Goal: Task Accomplishment & Management: Use online tool/utility

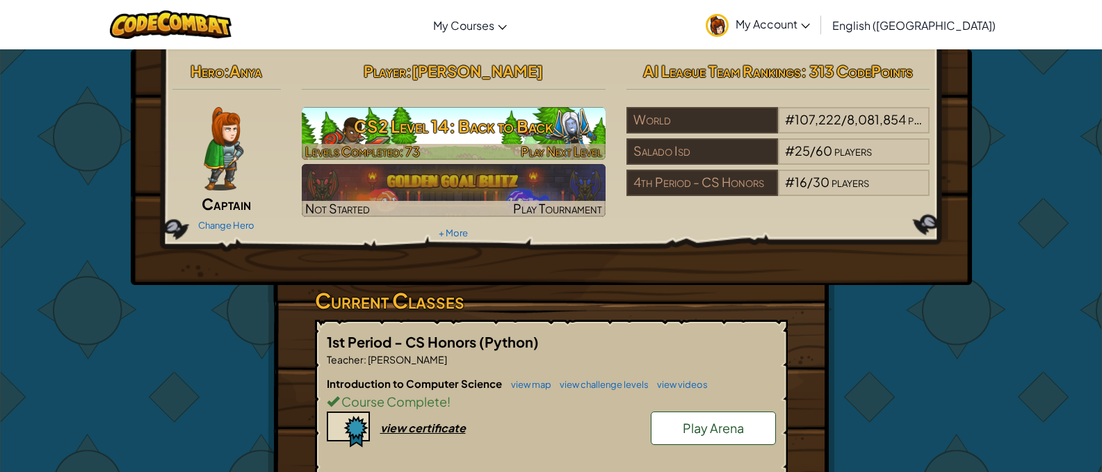
click at [440, 115] on h3 "CS2 Level 14: Back to Back" at bounding box center [454, 126] width 304 height 31
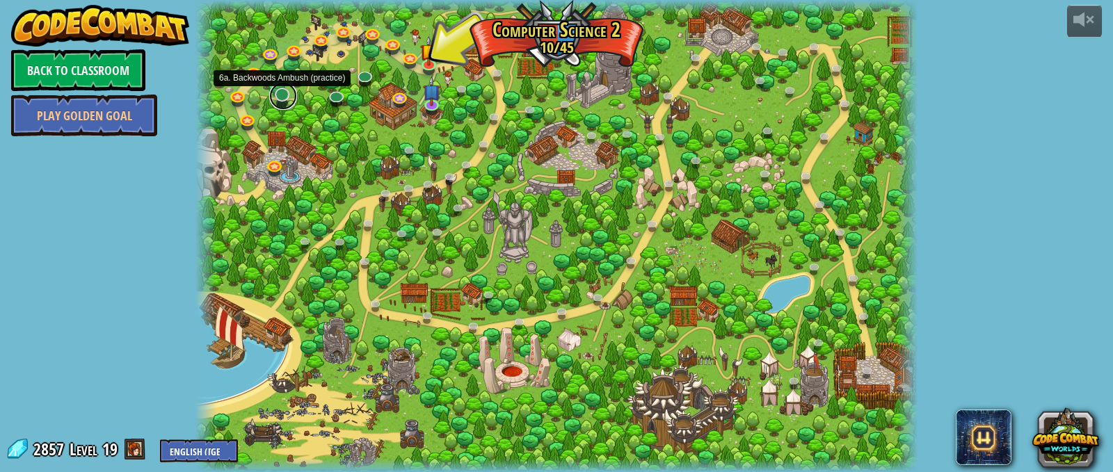
click at [278, 94] on link at bounding box center [283, 96] width 28 height 28
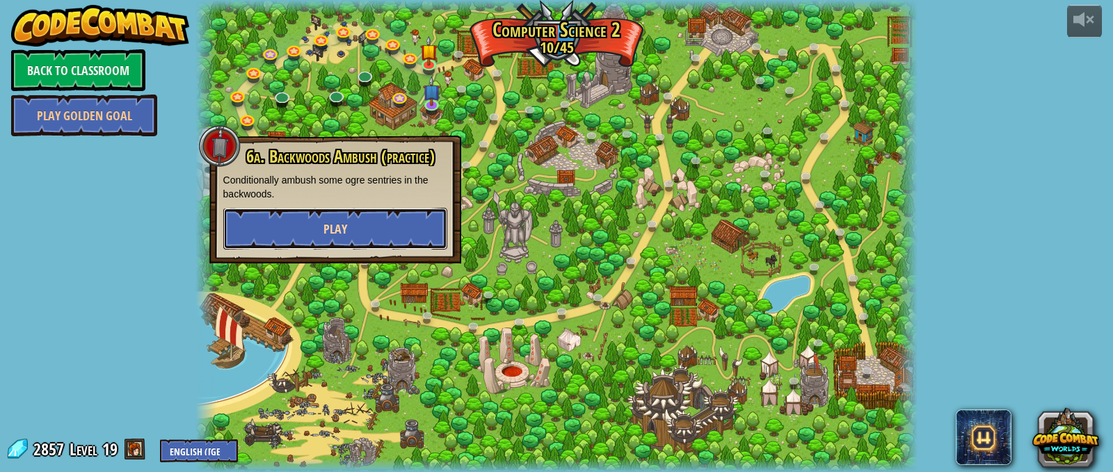
click at [287, 214] on button "Play" at bounding box center [335, 229] width 224 height 42
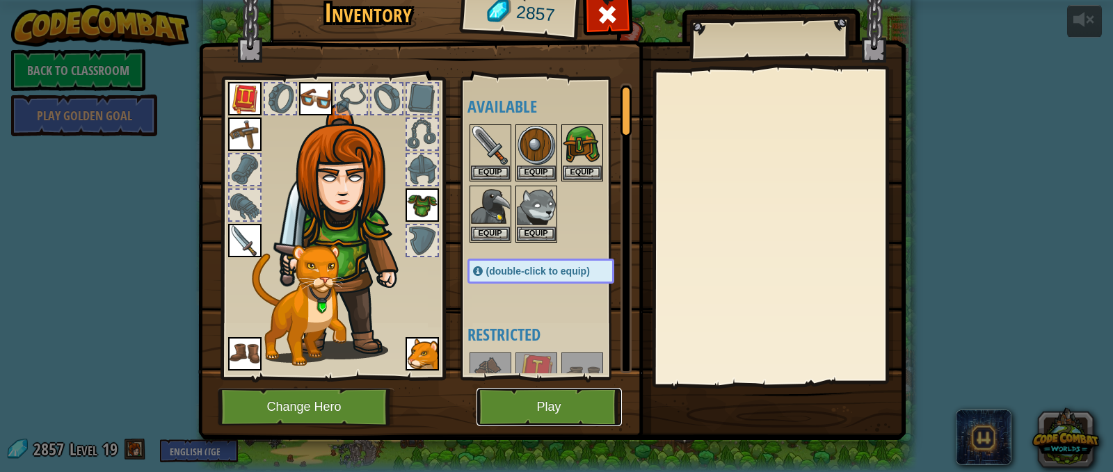
click at [495, 411] on button "Play" at bounding box center [548, 407] width 145 height 38
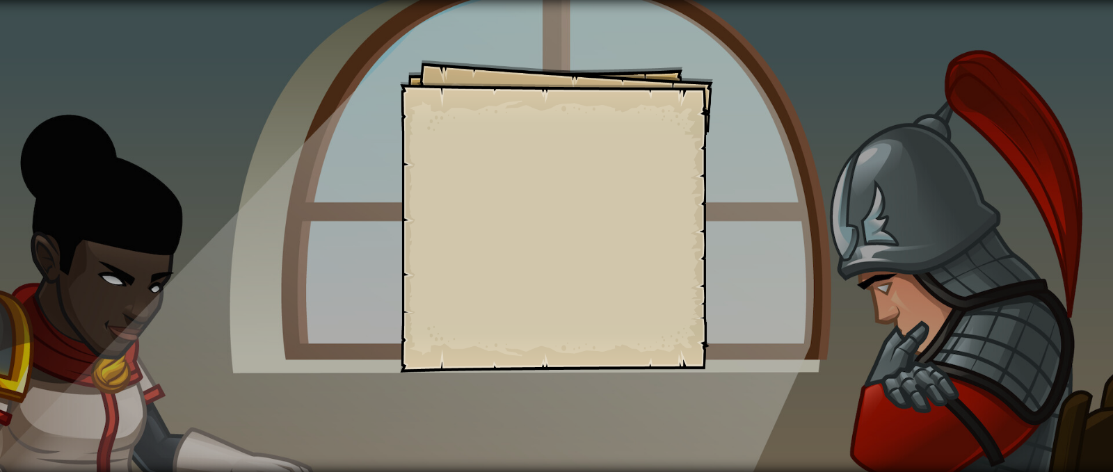
drag, startPoint x: 826, startPoint y: 81, endPoint x: 830, endPoint y: 92, distance: 12.8
click at [830, 92] on div "Goal Defeat the ogres. Start Level Error loading from server. Try refreshing th…" at bounding box center [556, 236] width 1113 height 472
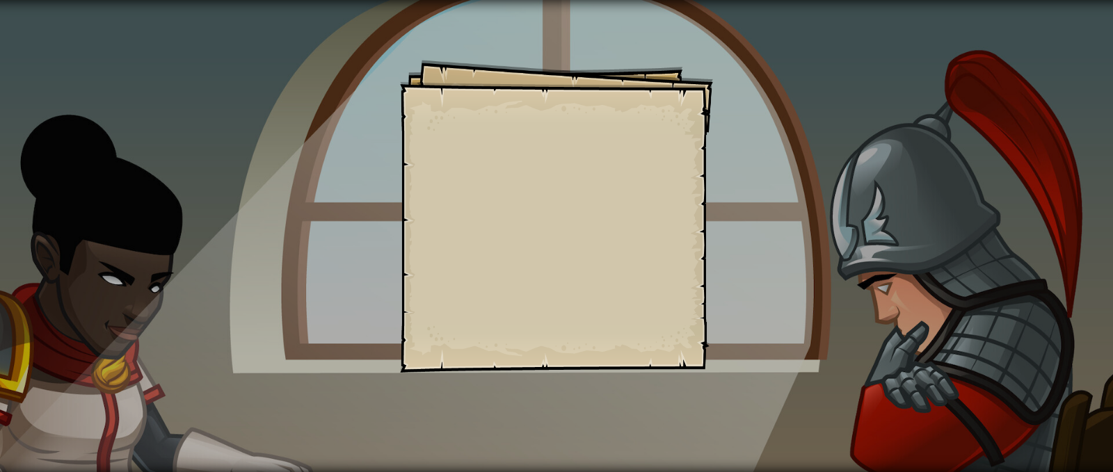
click at [830, 92] on div "Goal Defeat the ogres. Start Level Error loading from server. Try refreshing th…" at bounding box center [556, 236] width 1113 height 472
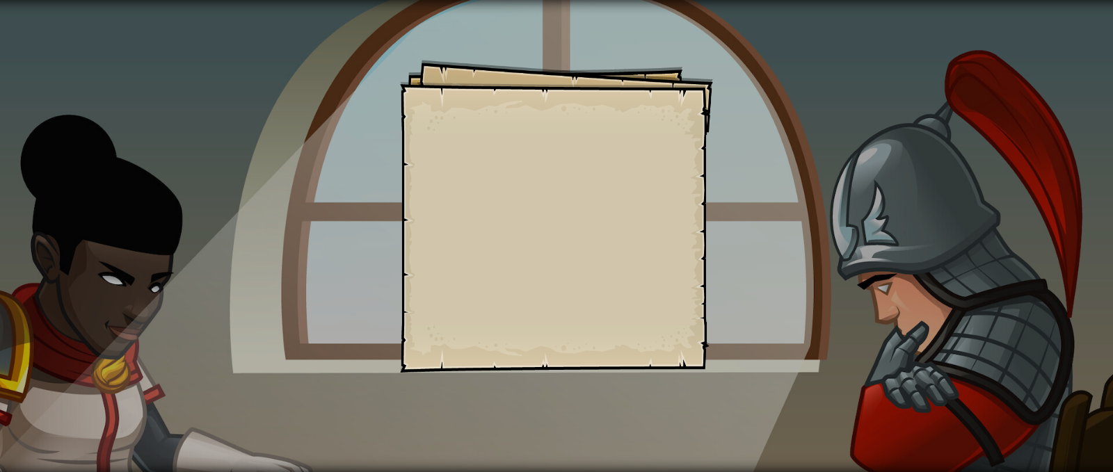
click at [830, 92] on div "Goal Defeat the ogres. Start Level Error loading from server. Try refreshing th…" at bounding box center [556, 236] width 1113 height 472
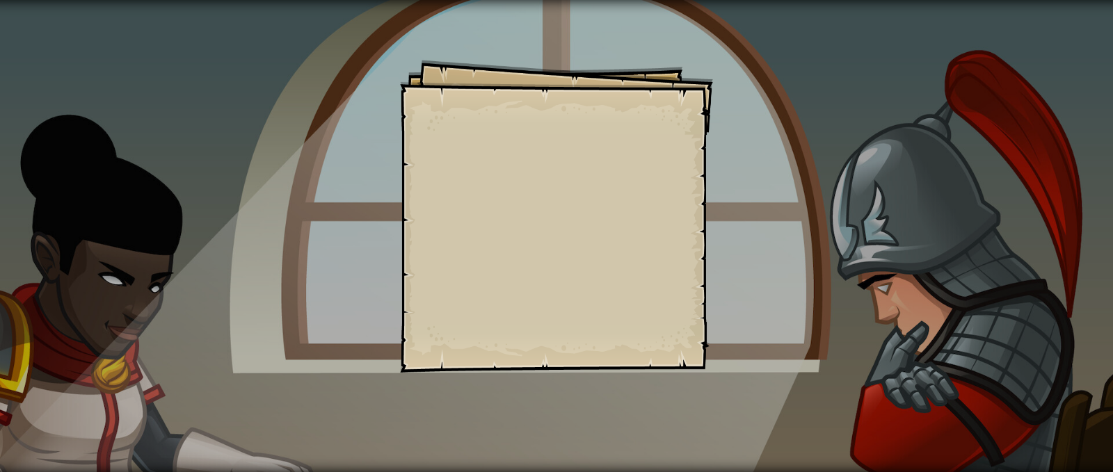
click at [830, 92] on div "Goal Defeat the ogres. Start Level Error loading from server. Try refreshing th…" at bounding box center [556, 236] width 1113 height 472
drag, startPoint x: 751, startPoint y: 113, endPoint x: 252, endPoint y: 162, distance: 501.1
click at [252, 162] on div "Goal Defeat the ogres. Start Level Error loading from server. Try refreshing th…" at bounding box center [556, 236] width 1113 height 472
click at [732, 267] on div "Goal Defeat the ogres. Start Level Error loading from server. Try refreshing th…" at bounding box center [556, 236] width 1113 height 472
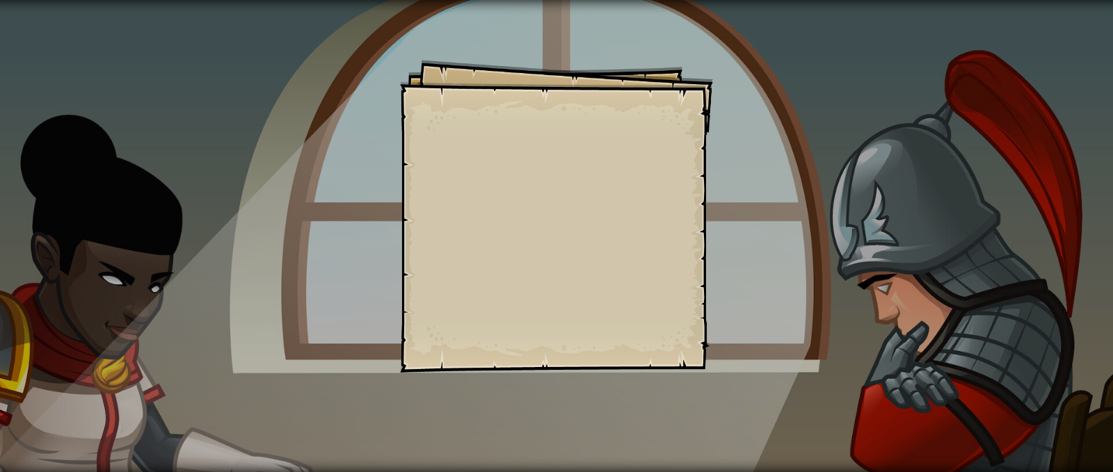
click at [732, 267] on div "Goal Defeat the ogres. Start Level Error loading from server. Try refreshing th…" at bounding box center [556, 236] width 1113 height 472
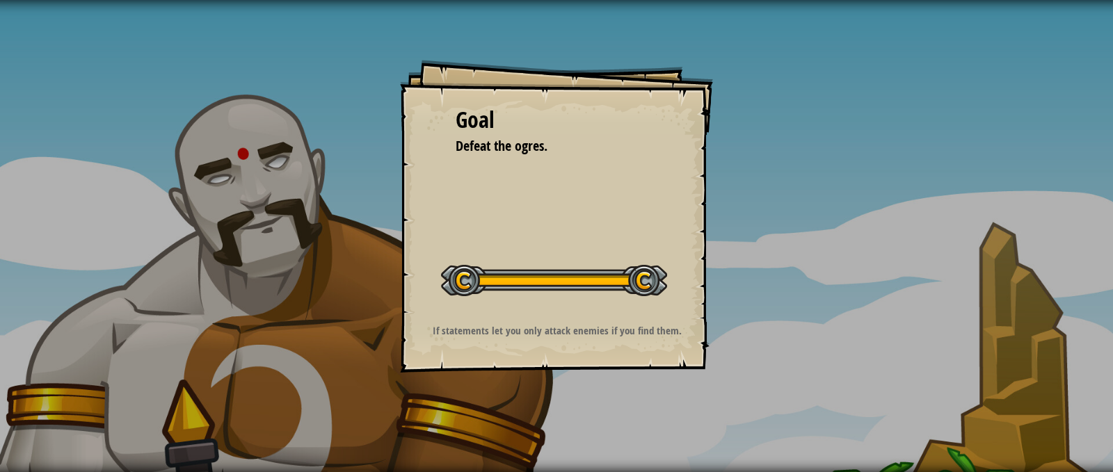
drag, startPoint x: 803, startPoint y: 110, endPoint x: 329, endPoint y: 118, distance: 473.7
click at [329, 118] on div "Goal Defeat the ogres. Start Level Error loading from server. Try refreshing th…" at bounding box center [556, 236] width 1113 height 472
drag, startPoint x: 328, startPoint y: 118, endPoint x: 574, endPoint y: 161, distance: 249.4
click at [574, 161] on div "Goal Defeat the ogres. Start Level Error loading from server. Try refreshing th…" at bounding box center [556, 236] width 1113 height 472
drag, startPoint x: 606, startPoint y: 159, endPoint x: 423, endPoint y: 101, distance: 191.8
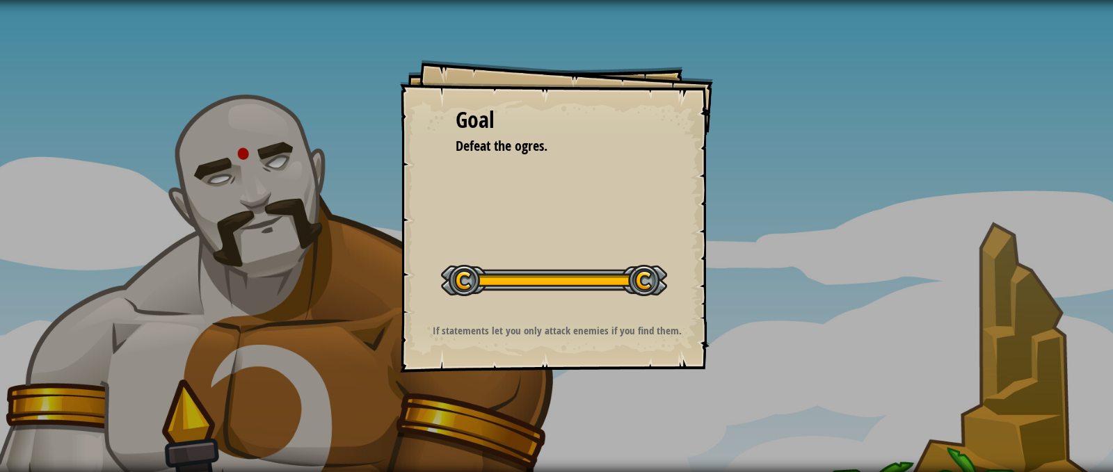
click at [439, 106] on div "Goal Defeat the ogres. Start Level Error loading from server. Try refreshing th…" at bounding box center [556, 216] width 313 height 313
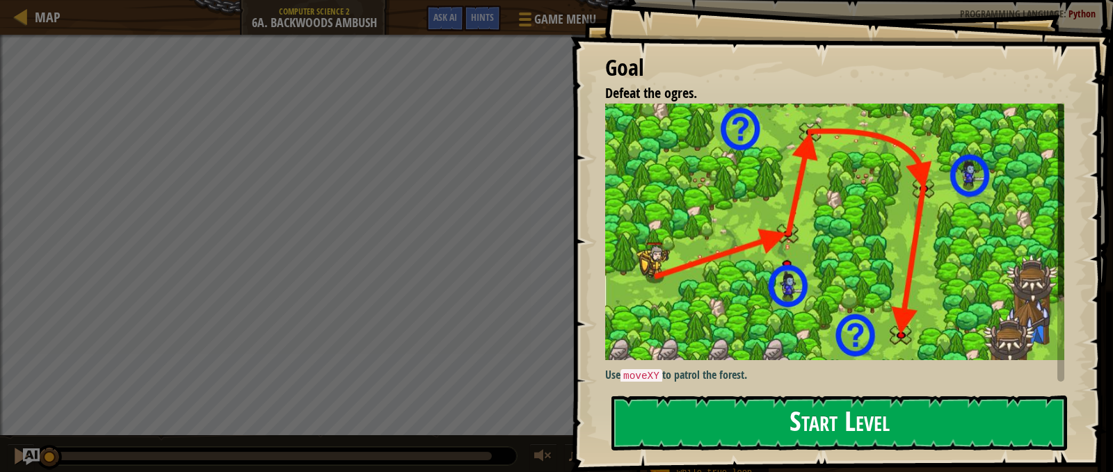
click at [835, 425] on button "Start Level" at bounding box center [839, 423] width 456 height 55
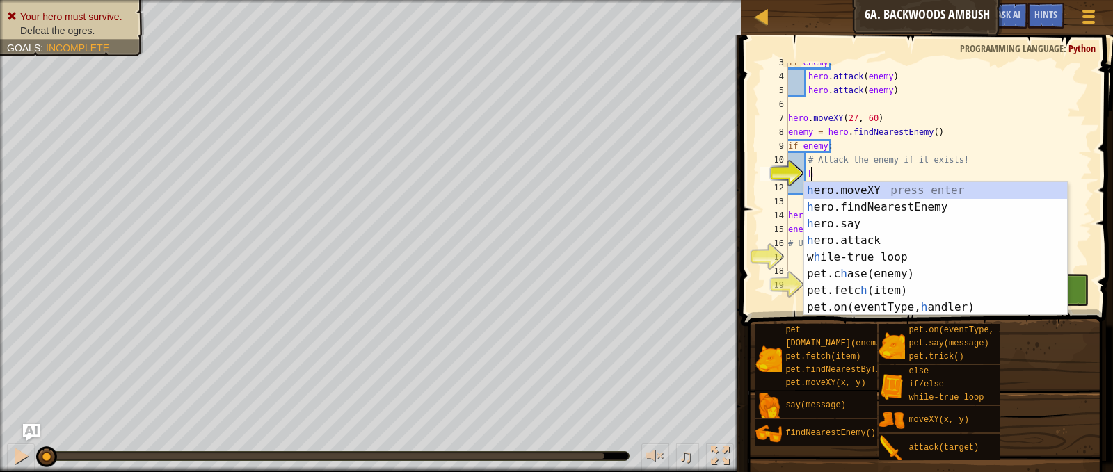
scroll to position [6, 1]
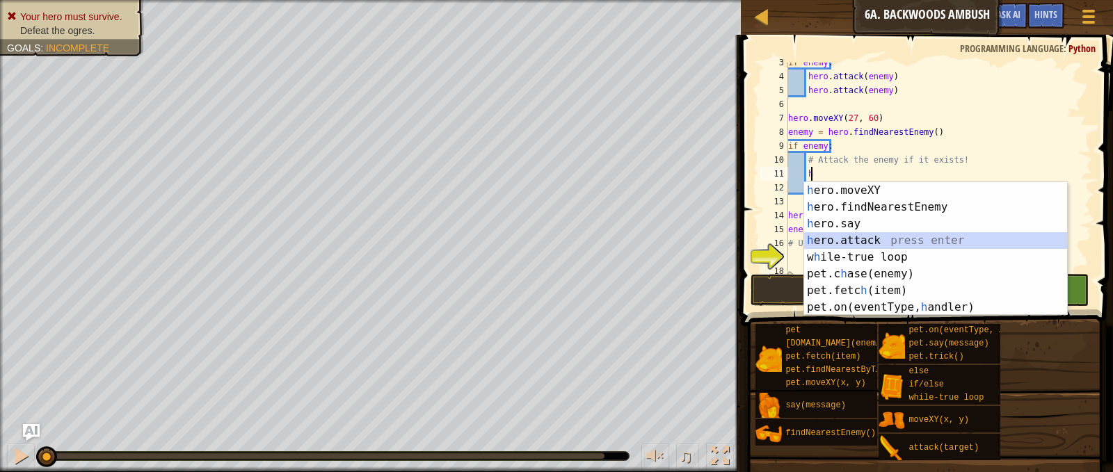
click at [874, 247] on div "h ero.moveXY press enter h ero.findNearestEnemy press enter h ero.say press ent…" at bounding box center [935, 265] width 263 height 167
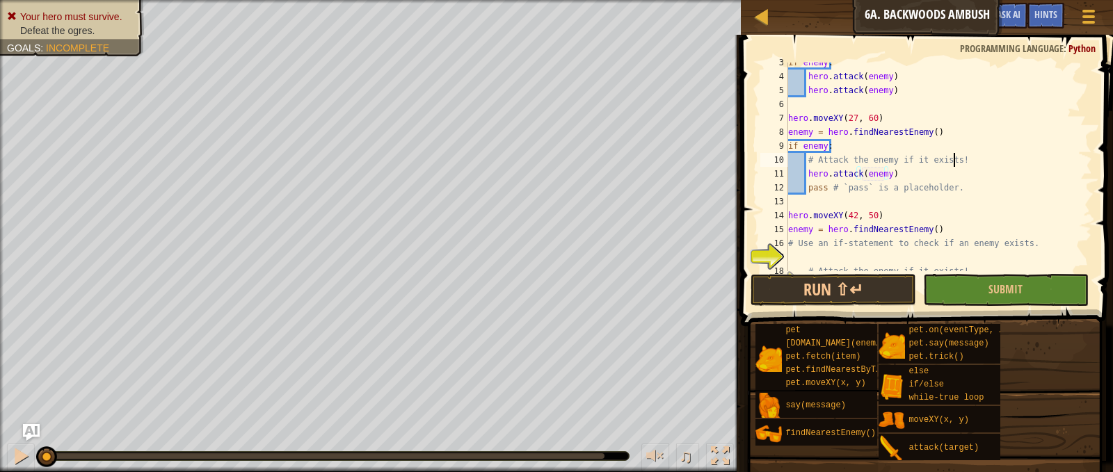
click at [955, 159] on div "if enemy : hero . attack ( enemy ) hero . attack ( enemy ) hero . moveXY ( 27 ,…" at bounding box center [933, 174] width 296 height 236
type textarea "# Attack the enemy if it exists!"
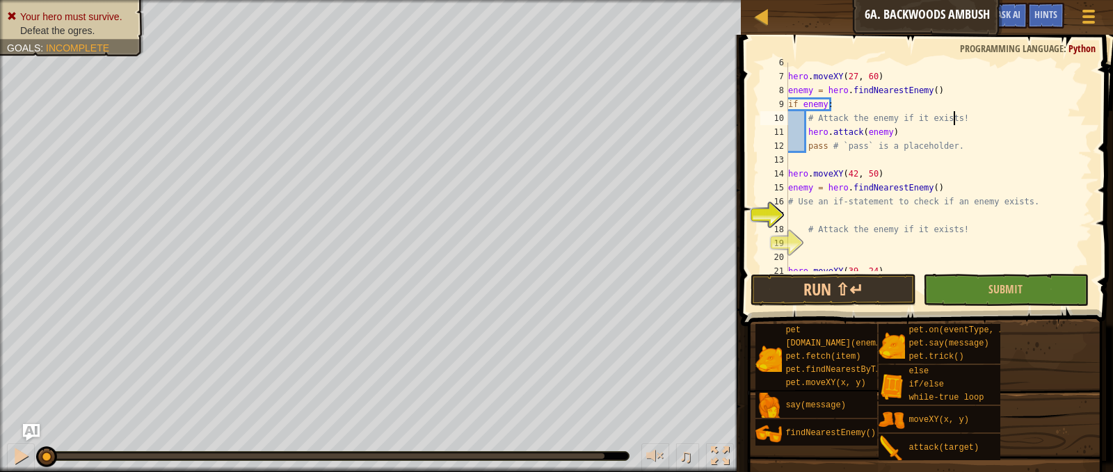
scroll to position [118, 0]
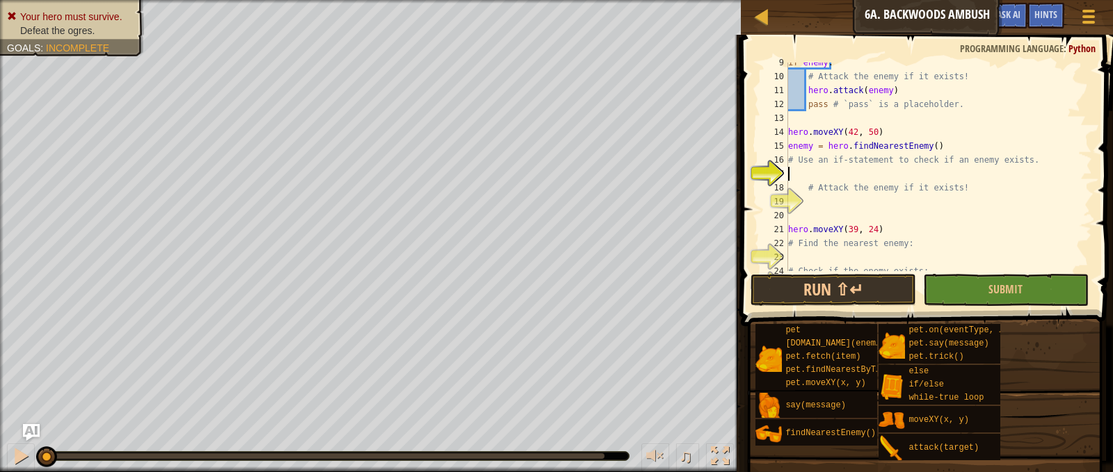
click at [821, 175] on div "if enemy : # Attack the enemy if it exists! hero . attack ( enemy ) pass # `pas…" at bounding box center [933, 174] width 296 height 236
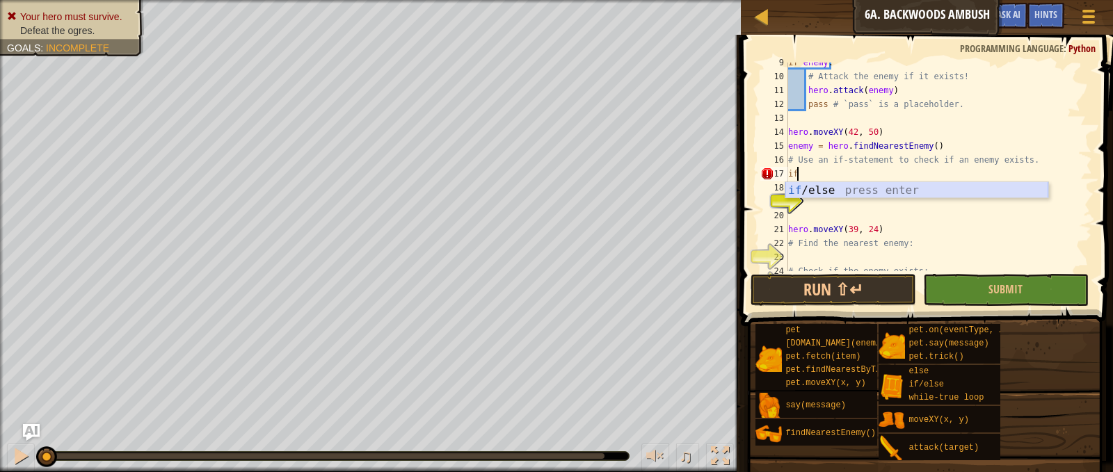
click at [834, 191] on div "if /else press enter" at bounding box center [916, 207] width 263 height 50
type textarea "if enemy:"
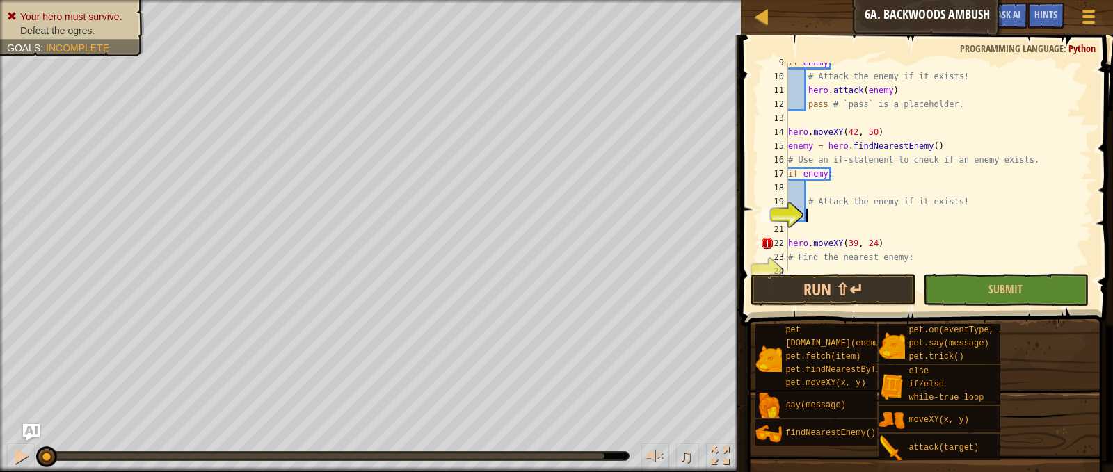
click at [869, 213] on div "if enemy : # Attack the enemy if it exists! hero . attack ( enemy ) pass # `pas…" at bounding box center [933, 174] width 296 height 236
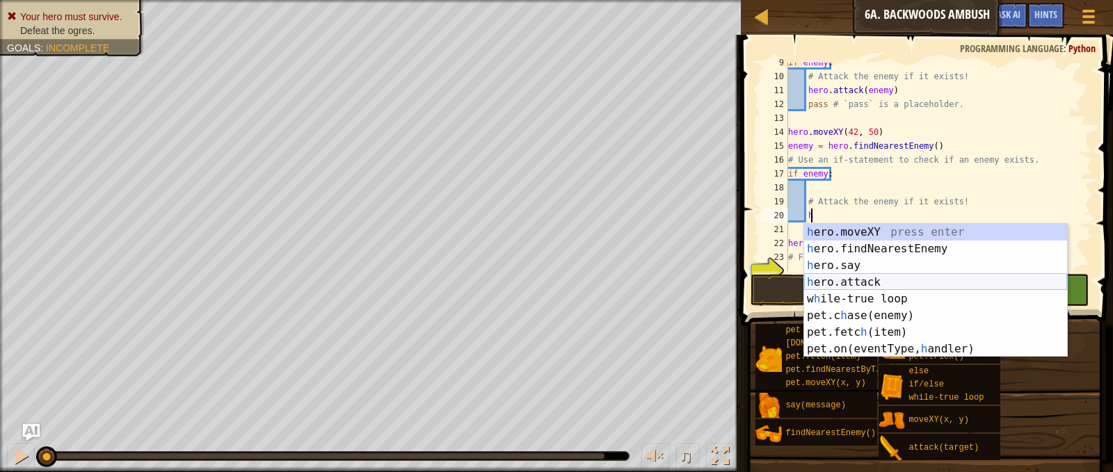
click at [878, 283] on div "h ero.moveXY press enter h ero.findNearestEnemy press enter h ero.say press ent…" at bounding box center [935, 307] width 263 height 167
type textarea "hero.attack(enemy)"
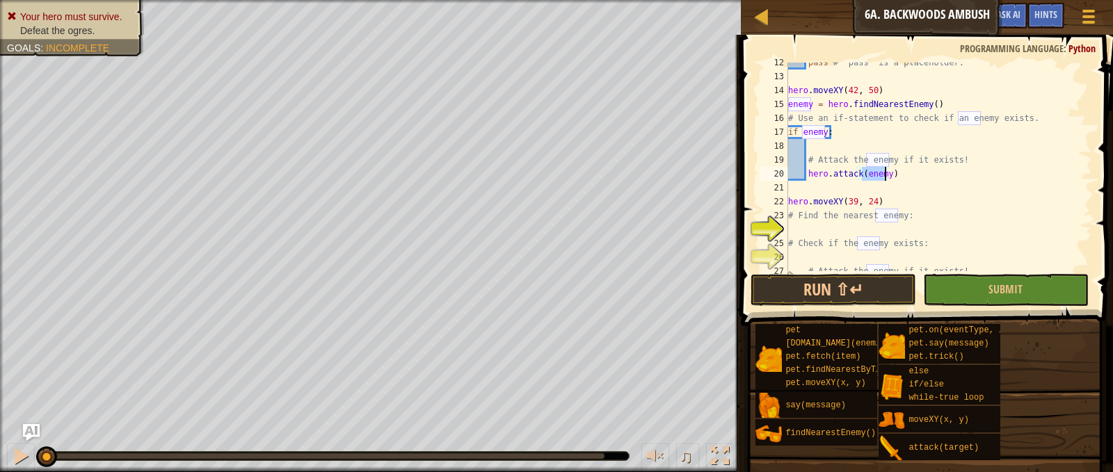
scroll to position [181, 0]
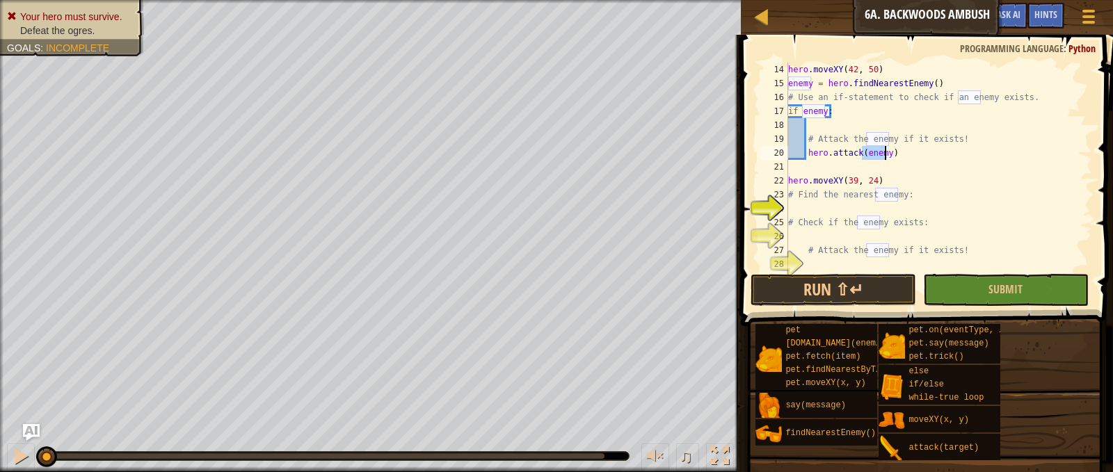
click at [841, 208] on div "hero . moveXY ( 42 , 50 ) enemy = hero . findNearestEnemy ( ) # Use an if-state…" at bounding box center [933, 181] width 296 height 236
type textarea "h"
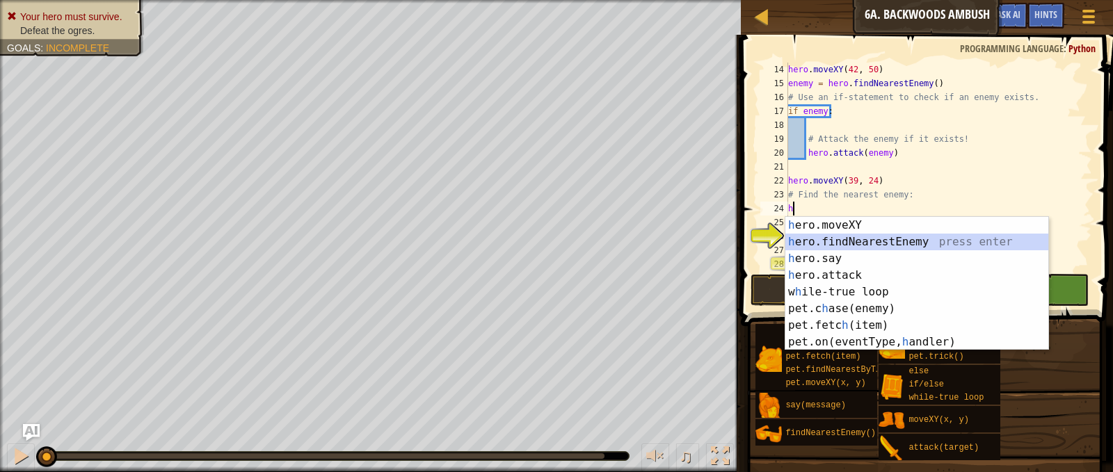
click at [880, 244] on div "h ero.moveXY press enter h ero.findNearestEnemy press enter h ero.say press ent…" at bounding box center [916, 300] width 263 height 167
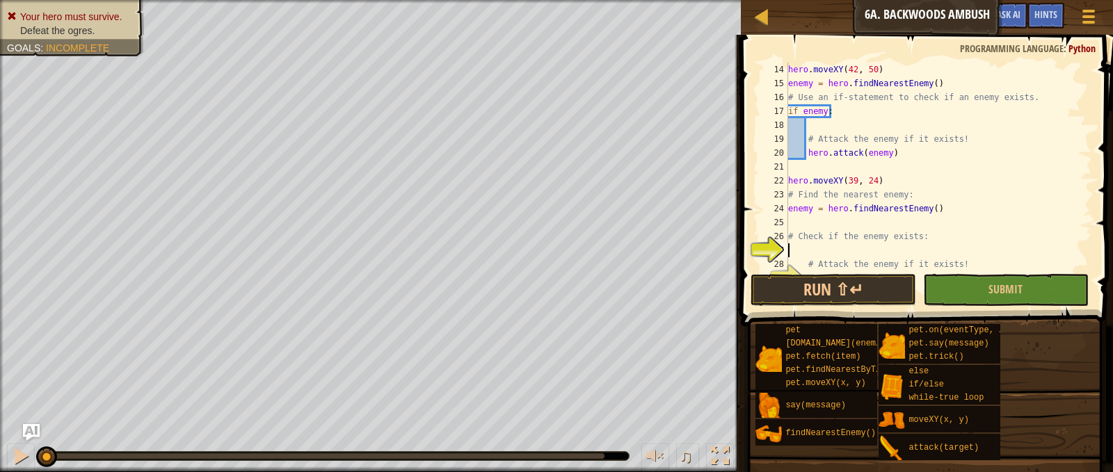
click at [829, 245] on div "hero . moveXY ( 42 , 50 ) enemy = hero . findNearestEnemy ( ) # Use an if-state…" at bounding box center [933, 181] width 296 height 236
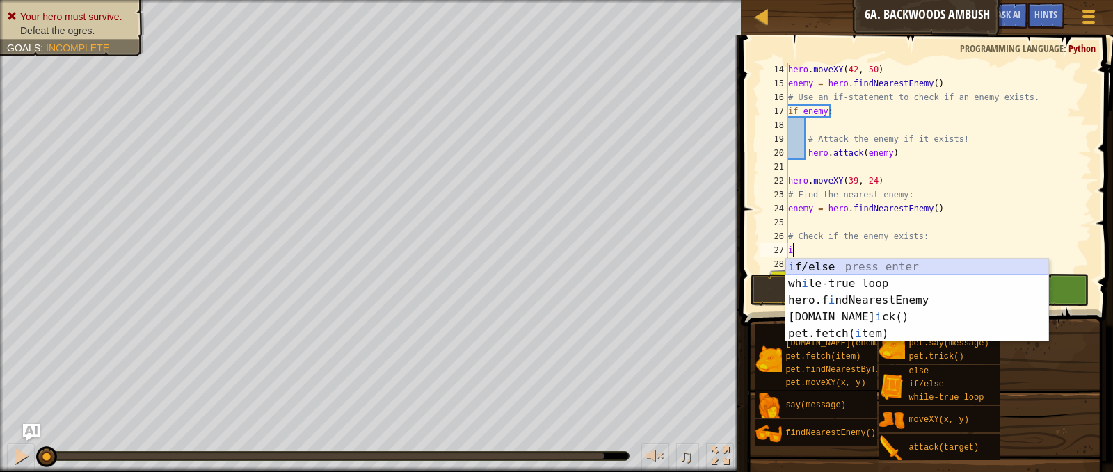
click at [839, 265] on div "i f/else press enter wh i le-true loop press enter hero.f i ndNearestEnemy pres…" at bounding box center [916, 317] width 263 height 117
type textarea "if enemy:"
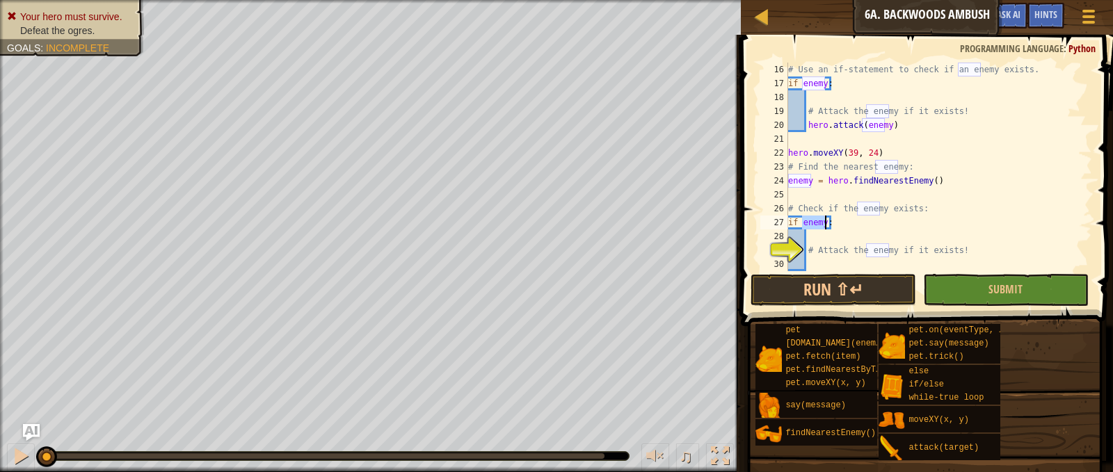
scroll to position [209, 0]
click at [827, 262] on div "# Use an if-statement to check if an enemy exists. if enemy : # Attack the enem…" at bounding box center [933, 181] width 296 height 236
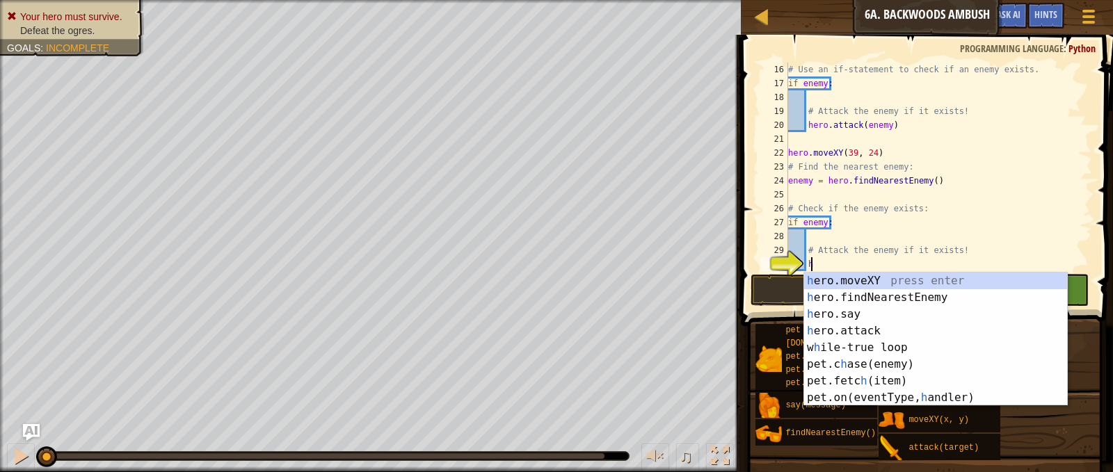
scroll to position [6, 1]
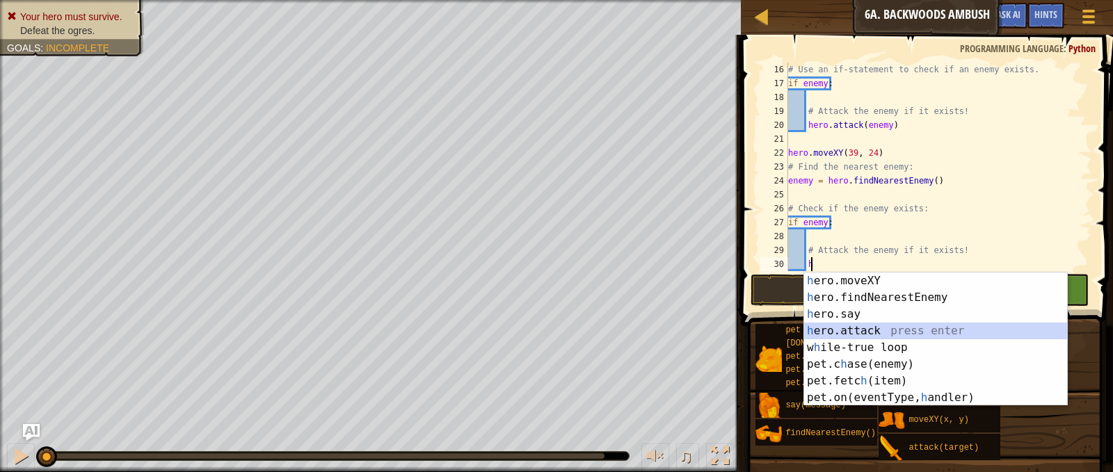
click at [854, 333] on div "h ero.moveXY press enter h ero.findNearestEnemy press enter h ero.say press ent…" at bounding box center [935, 356] width 263 height 167
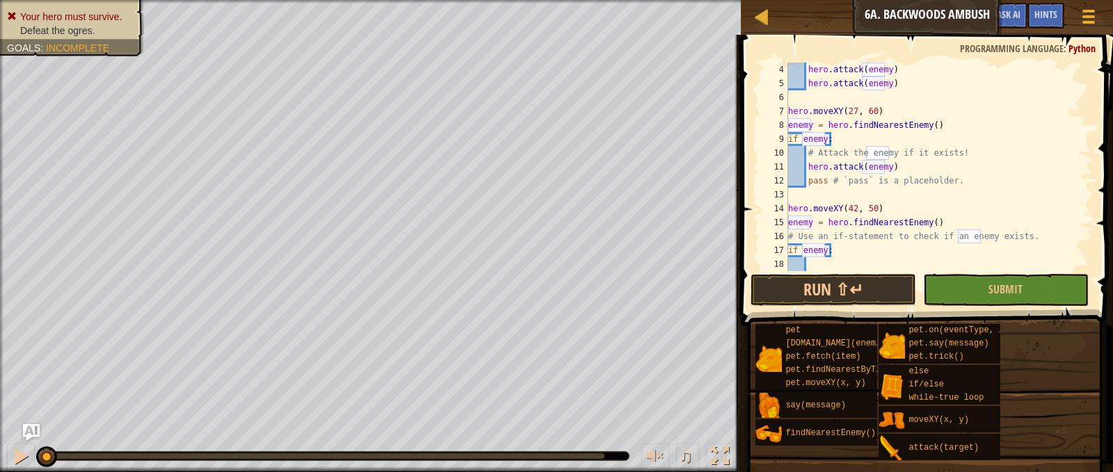
scroll to position [0, 0]
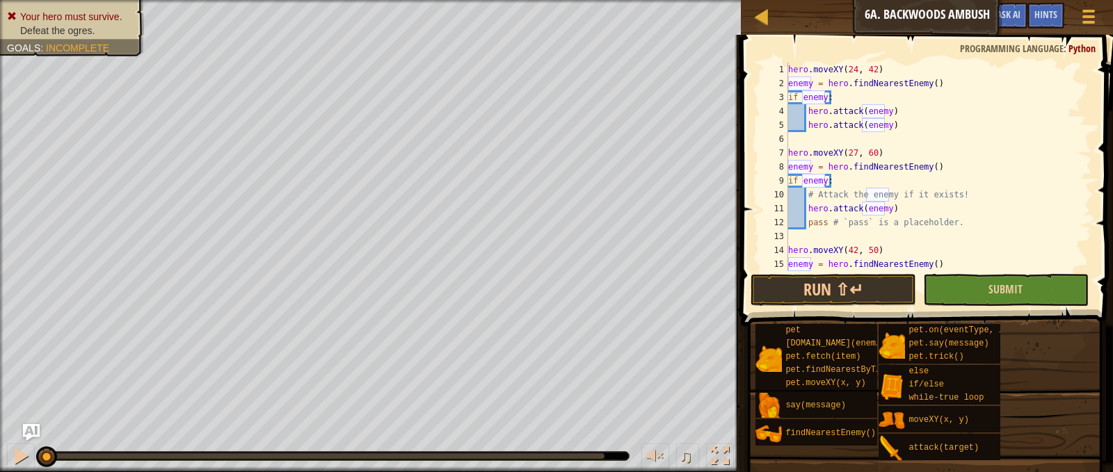
type textarea "hero.attack(enemy)"
click at [976, 301] on button "Submit" at bounding box center [1006, 290] width 166 height 32
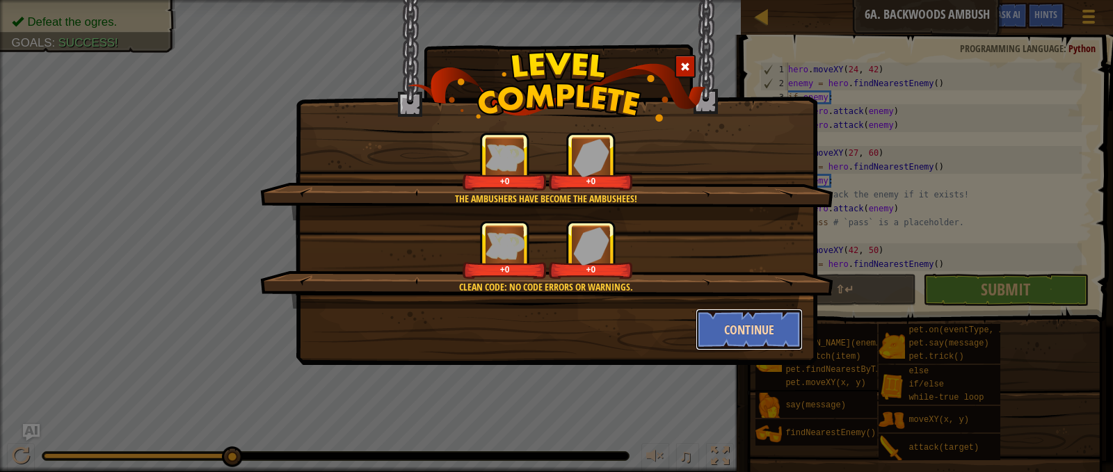
click at [776, 314] on button "Continue" at bounding box center [749, 330] width 108 height 42
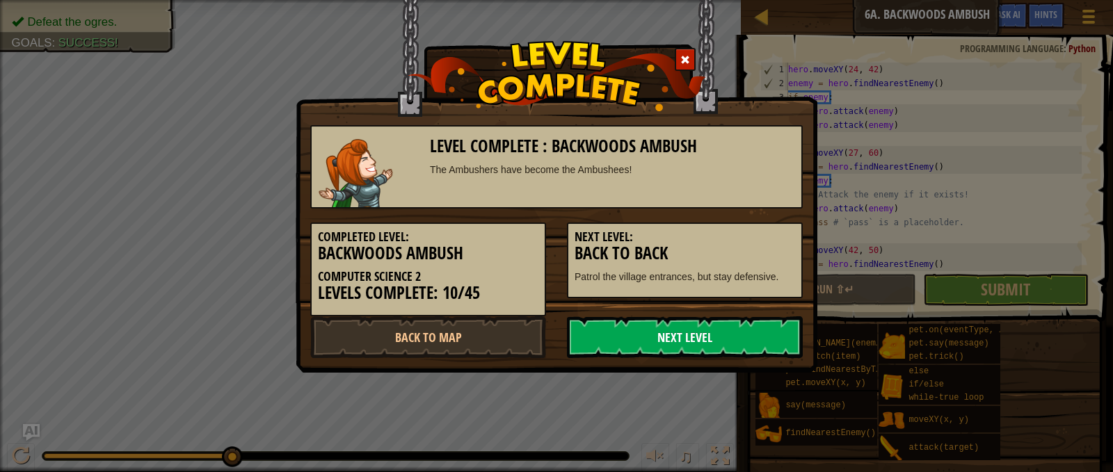
click at [775, 321] on link "Next Level" at bounding box center [685, 337] width 236 height 42
click at [792, 333] on link "Next Level" at bounding box center [685, 337] width 236 height 42
click at [748, 333] on link "Next Level" at bounding box center [685, 337] width 236 height 42
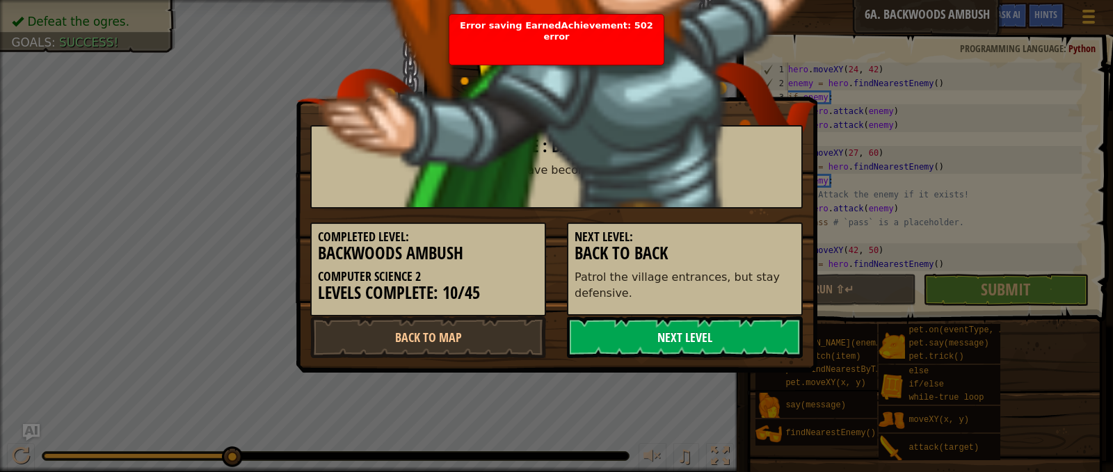
click at [748, 333] on link "Next Level" at bounding box center [685, 337] width 236 height 42
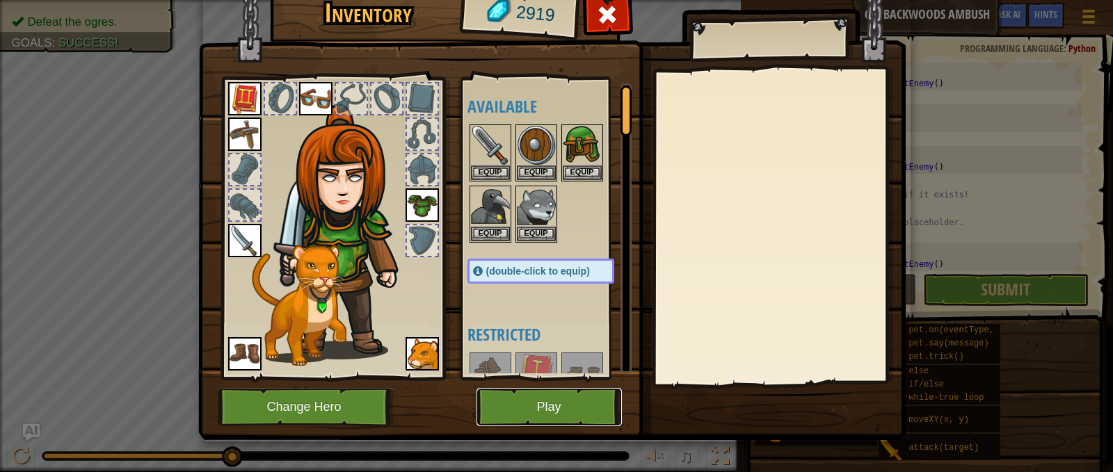
click at [583, 395] on button "Play" at bounding box center [548, 407] width 145 height 38
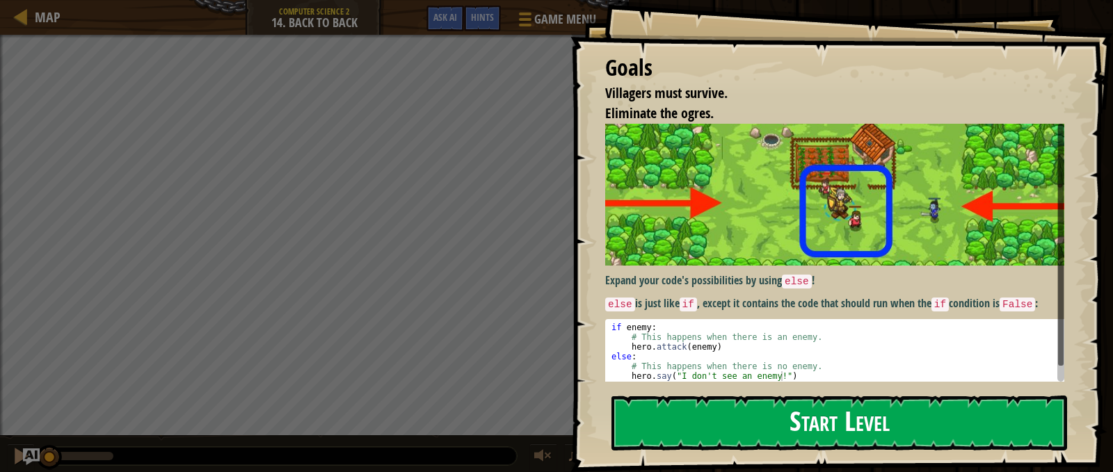
click at [852, 408] on button "Start Level" at bounding box center [839, 423] width 456 height 55
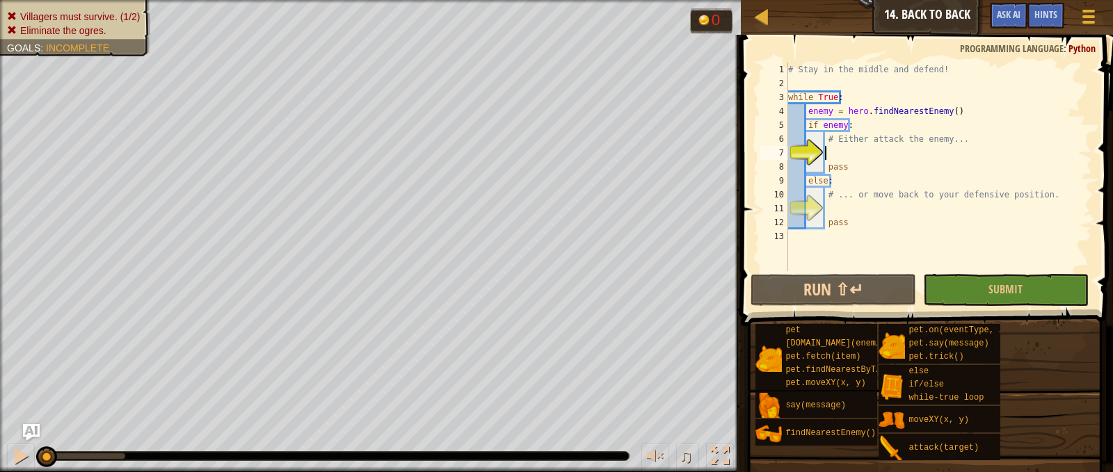
scroll to position [6, 3]
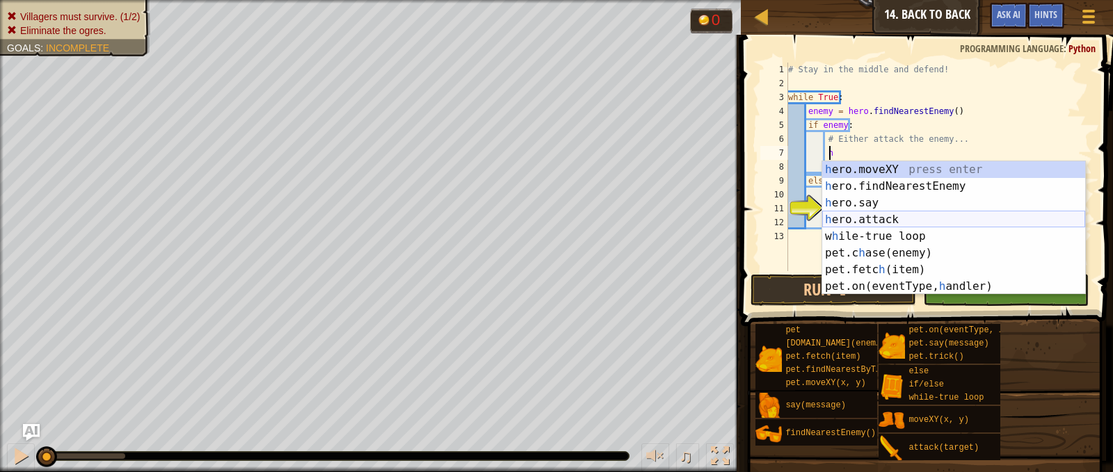
click at [895, 220] on div "h ero.moveXY press enter h ero.findNearestEnemy press enter h ero.say press ent…" at bounding box center [953, 244] width 263 height 167
type textarea "hero.attack(enemy)"
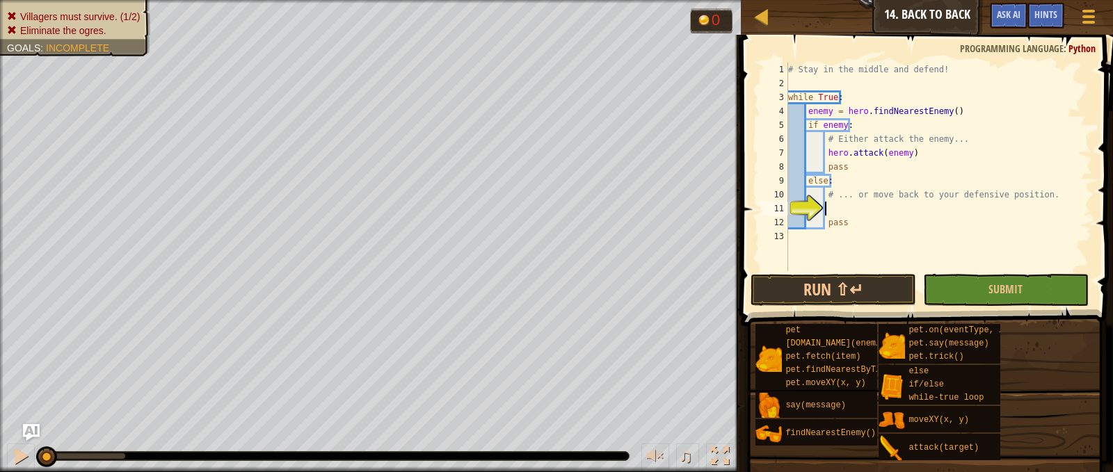
click at [886, 214] on div "# Stay in the middle and defend! while True : enemy = hero . findNearestEnemy (…" at bounding box center [938, 181] width 307 height 236
type textarea "h"
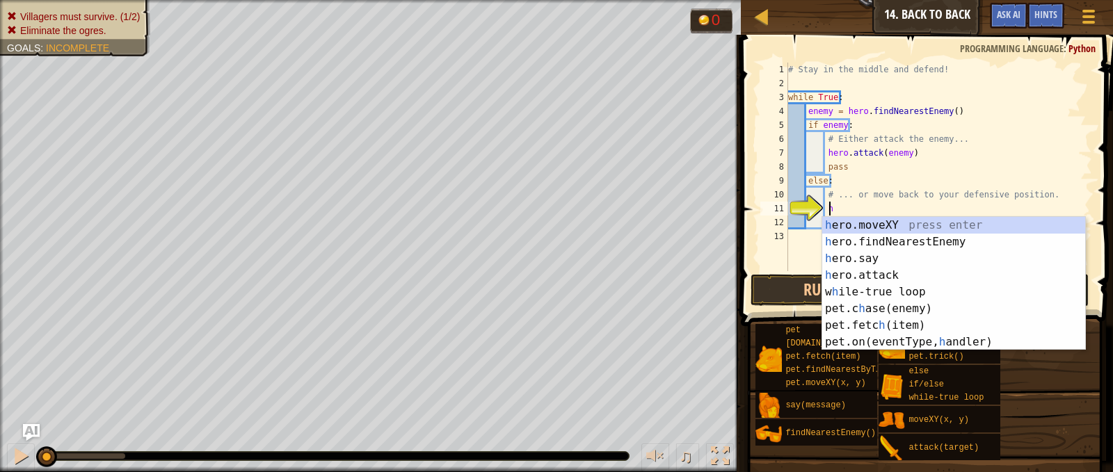
scroll to position [6, 3]
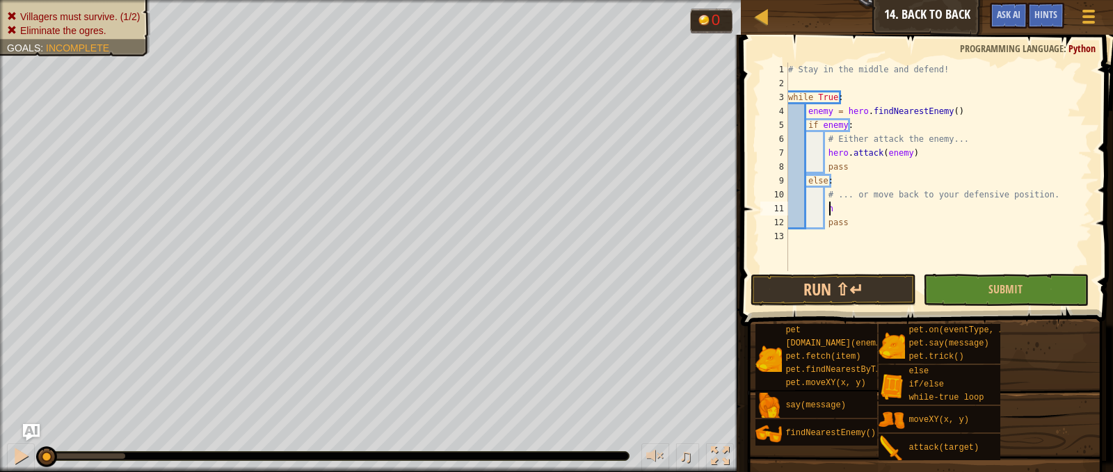
click at [974, 293] on button "Submit" at bounding box center [1006, 290] width 166 height 32
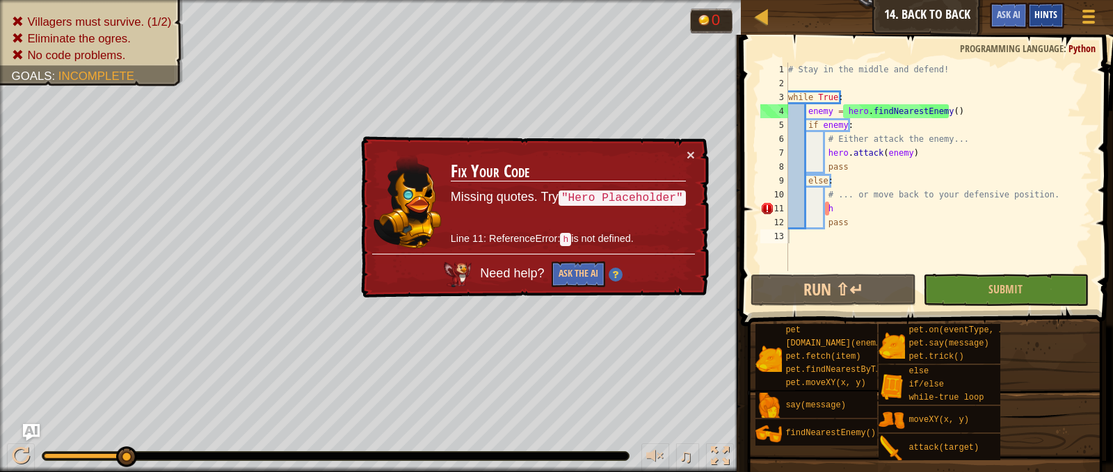
click at [1053, 22] on div "Hints" at bounding box center [1045, 16] width 37 height 26
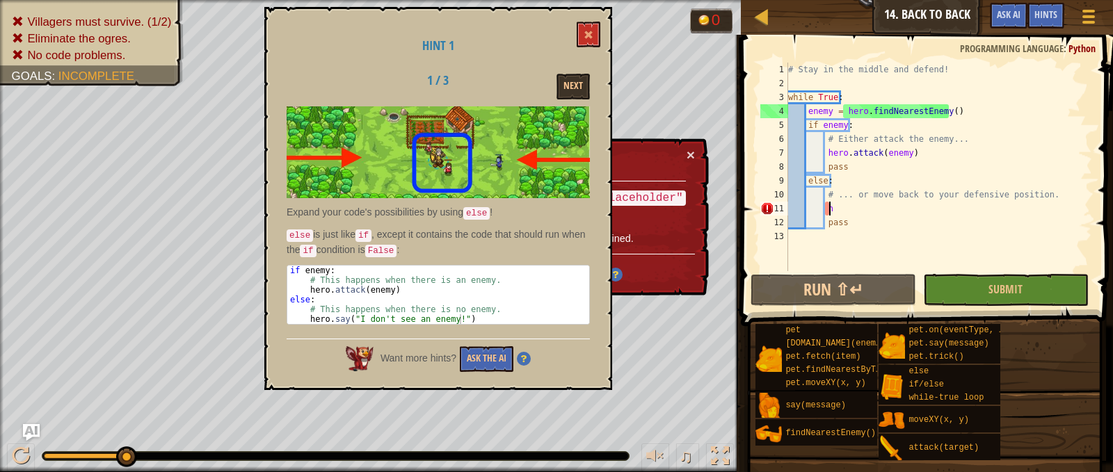
click at [910, 212] on div "# Stay in the middle and defend! while True : enemy = hero . findNearestEnemy (…" at bounding box center [938, 181] width 307 height 236
type textarea "h"
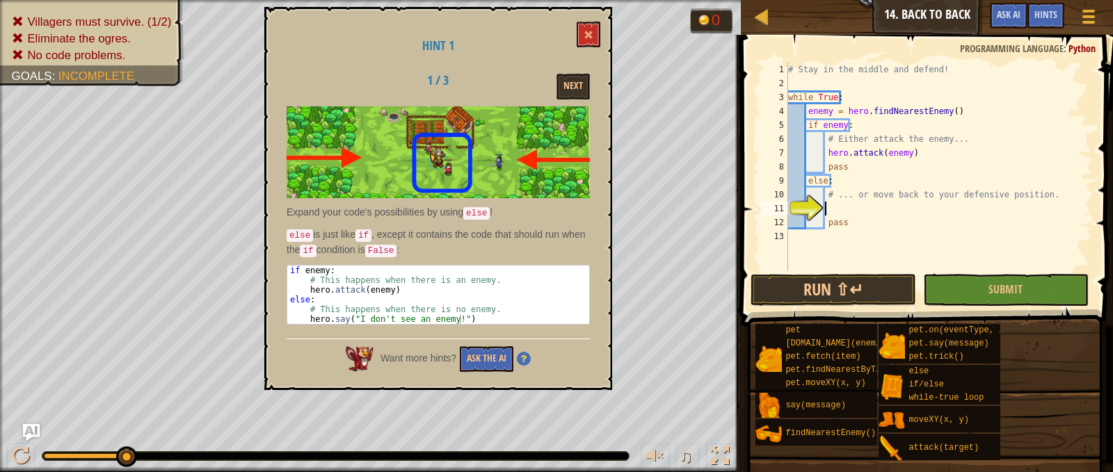
scroll to position [6, 3]
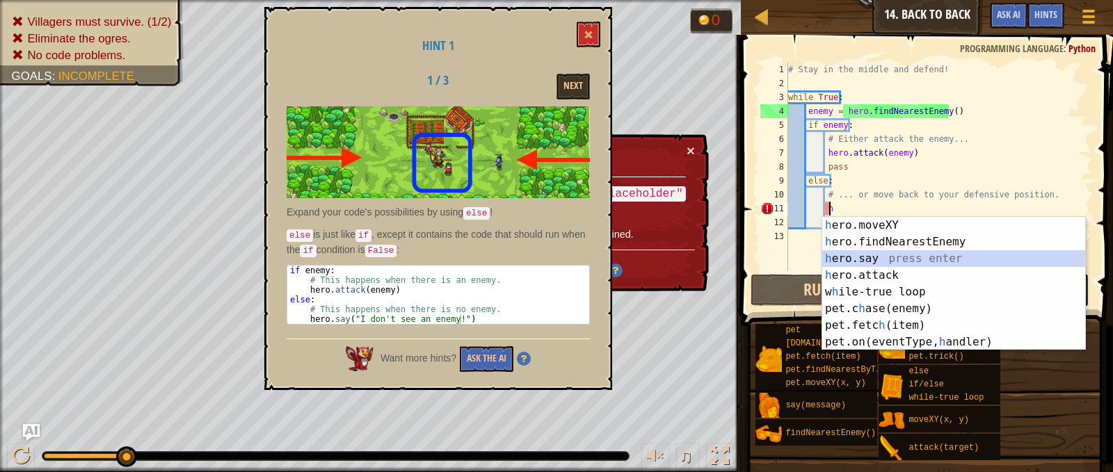
click at [899, 261] on div "h ero.moveXY press enter h ero.findNearestEnemy press enter h ero.say press ent…" at bounding box center [953, 300] width 263 height 167
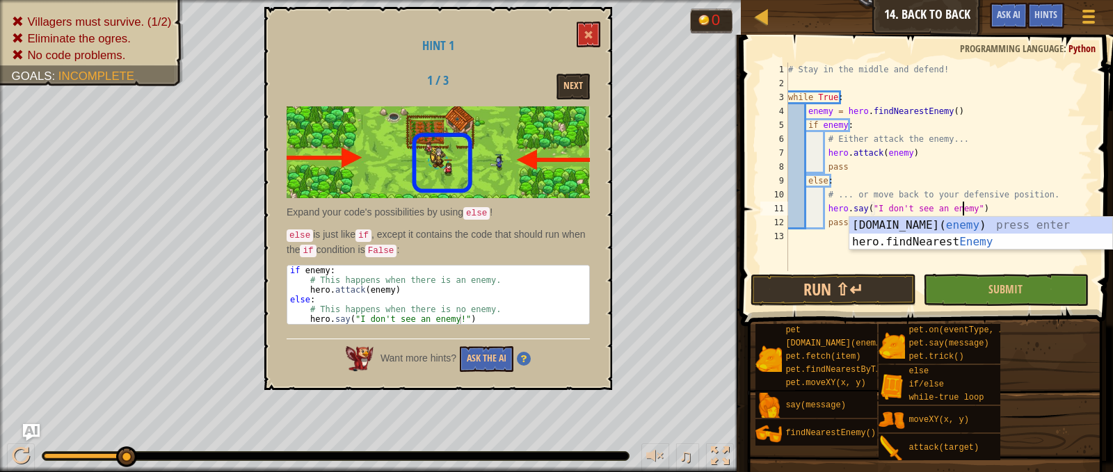
scroll to position [6, 15]
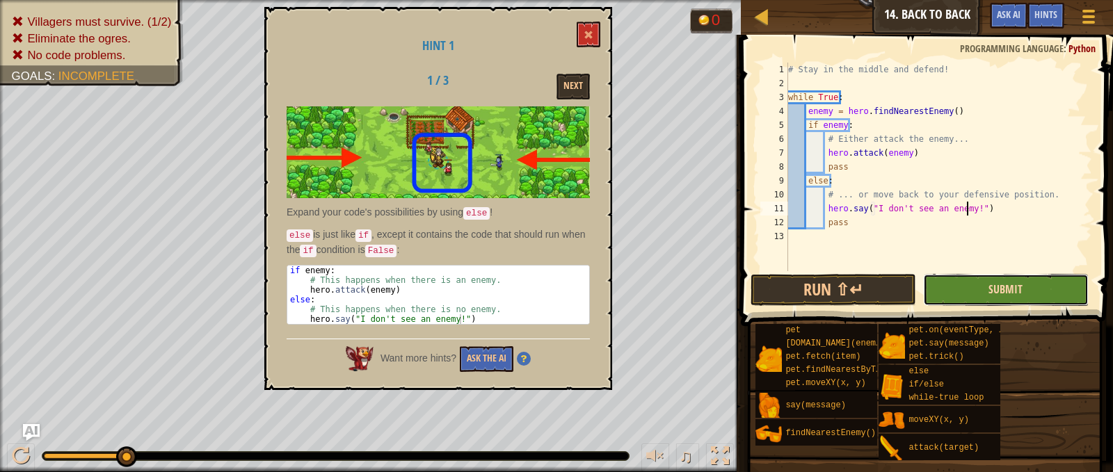
click at [995, 296] on span "Submit" at bounding box center [1005, 289] width 34 height 15
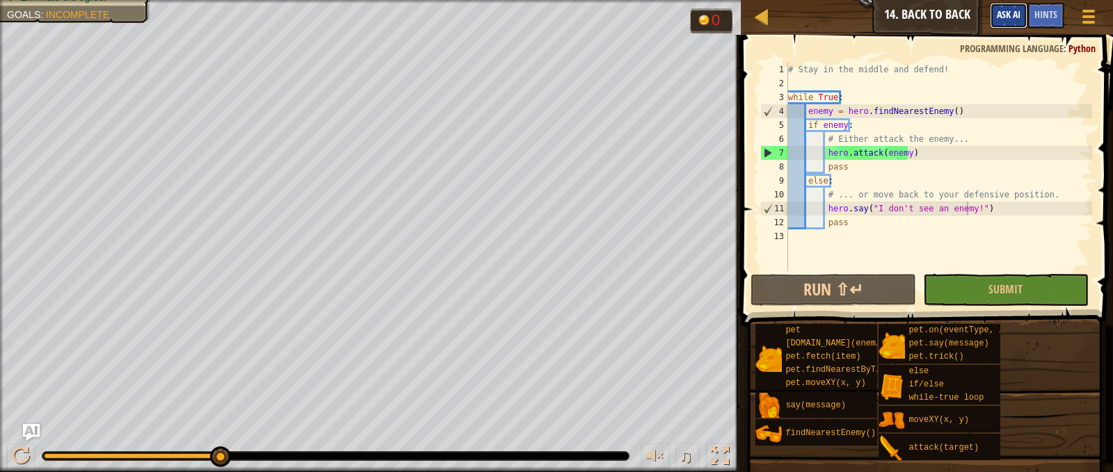
click at [1019, 18] on span "Ask AI" at bounding box center [1009, 14] width 24 height 13
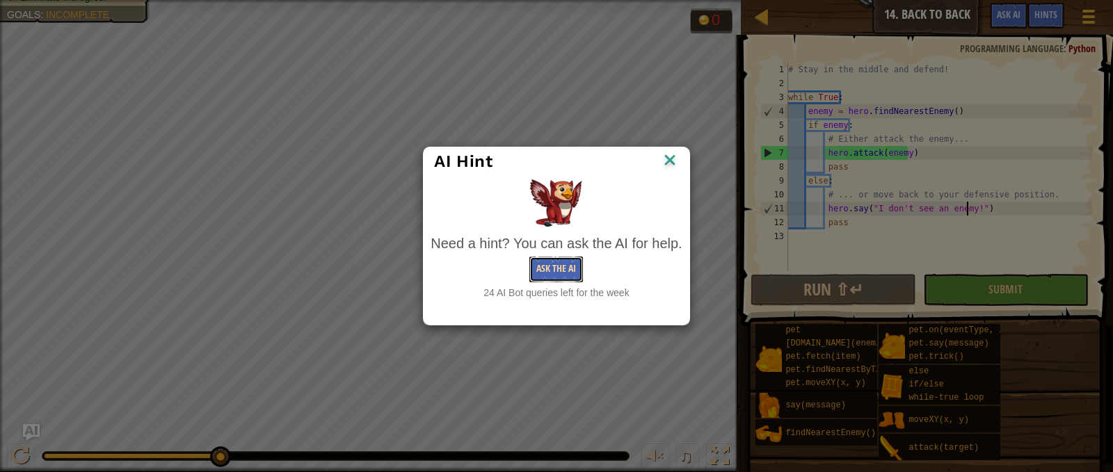
click at [570, 276] on button "Ask the AI" at bounding box center [556, 270] width 54 height 26
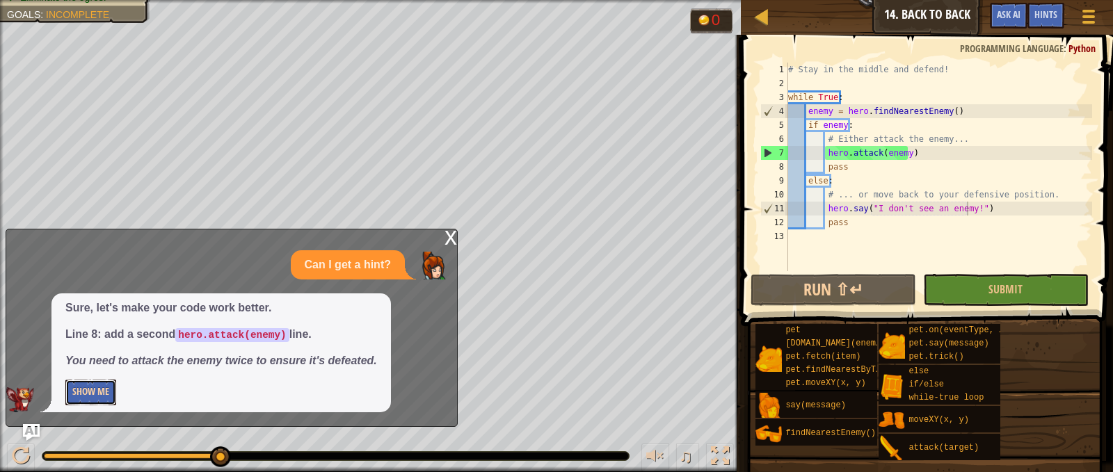
click at [74, 392] on button "Show Me" at bounding box center [90, 393] width 51 height 26
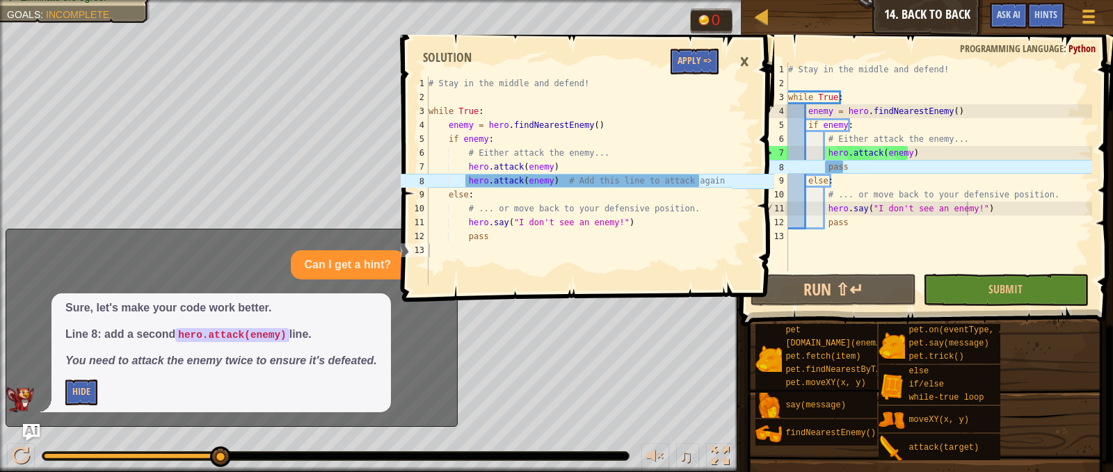
type textarea "hero.attack(enemy)"
click at [916, 152] on div "# Stay in the middle and defend! while True : enemy = hero . findNearestEnemy (…" at bounding box center [938, 181] width 307 height 236
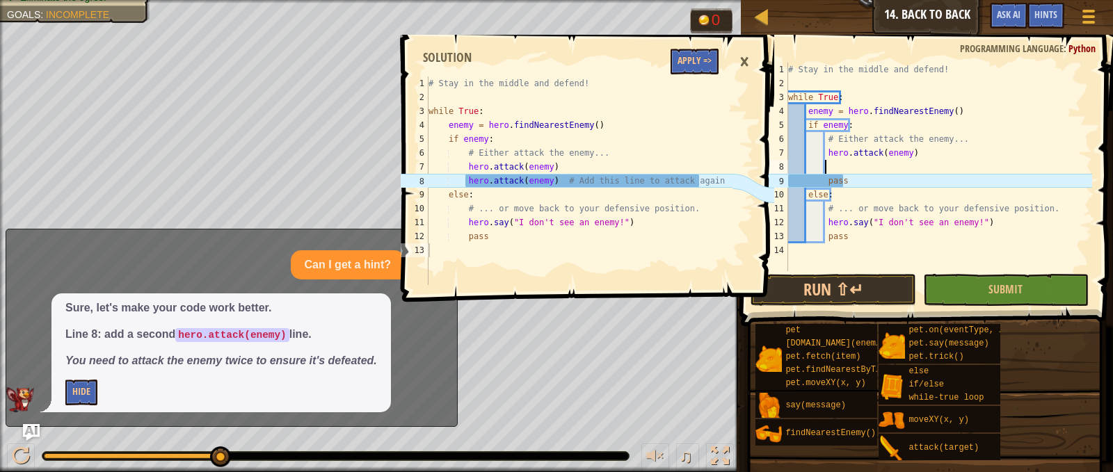
scroll to position [6, 3]
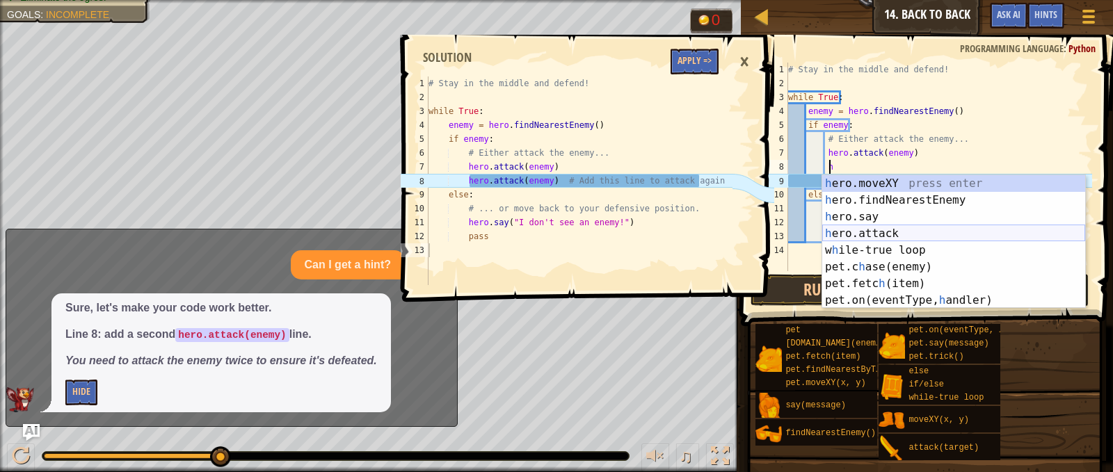
click at [1026, 232] on div "h ero.moveXY press enter h ero.findNearestEnemy press enter h ero.say press ent…" at bounding box center [953, 258] width 263 height 167
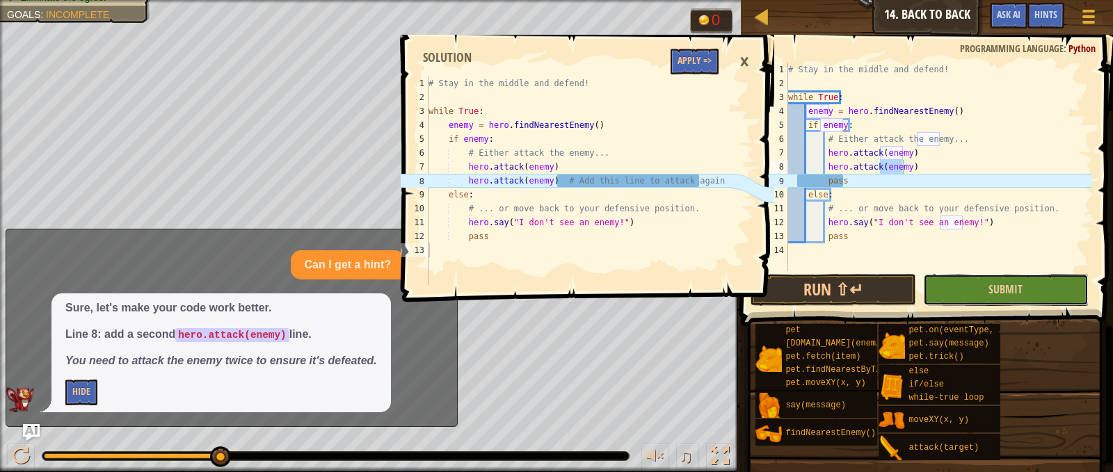
click at [1043, 303] on button "Submit" at bounding box center [1006, 290] width 166 height 32
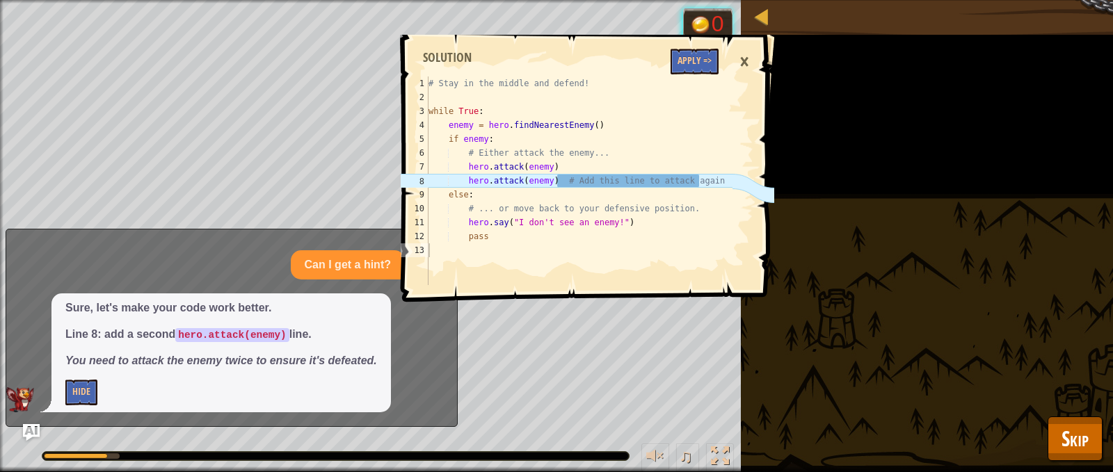
click at [741, 54] on div "×" at bounding box center [744, 62] width 24 height 32
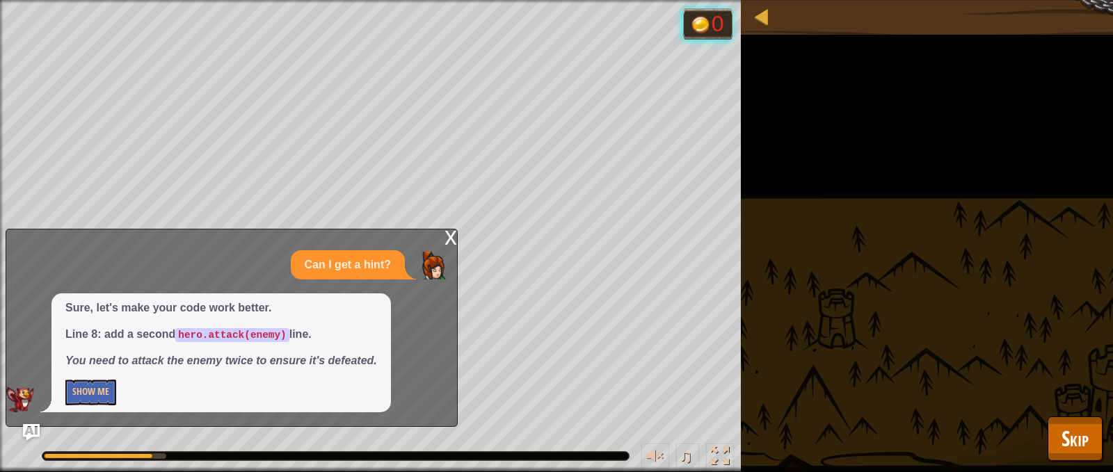
click at [443, 231] on div "x Can I get a hint? Sure, let's make your code work better. Line 8: add a secon…" at bounding box center [232, 328] width 452 height 198
click at [448, 237] on div "x" at bounding box center [450, 237] width 13 height 14
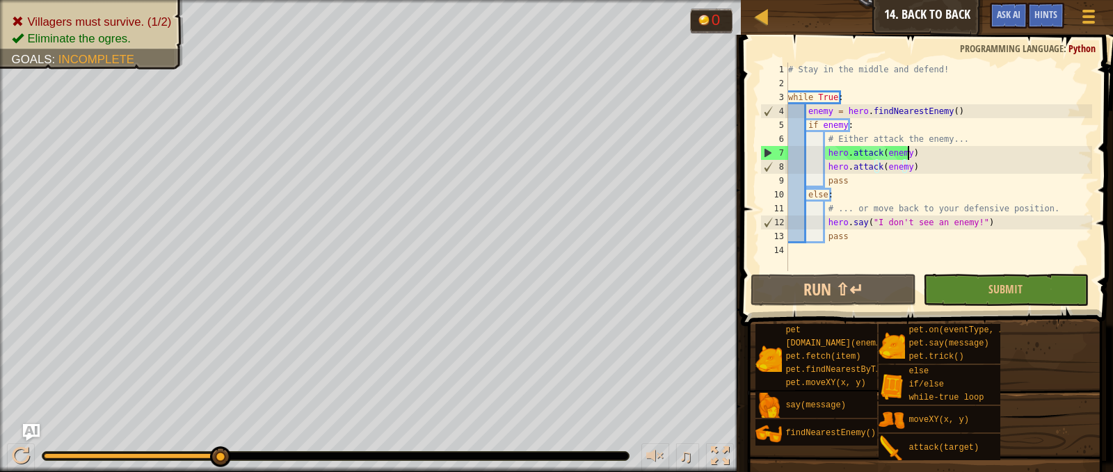
click at [911, 154] on div "# Stay in the middle and defend! while True : enemy = hero . findNearestEnemy (…" at bounding box center [938, 181] width 307 height 236
click at [878, 182] on div "# Stay in the middle and defend! while True : enemy = hero . findNearestEnemy (…" at bounding box center [938, 181] width 307 height 236
click at [1036, 18] on span "Hints" at bounding box center [1045, 14] width 23 height 13
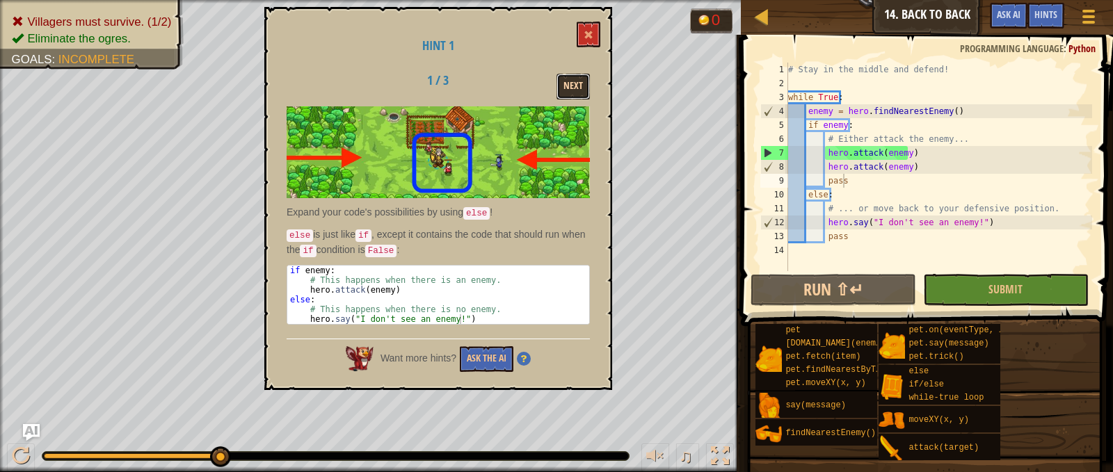
click at [563, 83] on button "Next" at bounding box center [572, 87] width 33 height 26
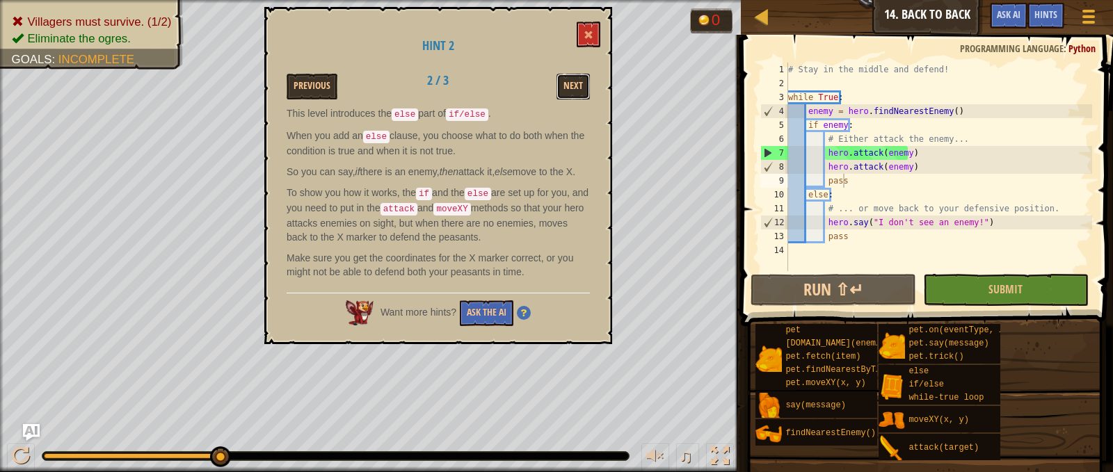
click at [563, 83] on button "Next" at bounding box center [572, 87] width 33 height 26
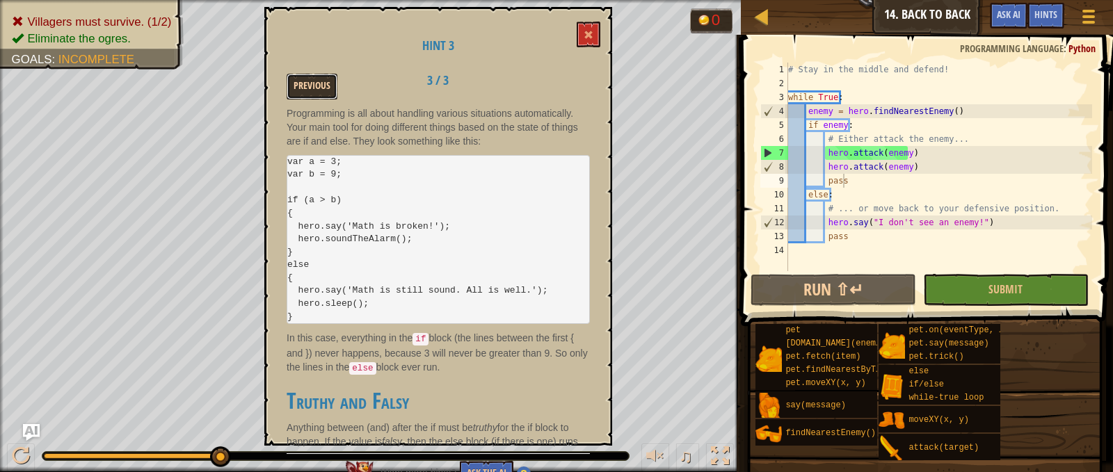
click at [305, 81] on button "Previous" at bounding box center [312, 87] width 51 height 26
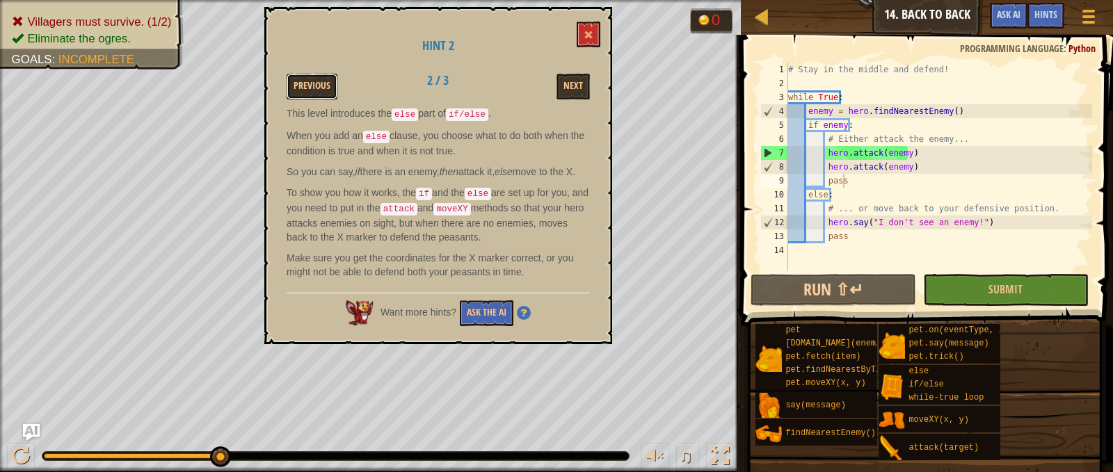
click at [305, 81] on button "Previous" at bounding box center [312, 87] width 51 height 26
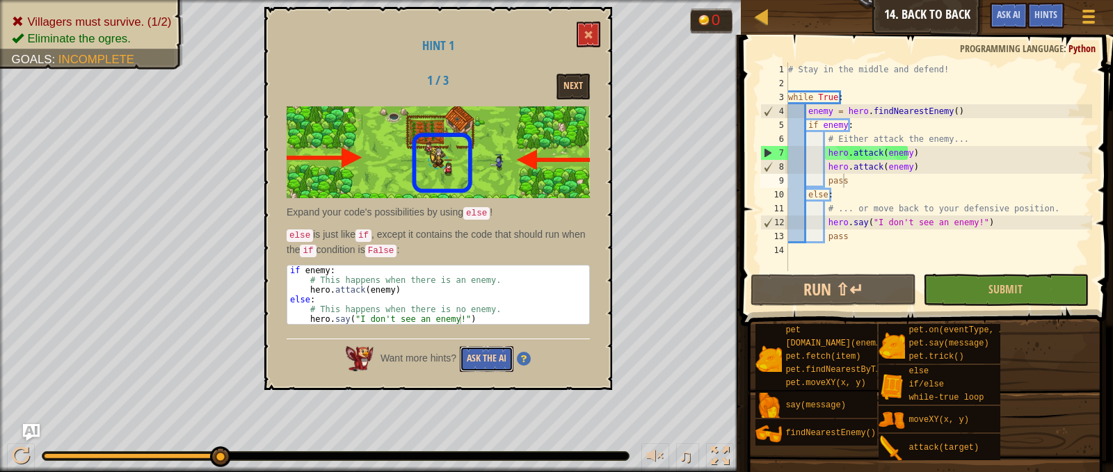
click at [508, 360] on button "Ask the AI" at bounding box center [487, 359] width 54 height 26
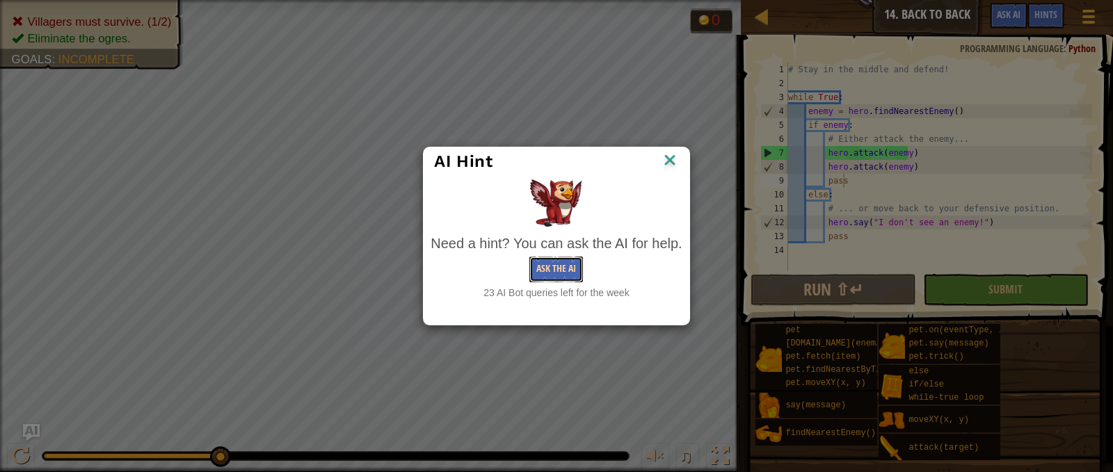
click at [558, 266] on button "Ask the AI" at bounding box center [556, 270] width 54 height 26
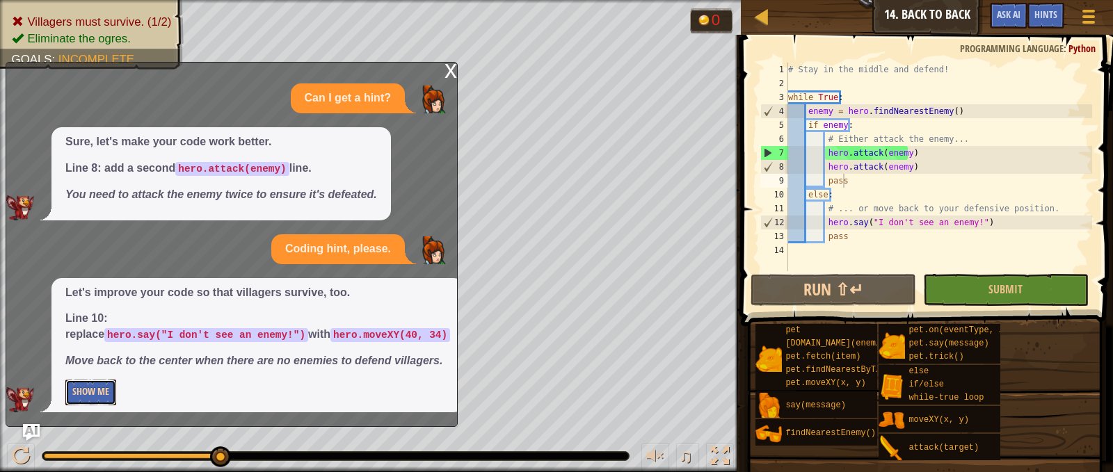
click at [111, 392] on button "Show Me" at bounding box center [90, 393] width 51 height 26
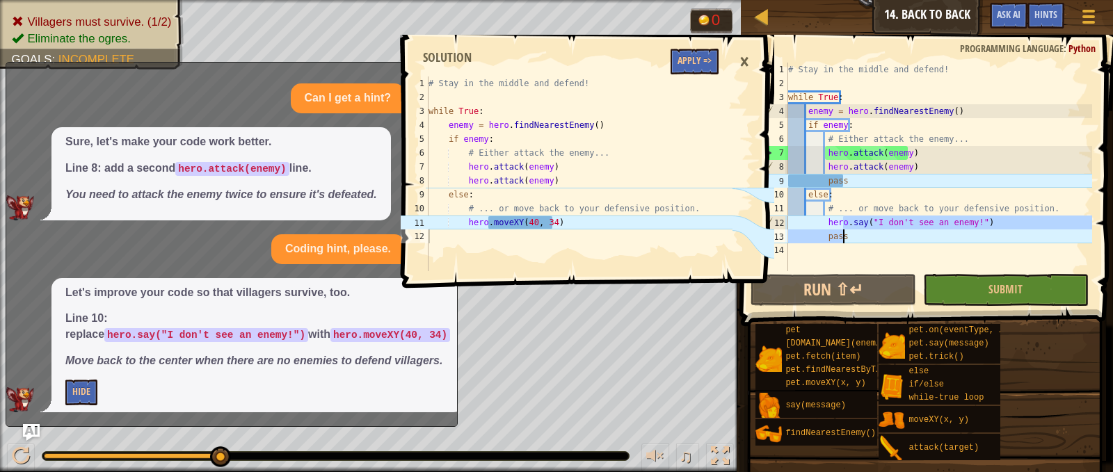
drag, startPoint x: 844, startPoint y: 221, endPoint x: 858, endPoint y: 232, distance: 17.8
click at [858, 232] on div "# Stay in the middle and defend! while True : enemy = hero . findNearestEnemy (…" at bounding box center [938, 181] width 307 height 236
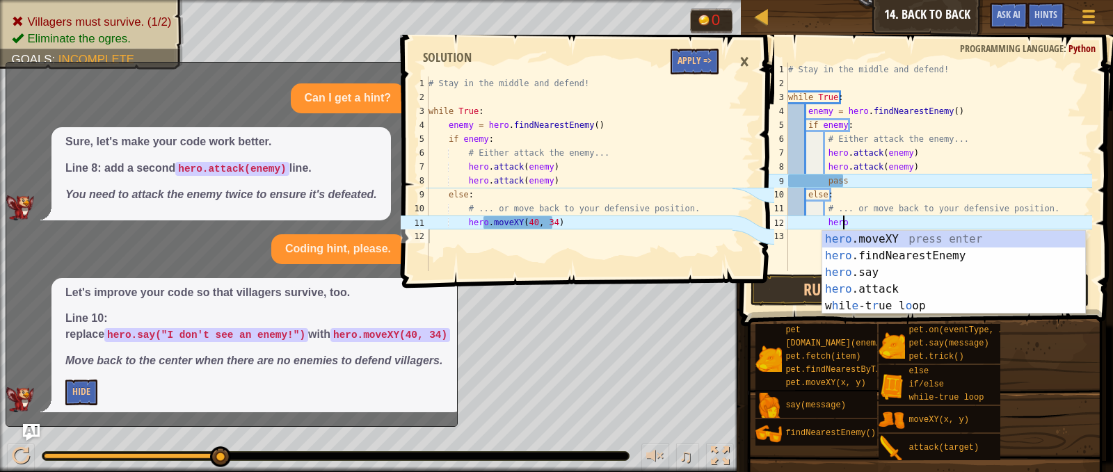
scroll to position [6, 4]
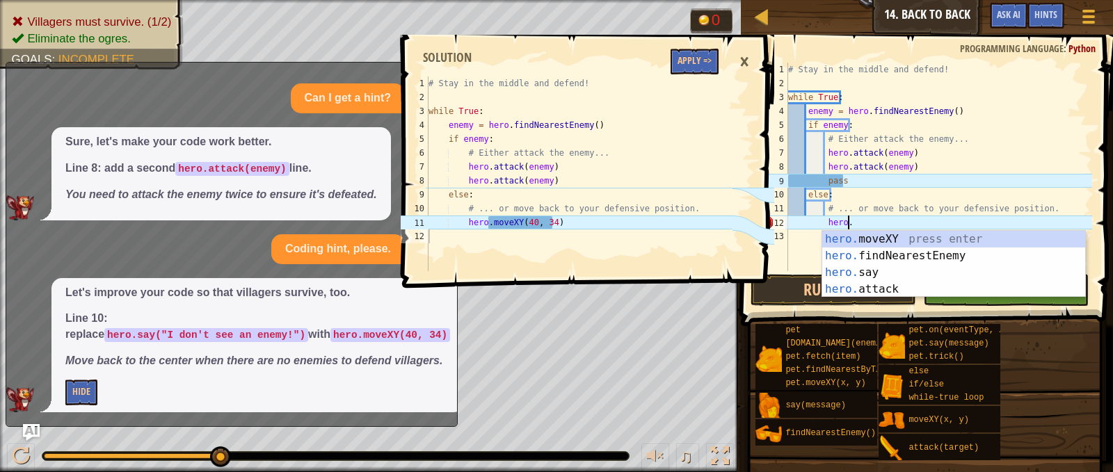
click at [858, 232] on div "hero. moveXY press enter hero. findNearestEnemy press enter hero. say press ent…" at bounding box center [953, 281] width 263 height 100
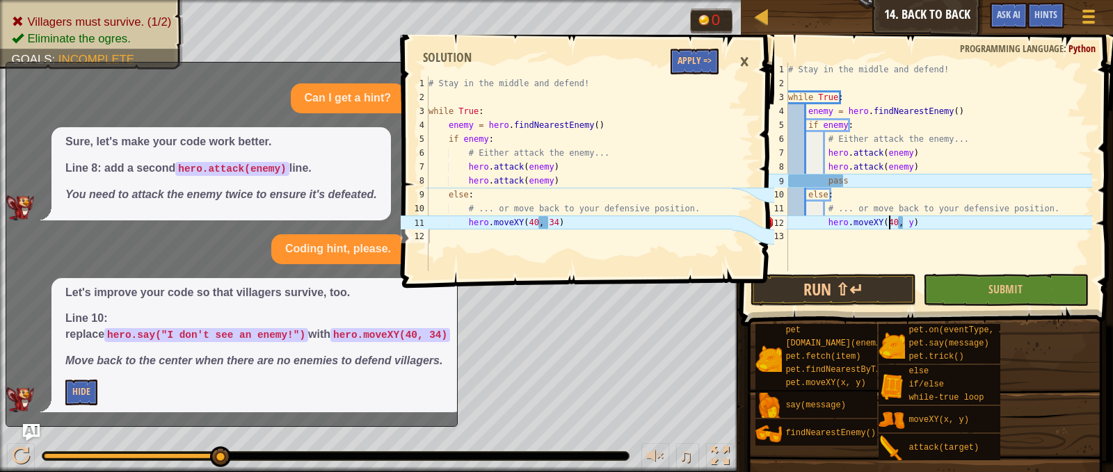
scroll to position [6, 9]
click at [901, 223] on div "# Stay in the middle and defend! while True : enemy = hero . findNearestEnemy (…" at bounding box center [938, 181] width 307 height 236
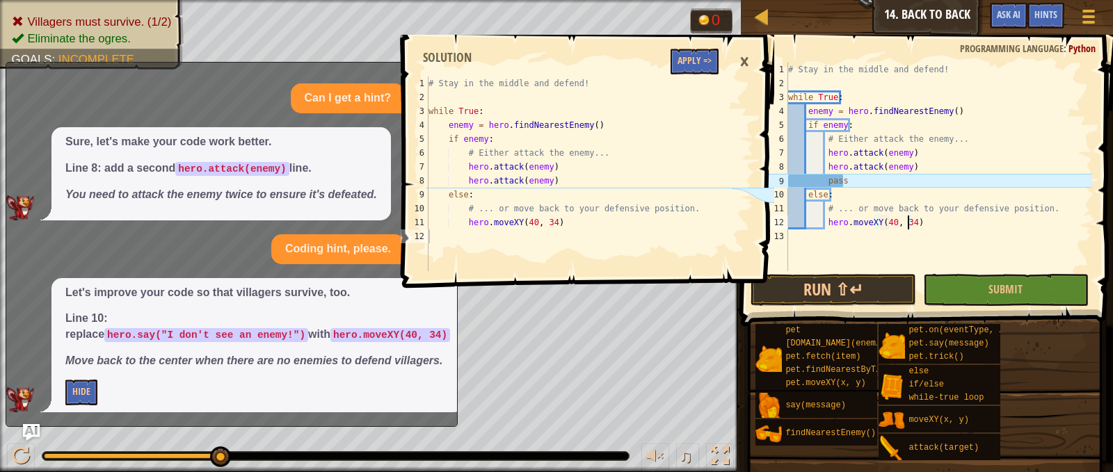
scroll to position [6, 10]
click at [873, 179] on div "# Stay in the middle and defend! while True : enemy = hero . findNearestEnemy (…" at bounding box center [938, 181] width 307 height 236
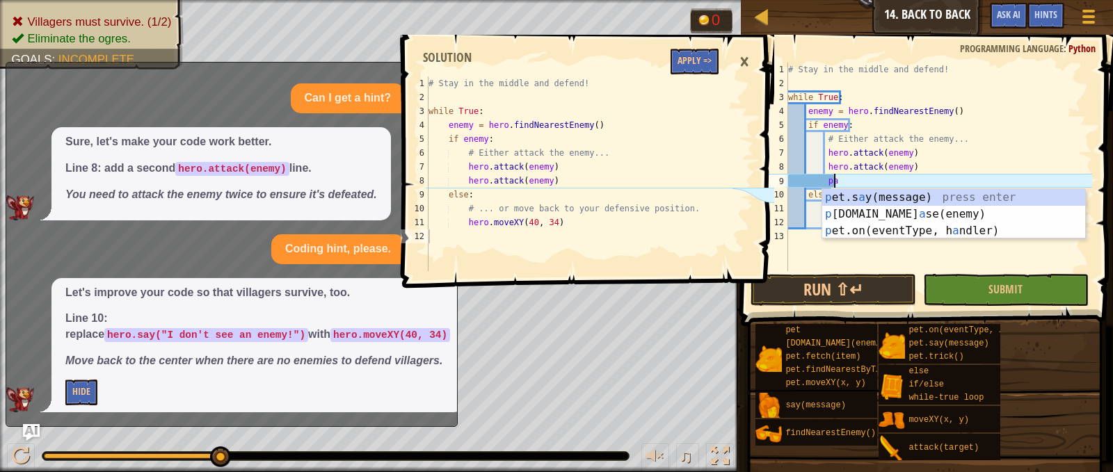
type textarea "p"
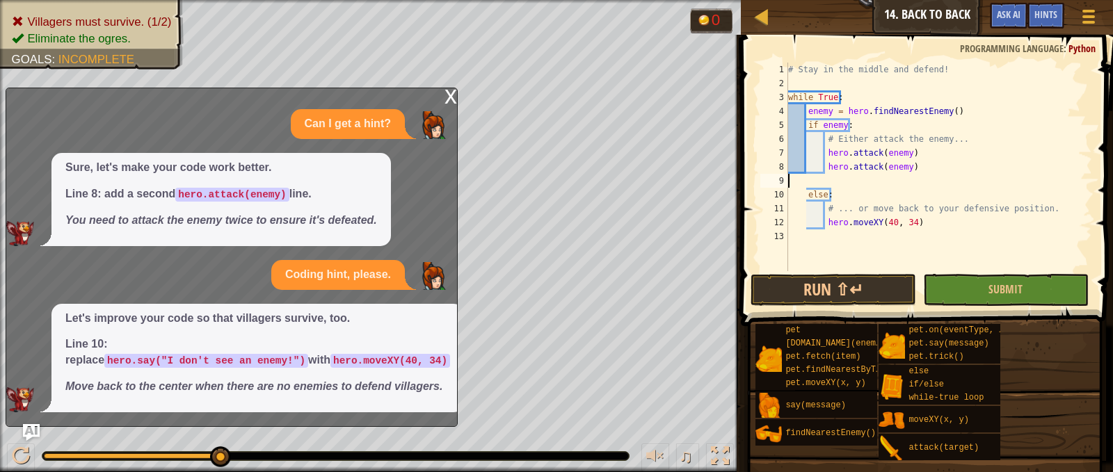
scroll to position [6, 0]
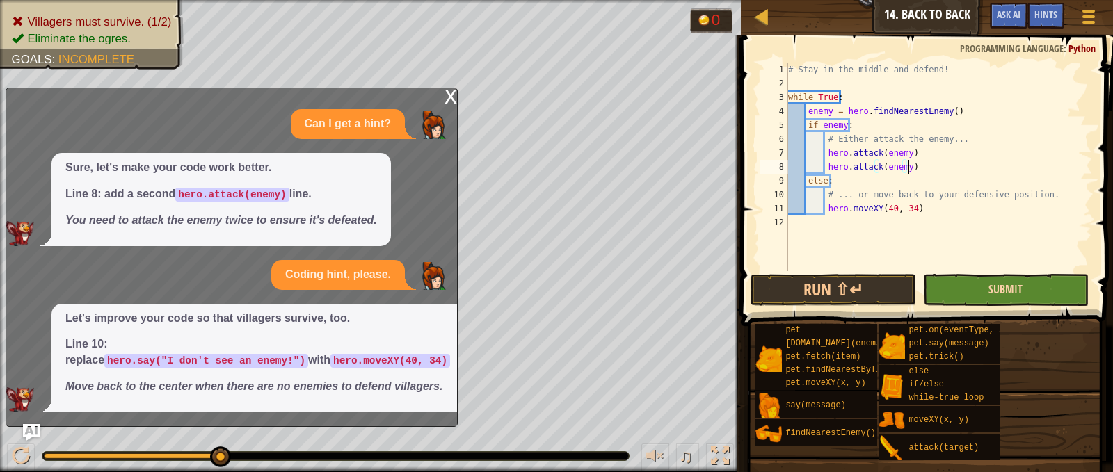
type textarea "hero.attack(enemy)"
click at [1003, 296] on span "Submit" at bounding box center [1005, 289] width 34 height 15
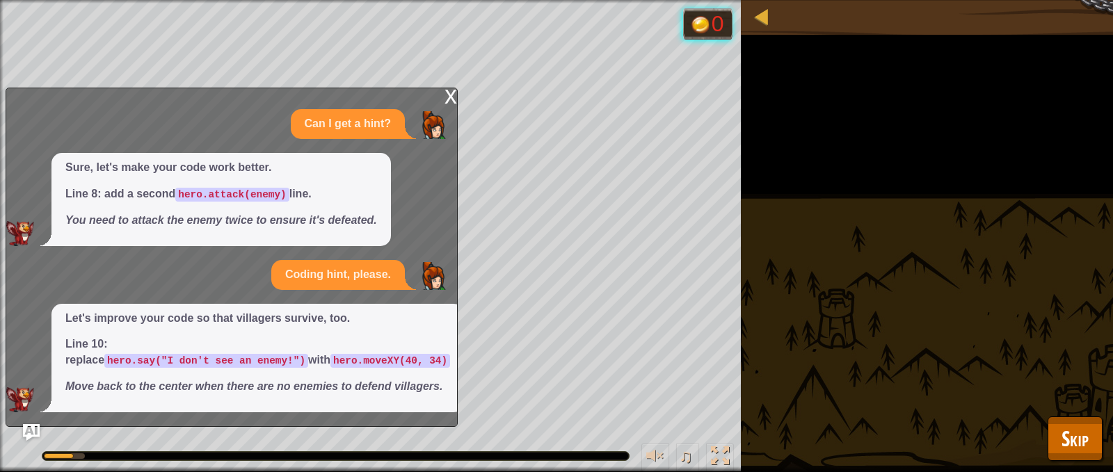
click at [444, 88] on div "x Can I get a hint? Sure, let's make your code work better. Line 8: add a secon…" at bounding box center [232, 257] width 452 height 339
click at [451, 88] on div "x" at bounding box center [450, 95] width 13 height 14
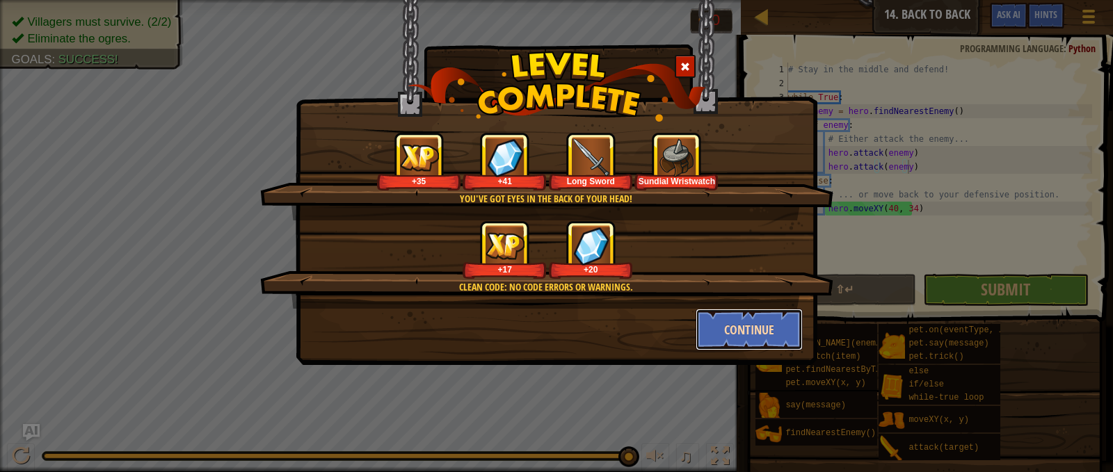
click at [742, 337] on button "Continue" at bounding box center [749, 330] width 108 height 42
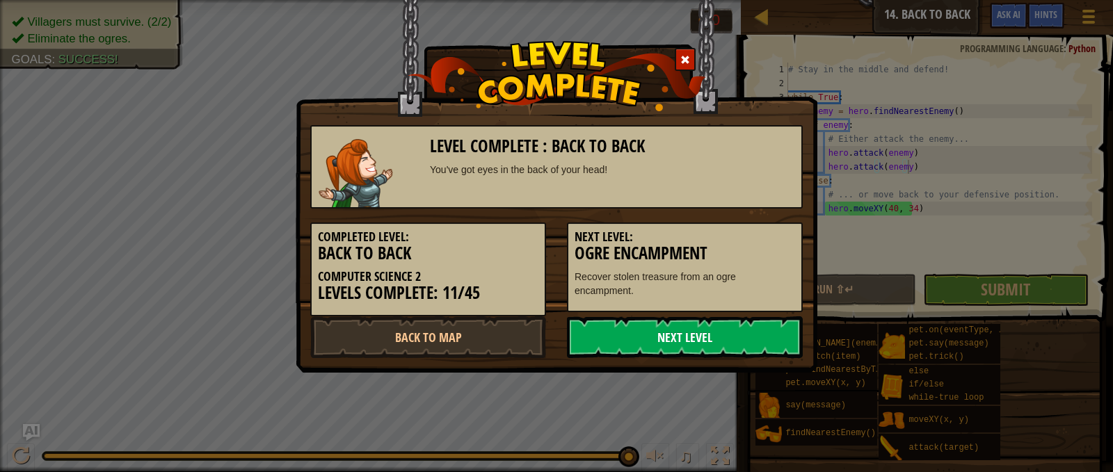
click at [726, 330] on link "Next Level" at bounding box center [685, 337] width 236 height 42
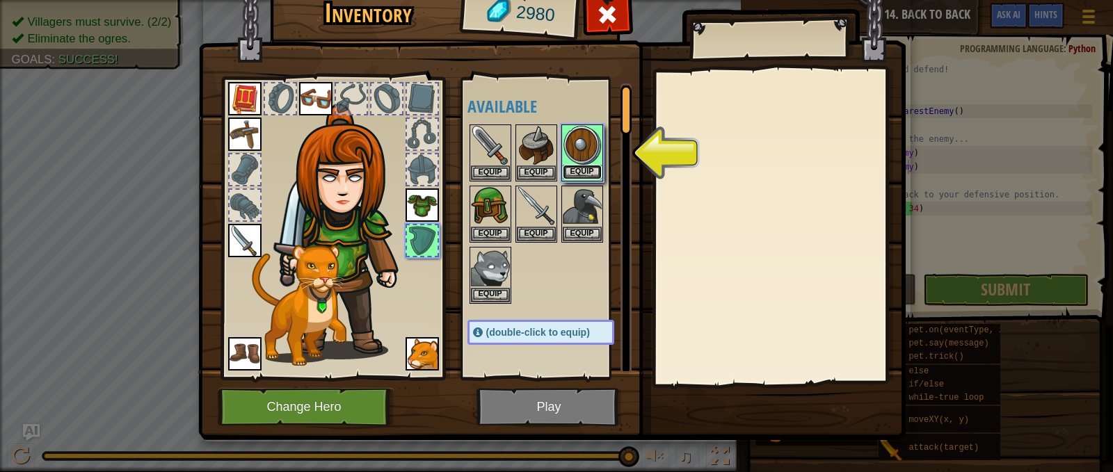
click at [583, 172] on button "Equip" at bounding box center [582, 172] width 39 height 15
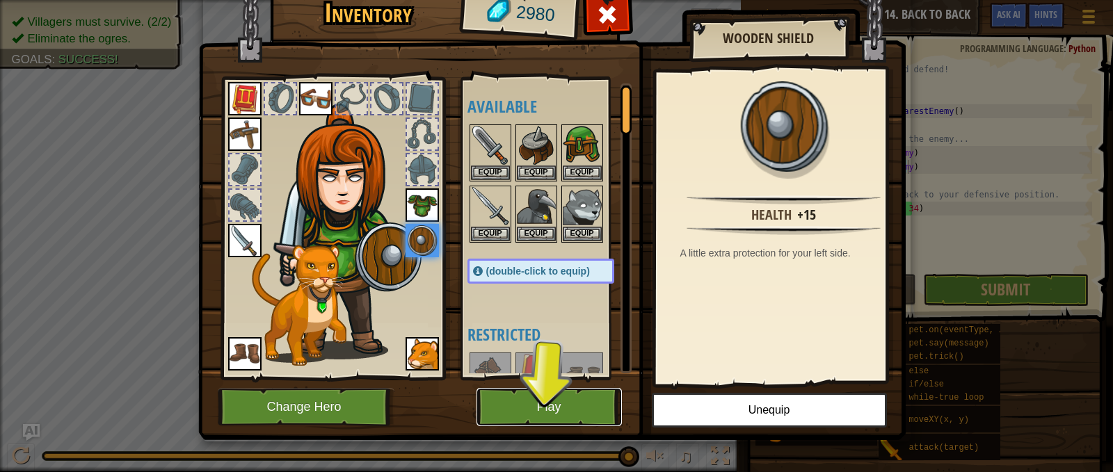
click at [559, 411] on button "Play" at bounding box center [548, 407] width 145 height 38
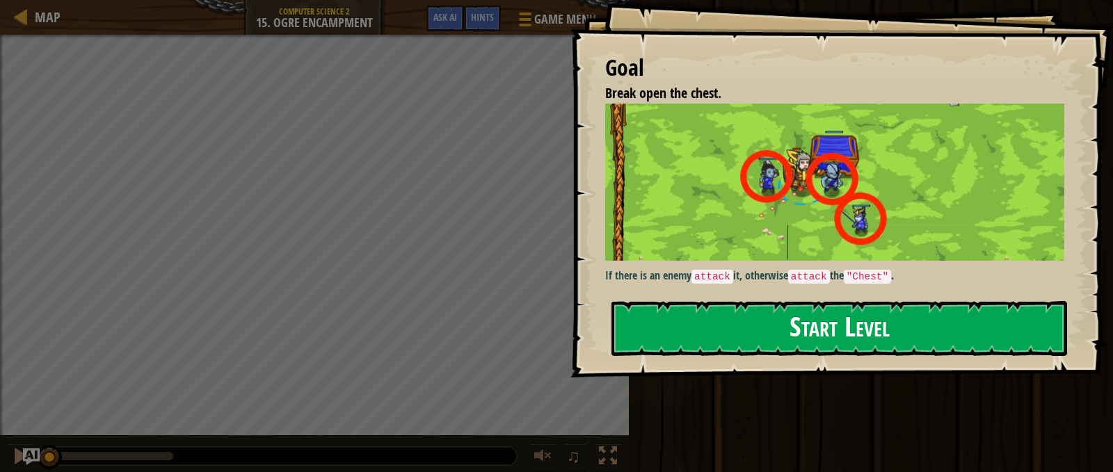
click at [814, 320] on button "Start Level" at bounding box center [839, 328] width 456 height 55
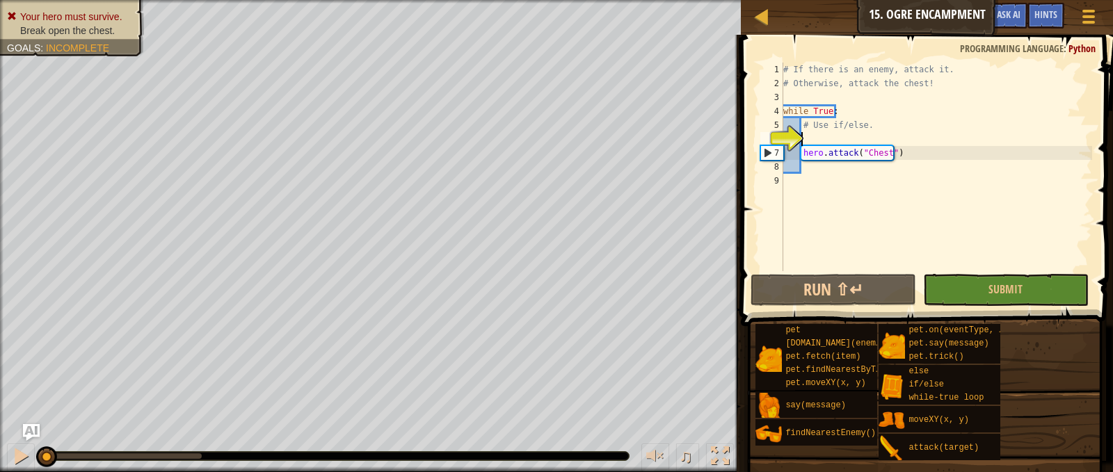
scroll to position [6, 1]
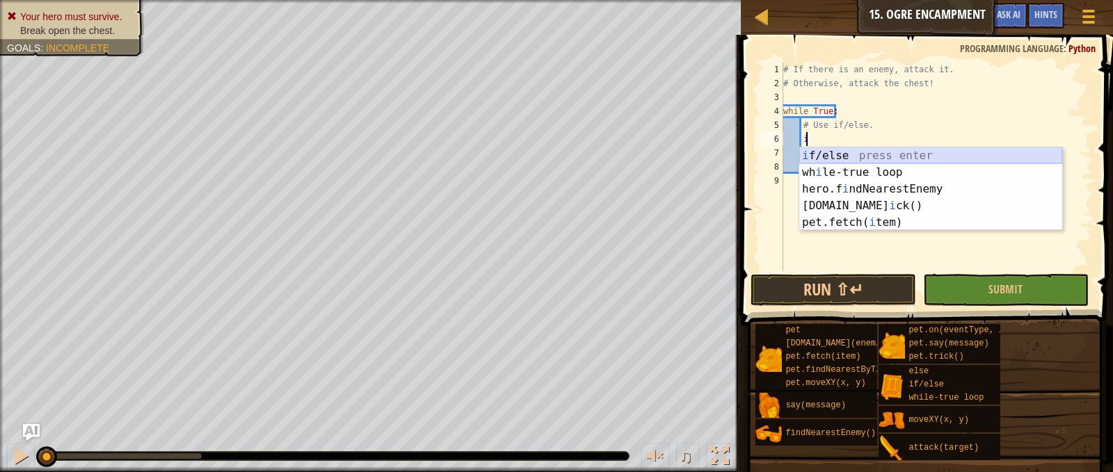
click at [832, 155] on div "i f/else press enter wh i le-true loop press enter hero.f i ndNearestEnemy pres…" at bounding box center [930, 205] width 263 height 117
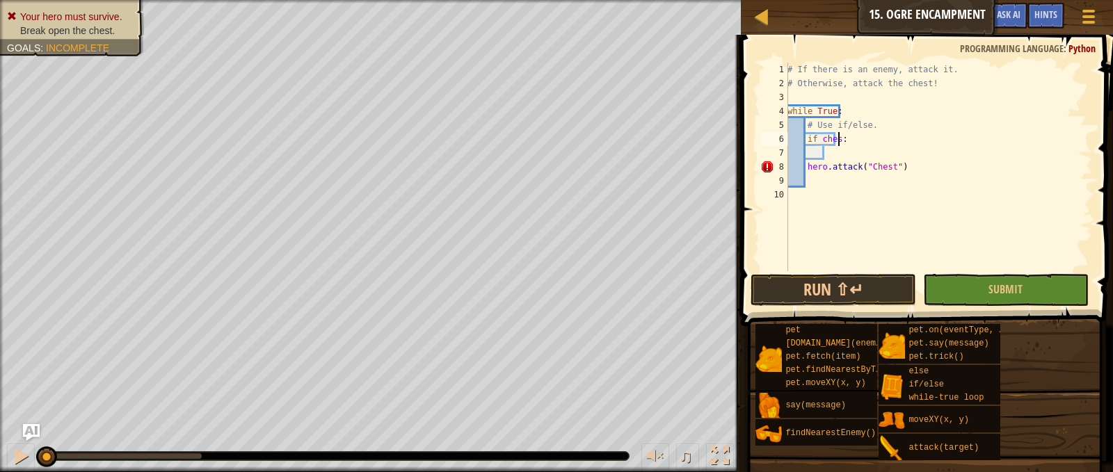
scroll to position [6, 4]
click at [979, 282] on button "Submit" at bounding box center [1006, 290] width 166 height 32
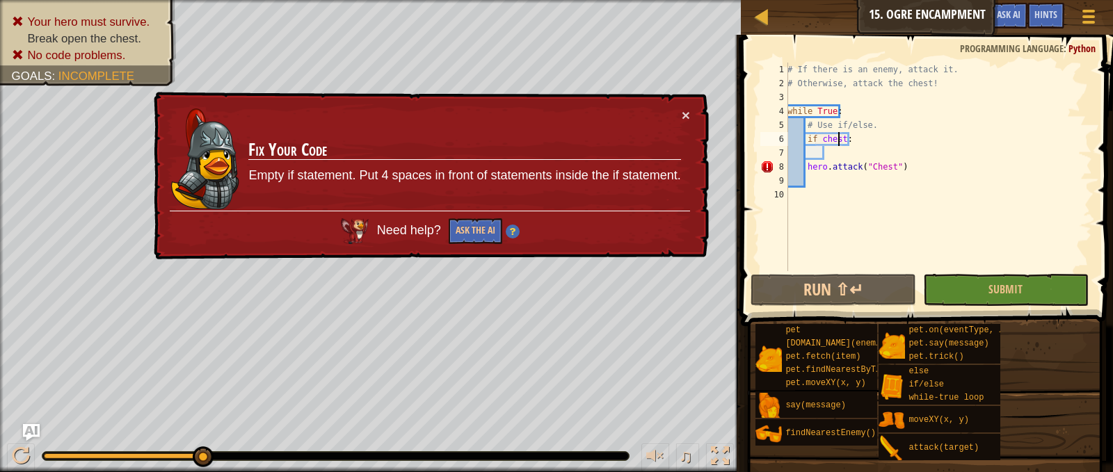
click at [840, 136] on div "# If there is an enemy, attack it. # Otherwise, attack the chest! while True : …" at bounding box center [937, 181] width 307 height 236
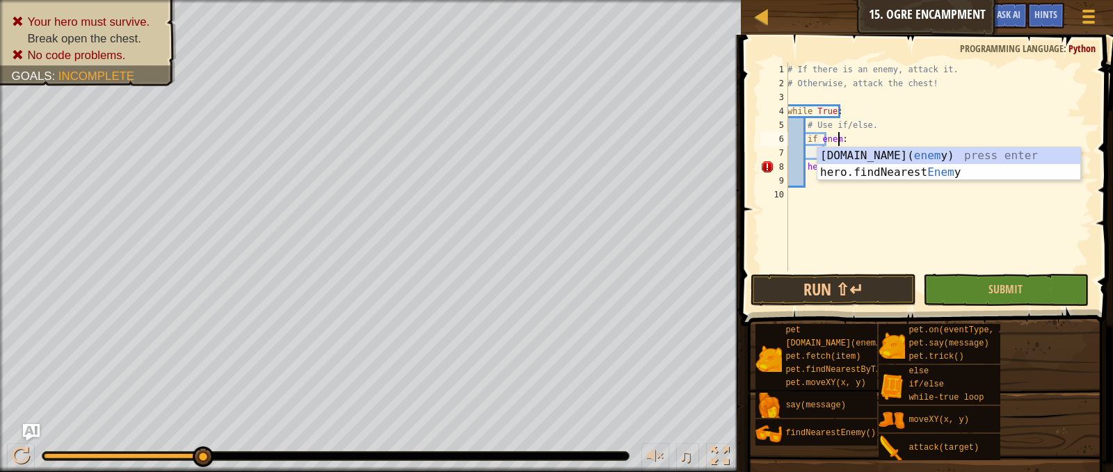
type textarea "if enemy:"
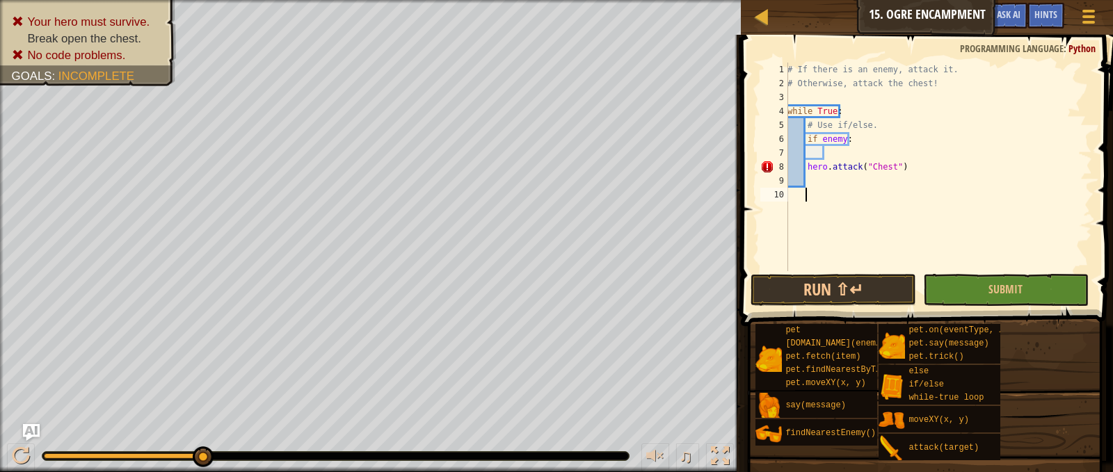
click at [833, 263] on div "# If there is an enemy, attack it. # Otherwise, attack the chest! while True : …" at bounding box center [937, 181] width 307 height 236
click at [880, 163] on div "# If there is an enemy, attack it. # Otherwise, attack the chest! while True : …" at bounding box center [937, 181] width 307 height 236
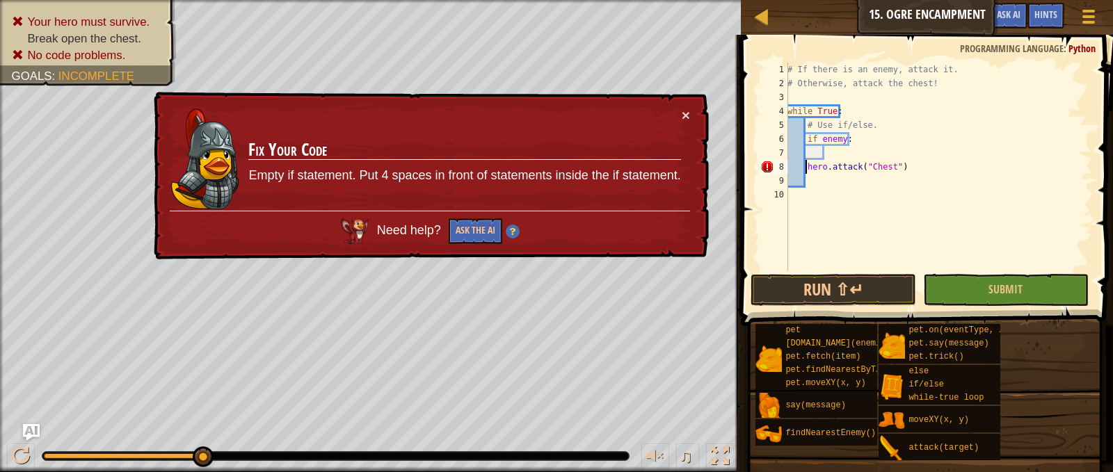
click at [806, 166] on div "# If there is an enemy, attack it. # Otherwise, attack the chest! while True : …" at bounding box center [937, 181] width 307 height 236
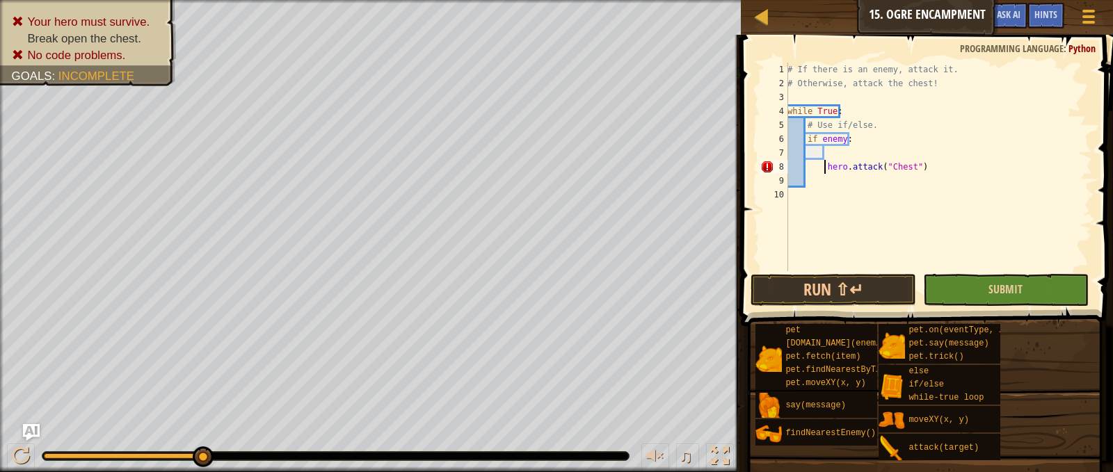
type textarea "hero.attack("Chest")"
click at [968, 283] on button "Submit" at bounding box center [1006, 290] width 166 height 32
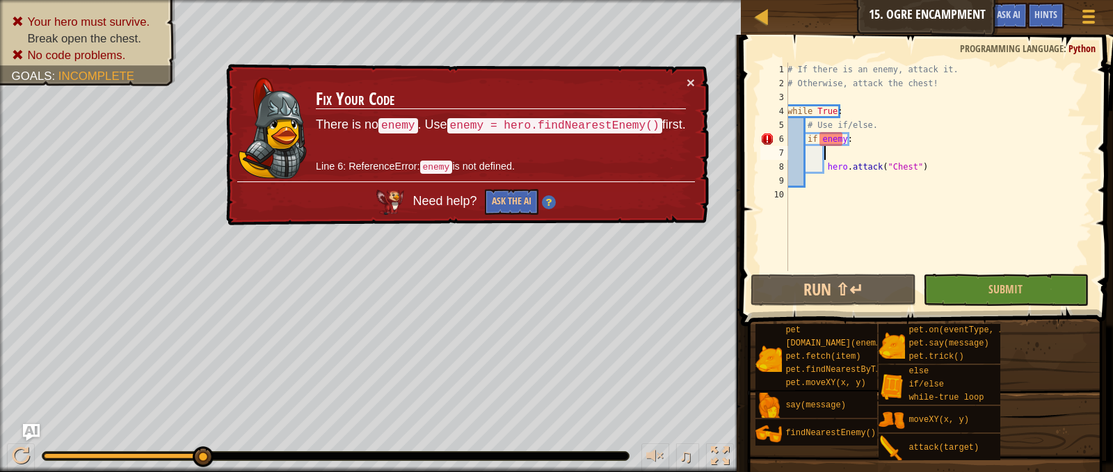
click at [850, 150] on div "# If there is an enemy, attack it. # Otherwise, attack the chest! while True : …" at bounding box center [937, 181] width 307 height 236
type textarea "h"
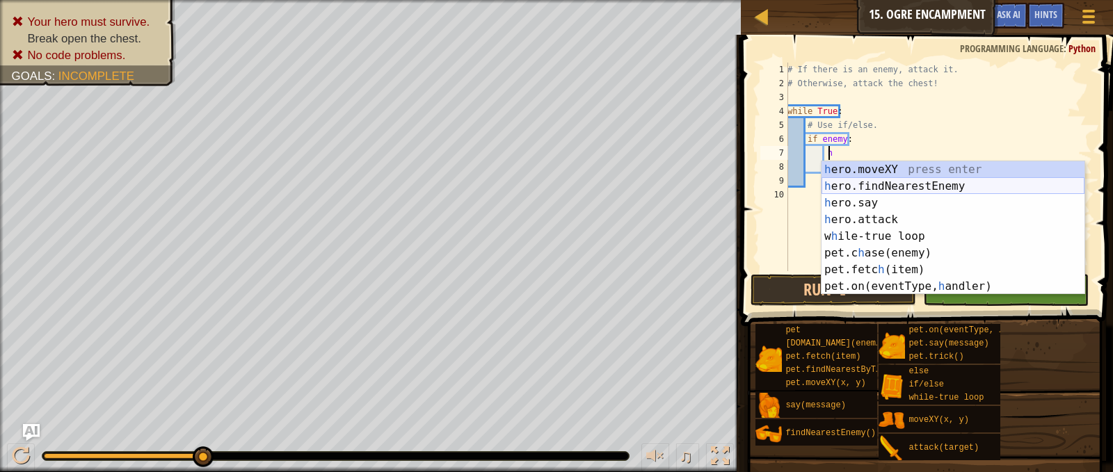
click at [862, 183] on div "h ero.moveXY press enter h ero.findNearestEnemy press enter h ero.say press ent…" at bounding box center [952, 244] width 263 height 167
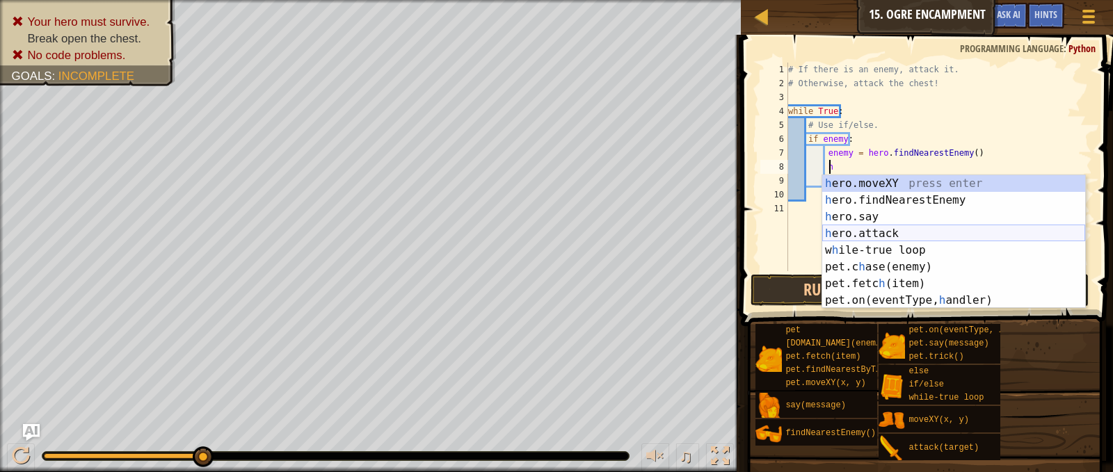
click at [871, 234] on div "h ero.moveXY press enter h ero.findNearestEnemy press enter h ero.say press ent…" at bounding box center [953, 258] width 263 height 167
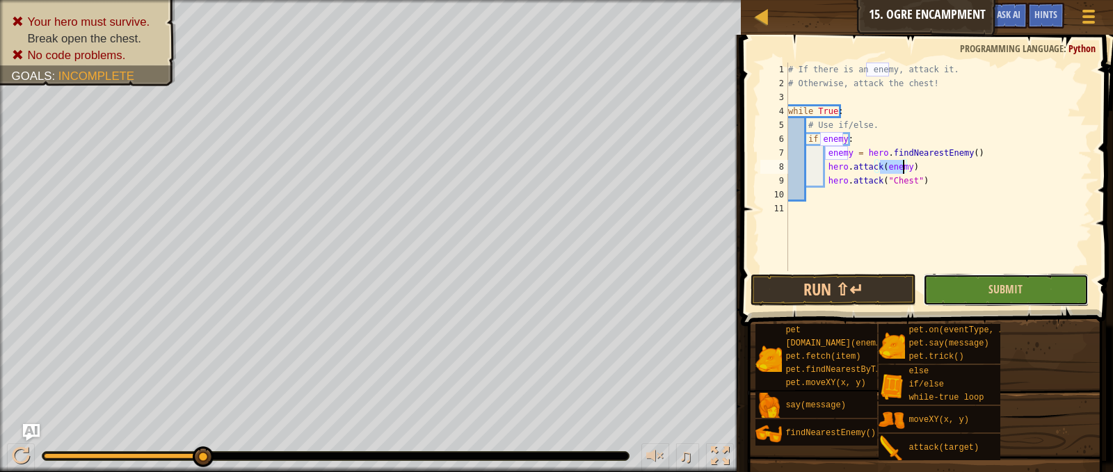
click at [937, 289] on button "Submit" at bounding box center [1006, 290] width 166 height 32
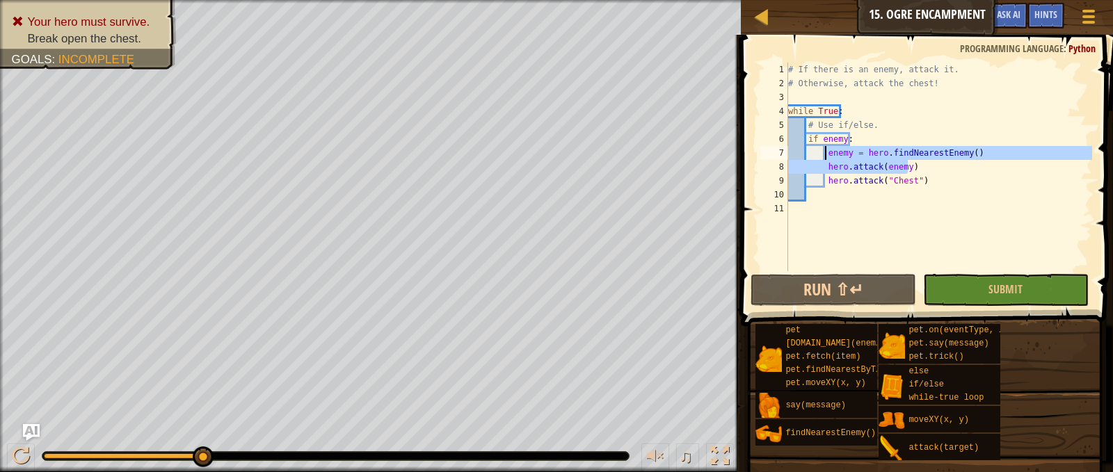
drag, startPoint x: 918, startPoint y: 170, endPoint x: 825, endPoint y: 149, distance: 95.5
click at [825, 149] on div "# If there is an enemy, attack it. # Otherwise, attack the chest! while True : …" at bounding box center [938, 181] width 307 height 236
type textarea "enemy = hero.findNearestEnemy() hero.attack(enemy)"
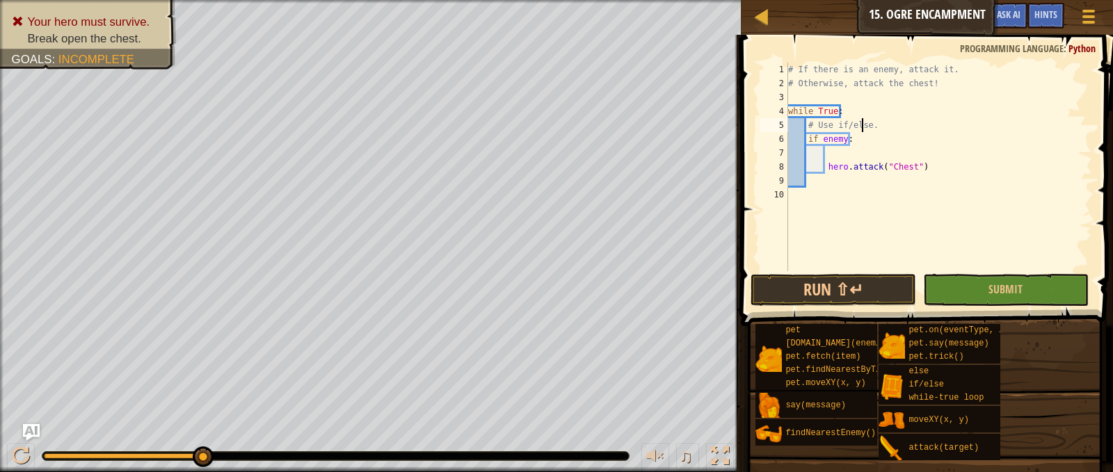
click at [864, 118] on div "# If there is an enemy, attack it. # Otherwise, attack the chest! while True : …" at bounding box center [938, 181] width 307 height 236
type textarea "# Use if/else."
click at [879, 124] on div "# If there is an enemy, attack it. # Otherwise, attack the chest! while True : …" at bounding box center [938, 181] width 307 height 236
click at [753, 12] on div at bounding box center [761, 16] width 17 height 17
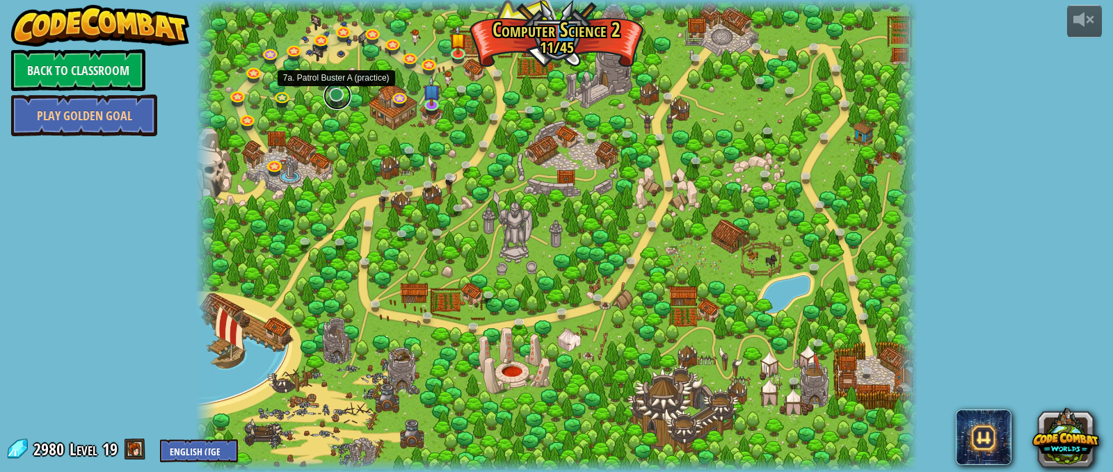
click at [339, 92] on link at bounding box center [337, 96] width 28 height 28
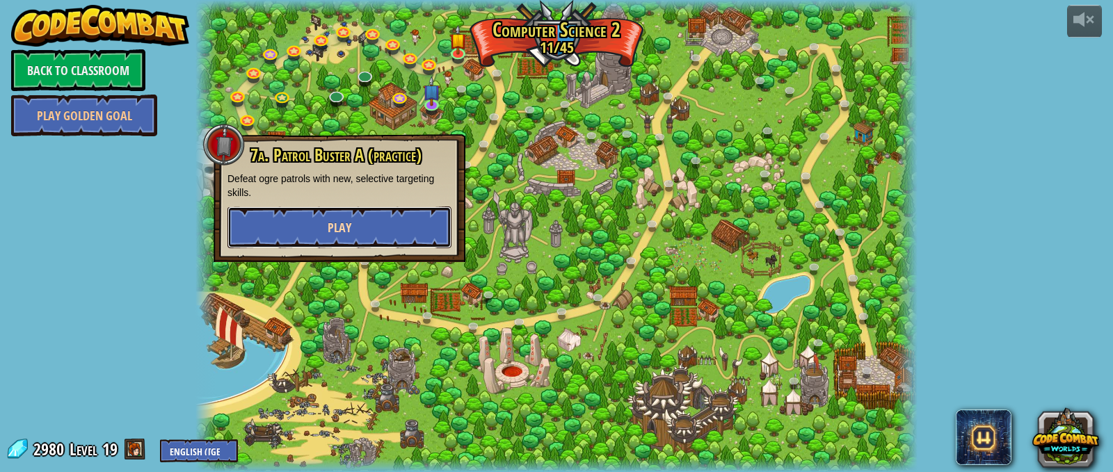
click at [326, 239] on button "Play" at bounding box center [339, 228] width 224 height 42
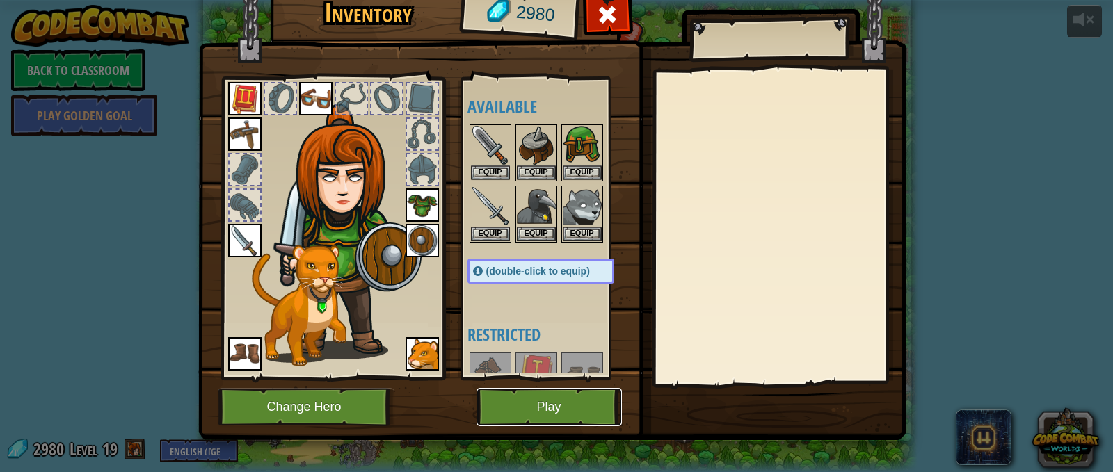
click at [520, 404] on button "Play" at bounding box center [548, 407] width 145 height 38
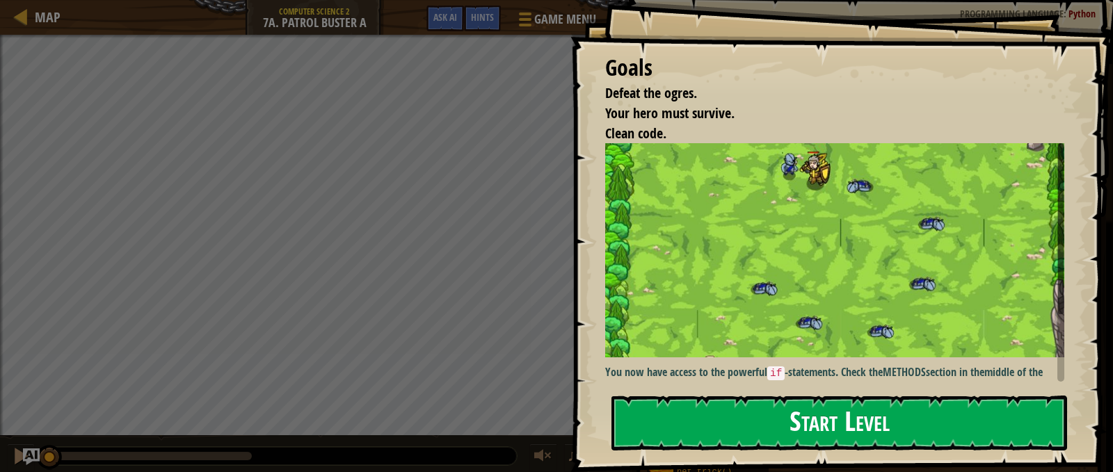
click at [710, 400] on button "Start Level" at bounding box center [839, 423] width 456 height 55
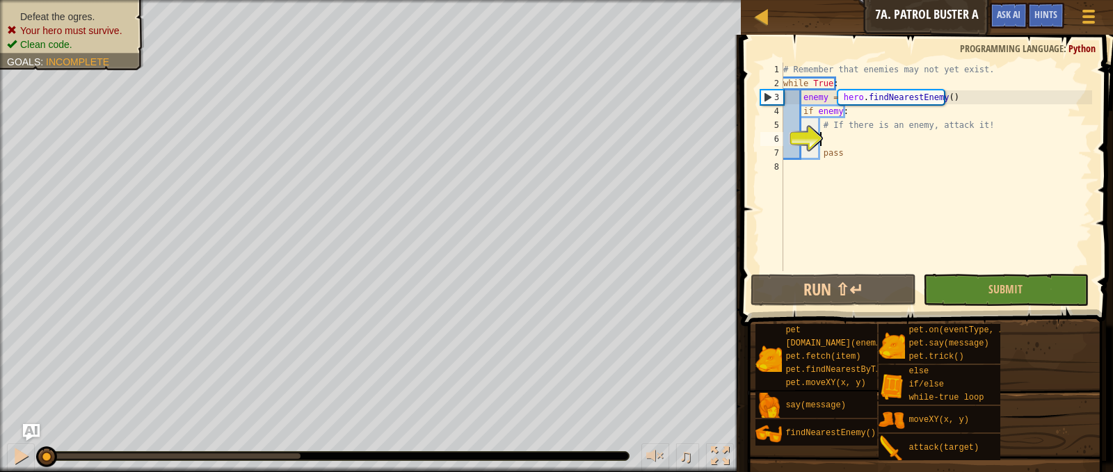
scroll to position [6, 3]
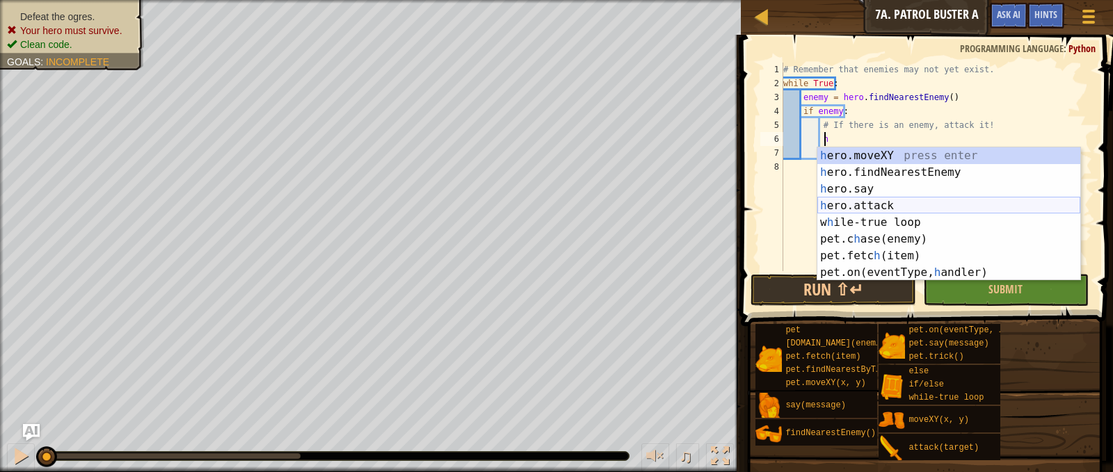
click at [861, 214] on div "h ero.moveXY press enter h ero.findNearestEnemy press enter h ero.say press ent…" at bounding box center [948, 230] width 263 height 167
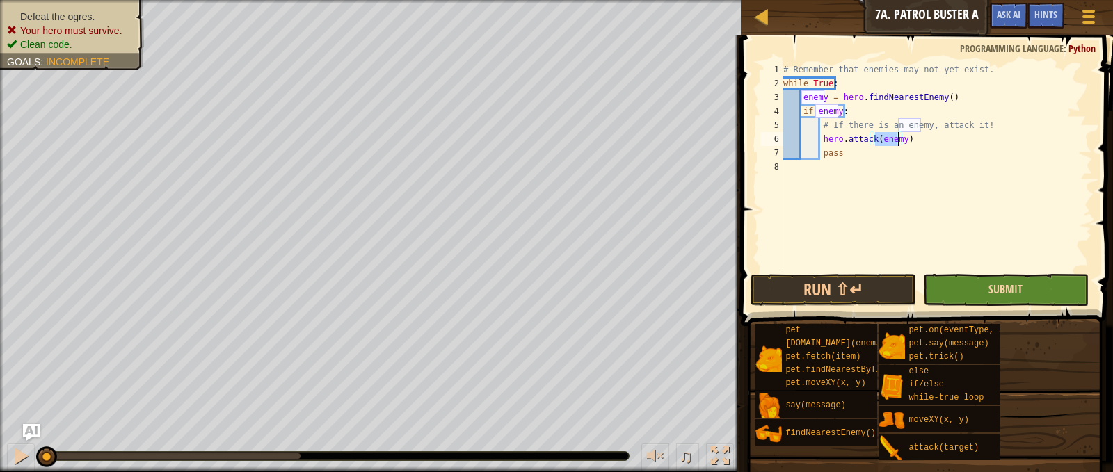
type textarea "hero.attack(enemy)"
click at [997, 289] on span "Submit" at bounding box center [1005, 289] width 34 height 15
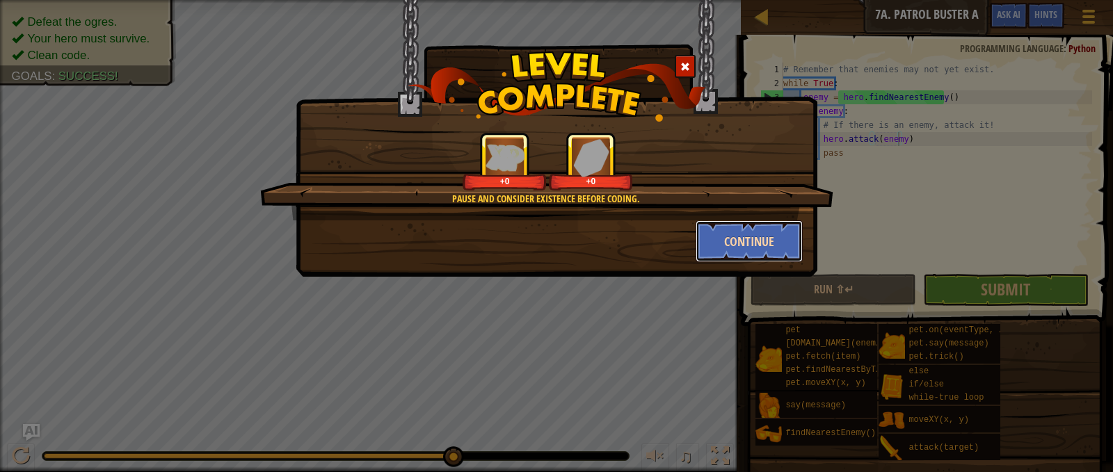
click at [775, 245] on button "Continue" at bounding box center [749, 241] width 108 height 42
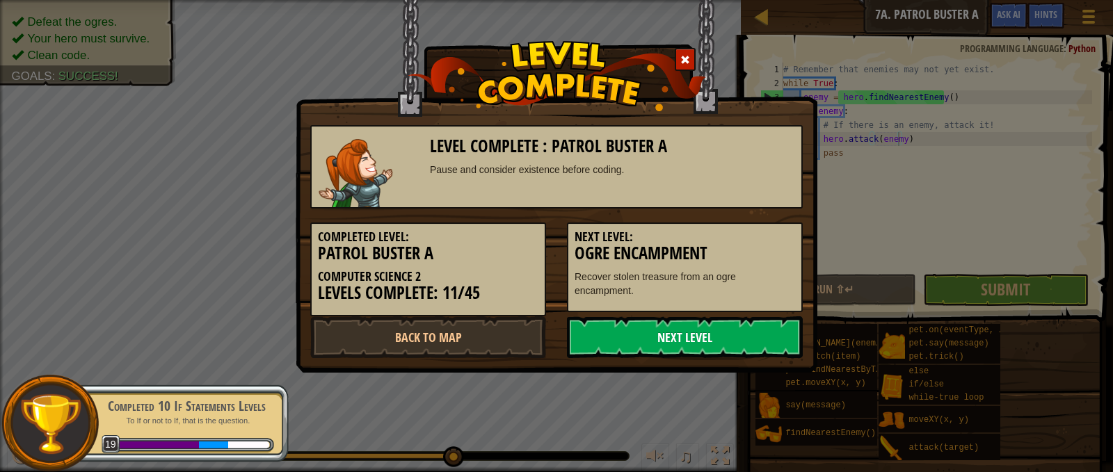
click at [734, 333] on link "Next Level" at bounding box center [685, 337] width 236 height 42
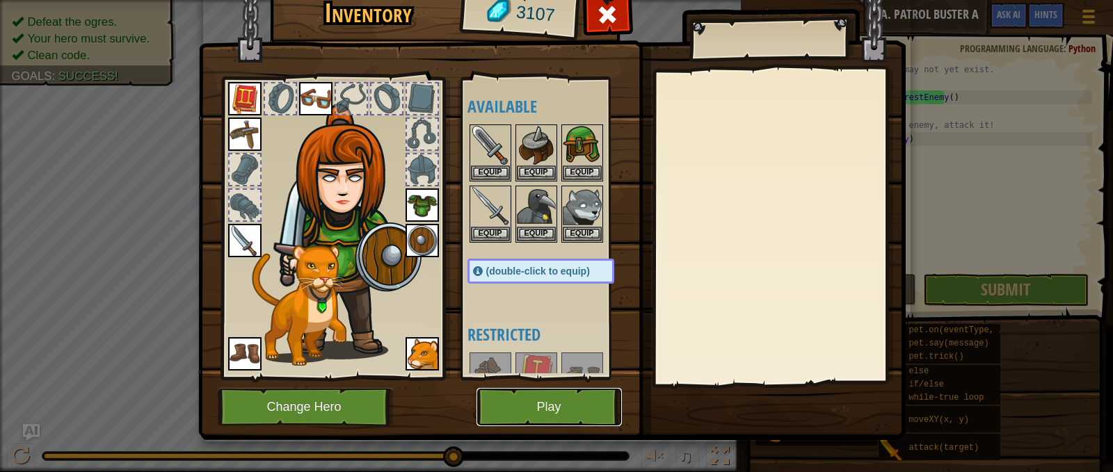
click at [532, 396] on button "Play" at bounding box center [548, 407] width 145 height 38
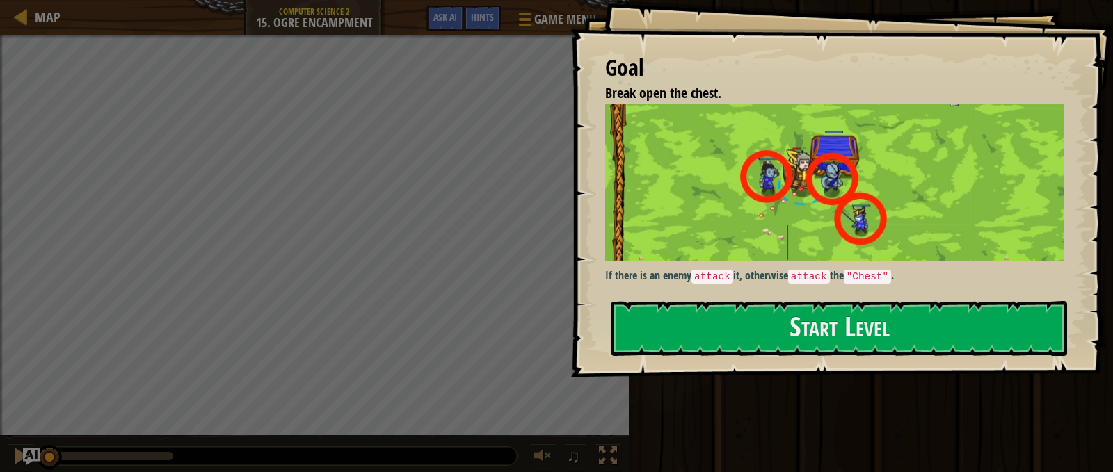
click at [673, 209] on img at bounding box center [839, 182] width 469 height 157
drag, startPoint x: 800, startPoint y: 376, endPoint x: 783, endPoint y: 348, distance: 32.4
click at [794, 366] on div "Goal Break open the chest. If there is an enemy attack it, otherwise attack the…" at bounding box center [841, 189] width 542 height 378
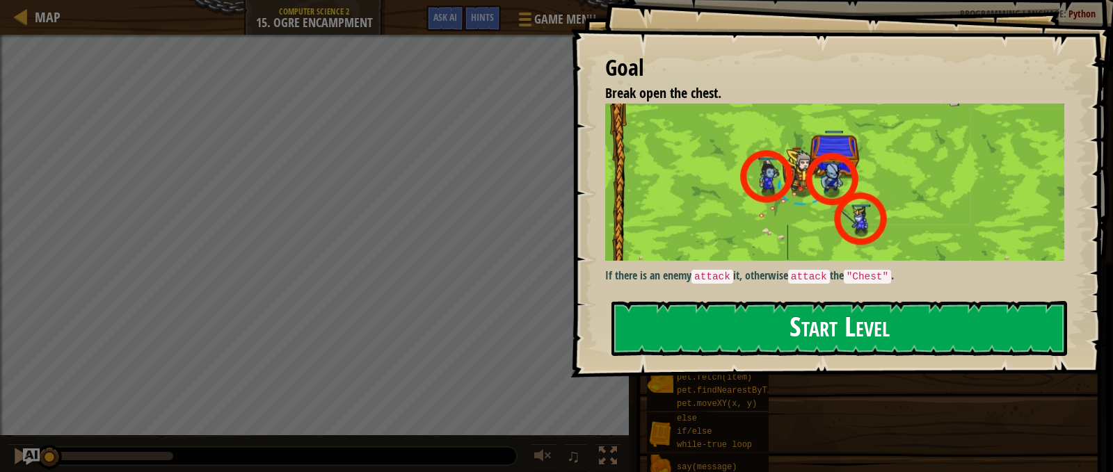
click at [783, 348] on button "Start Level" at bounding box center [839, 328] width 456 height 55
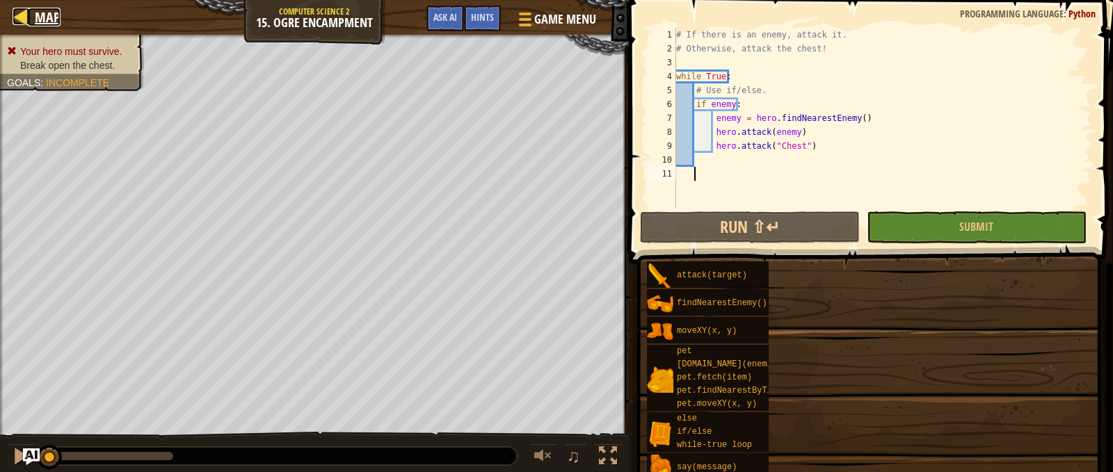
click at [26, 13] on div at bounding box center [21, 16] width 17 height 17
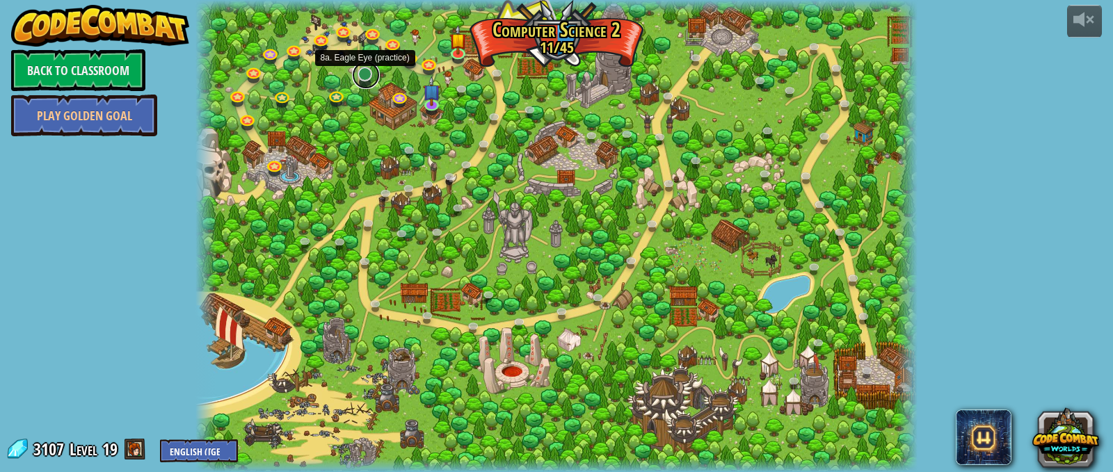
click at [369, 73] on link at bounding box center [366, 75] width 28 height 28
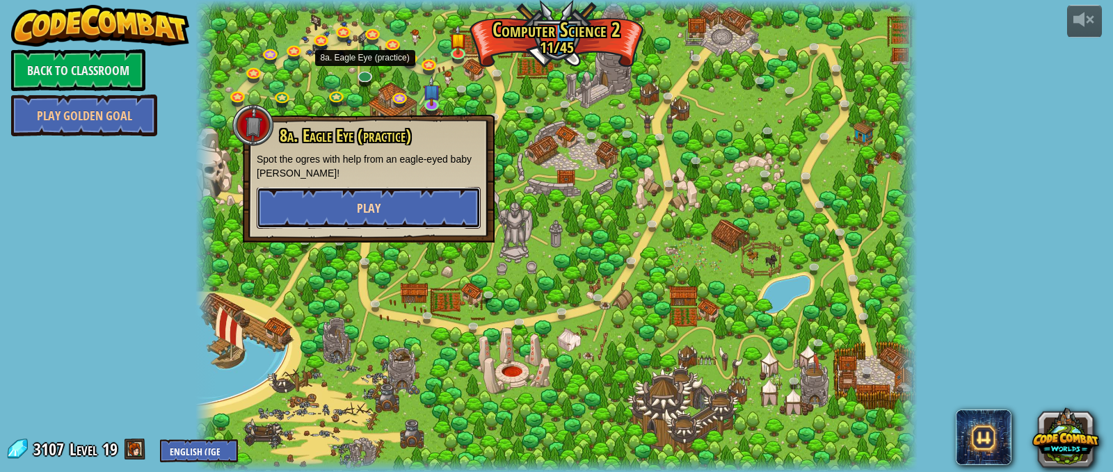
click at [395, 198] on button "Play" at bounding box center [369, 208] width 224 height 42
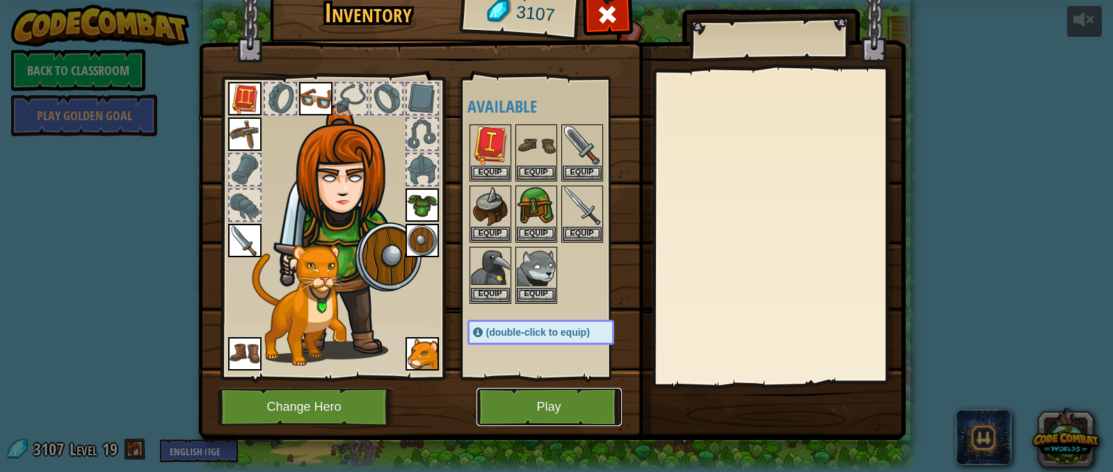
click at [535, 397] on button "Play" at bounding box center [548, 407] width 145 height 38
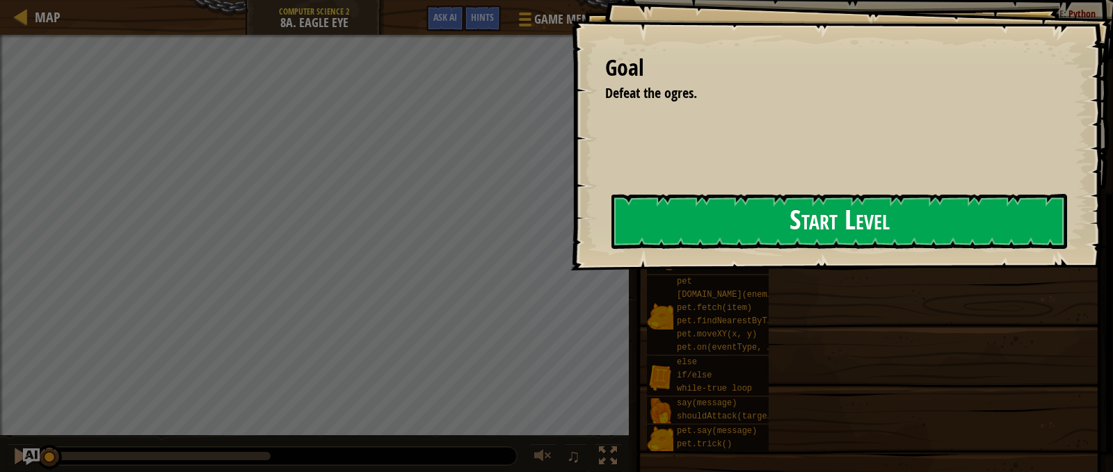
click at [665, 218] on button "Start Level" at bounding box center [839, 221] width 456 height 55
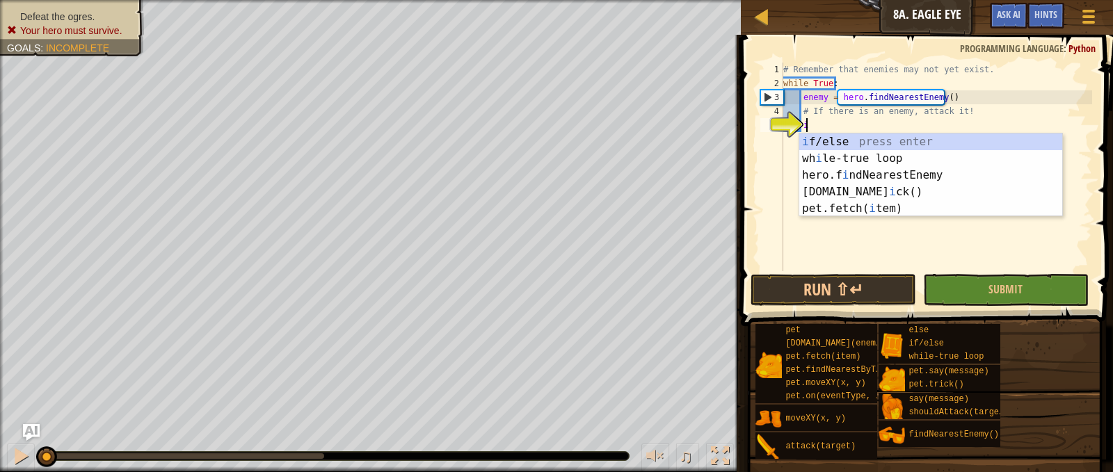
scroll to position [6, 1]
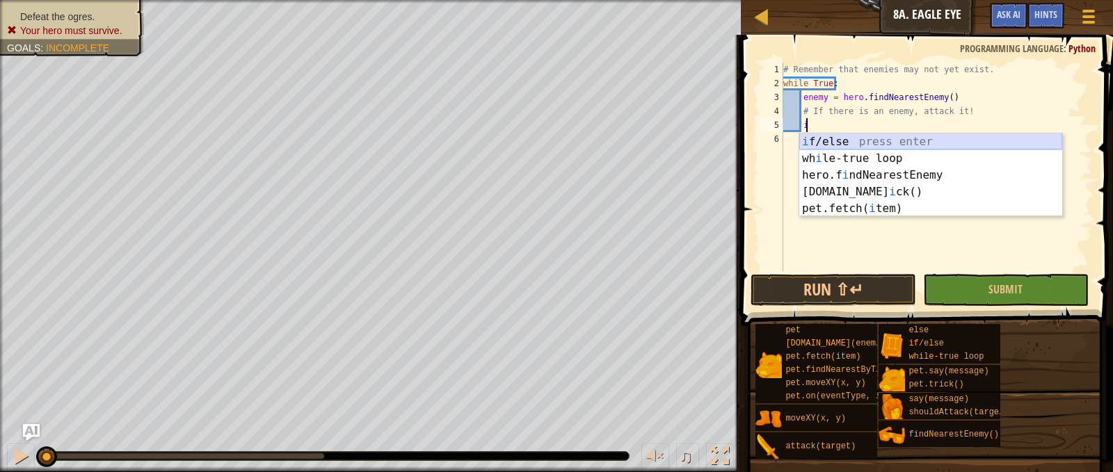
click at [848, 138] on div "i f/else press enter wh i le-true loop press enter hero.f i ndNearestEnemy pres…" at bounding box center [930, 192] width 263 height 117
type textarea "if enemy:"
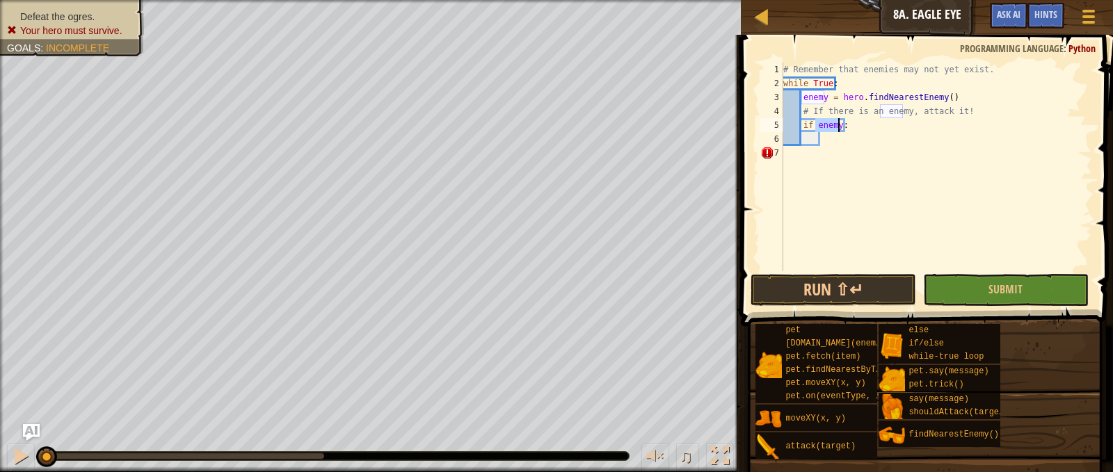
click at [842, 145] on div "# Remember that enemies may not yet exist. while True : enemy = hero . findNear…" at bounding box center [936, 181] width 312 height 236
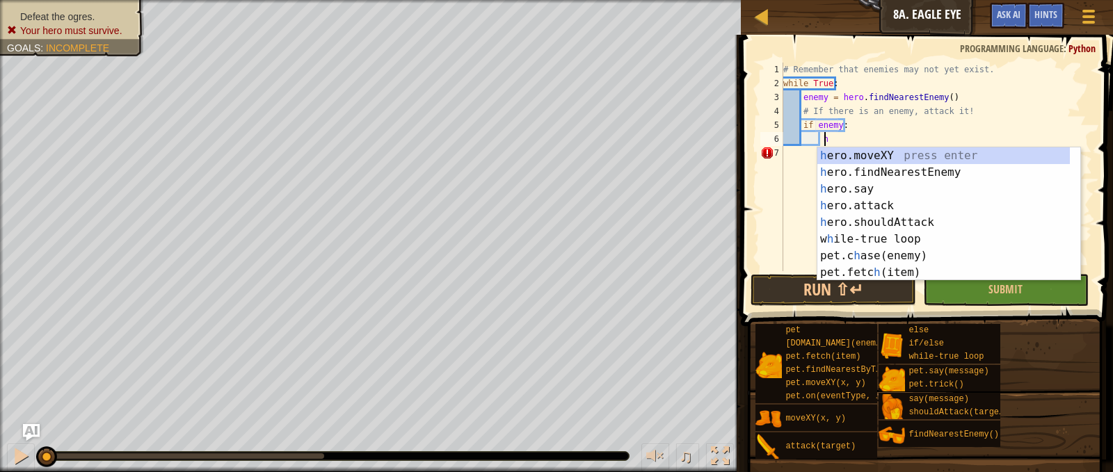
scroll to position [6, 3]
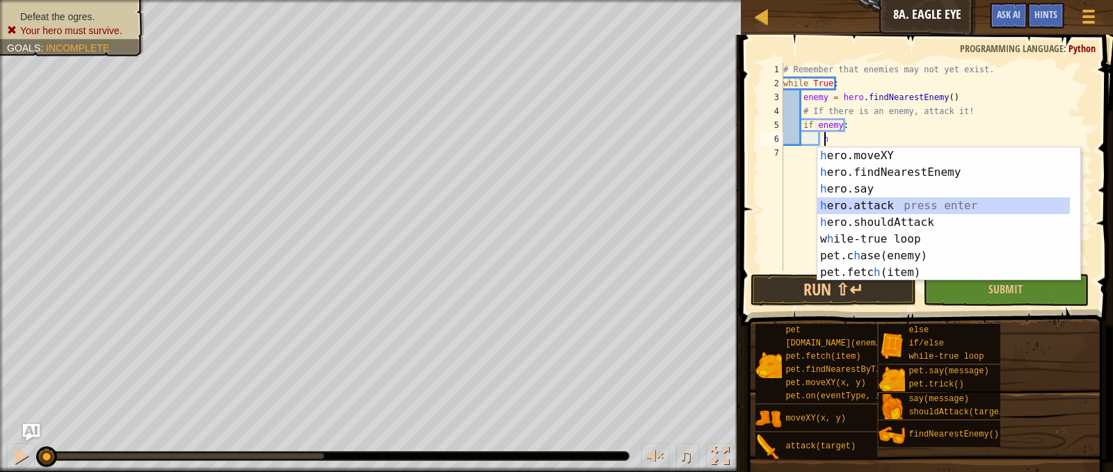
click at [874, 204] on div "h ero.moveXY press enter h ero.findNearestEnemy press enter h ero.say press ent…" at bounding box center [943, 230] width 252 height 167
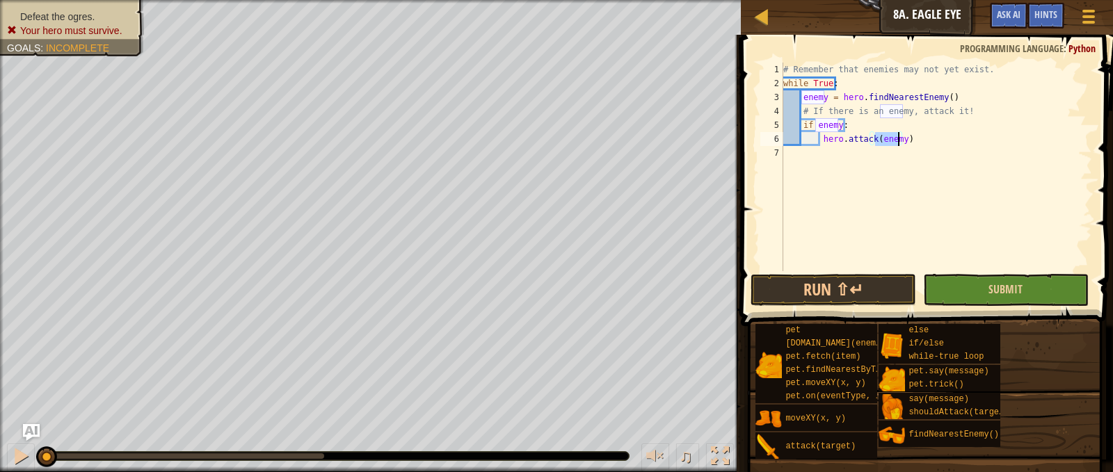
type textarea "hero.attack(enemy)"
click at [983, 285] on button "Submit" at bounding box center [1006, 290] width 166 height 32
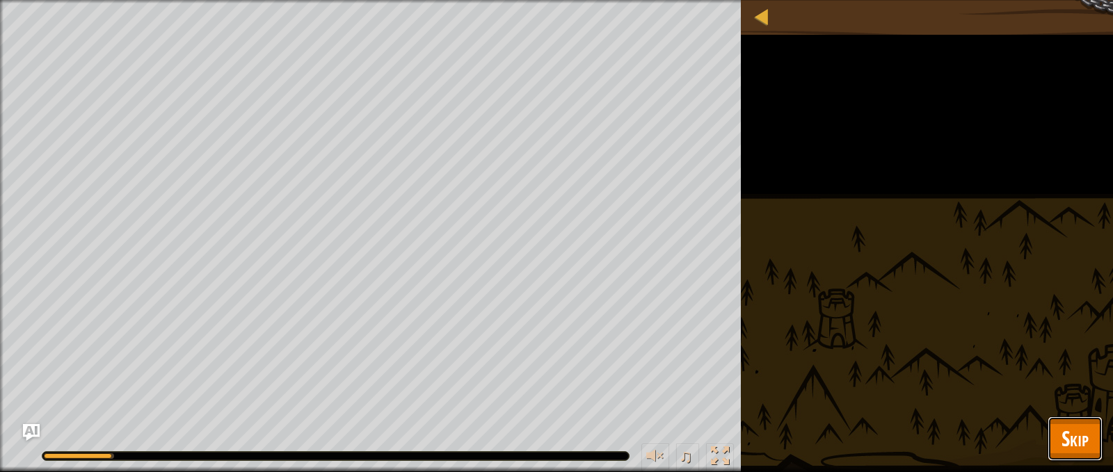
click at [1079, 443] on span "Skip" at bounding box center [1074, 438] width 27 height 29
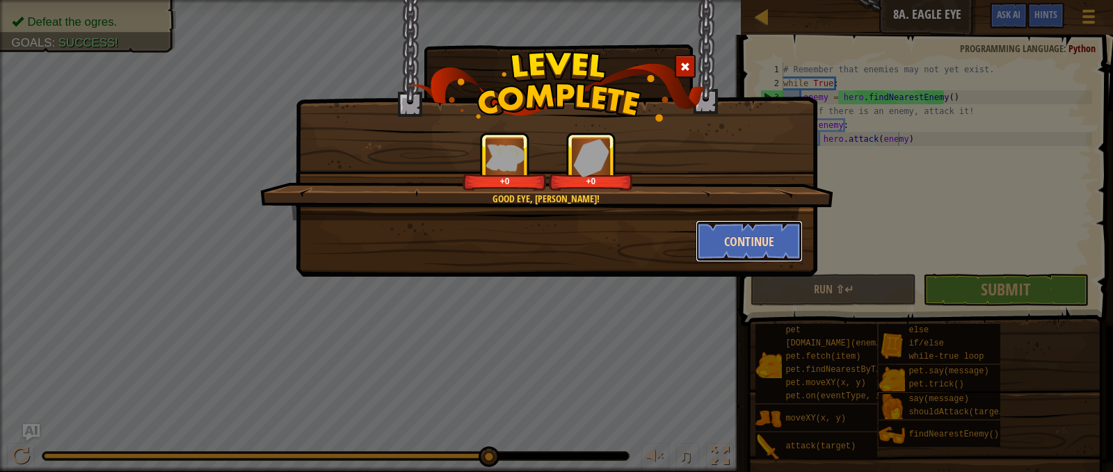
click at [757, 245] on button "Continue" at bounding box center [749, 241] width 108 height 42
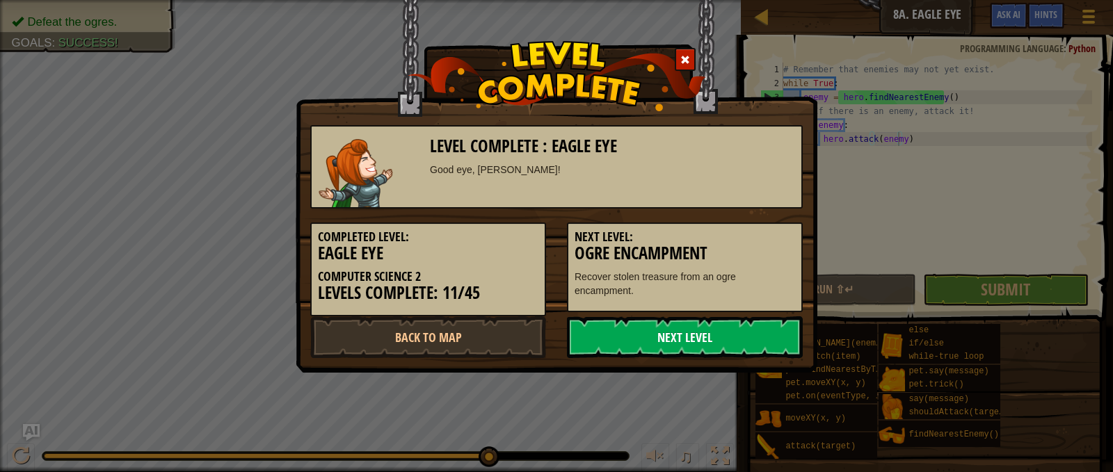
click at [752, 323] on link "Next Level" at bounding box center [685, 337] width 236 height 42
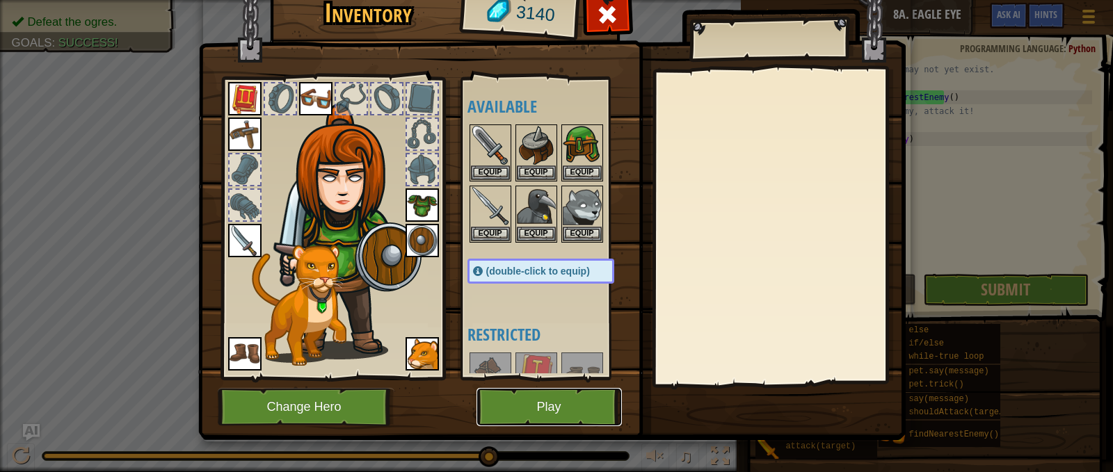
click at [543, 415] on button "Play" at bounding box center [548, 407] width 145 height 38
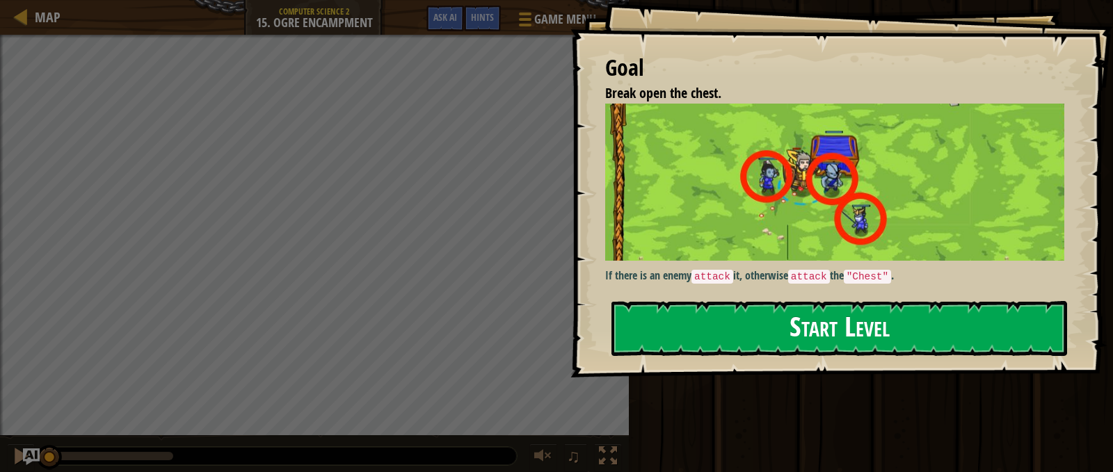
click at [764, 334] on button "Start Level" at bounding box center [839, 328] width 456 height 55
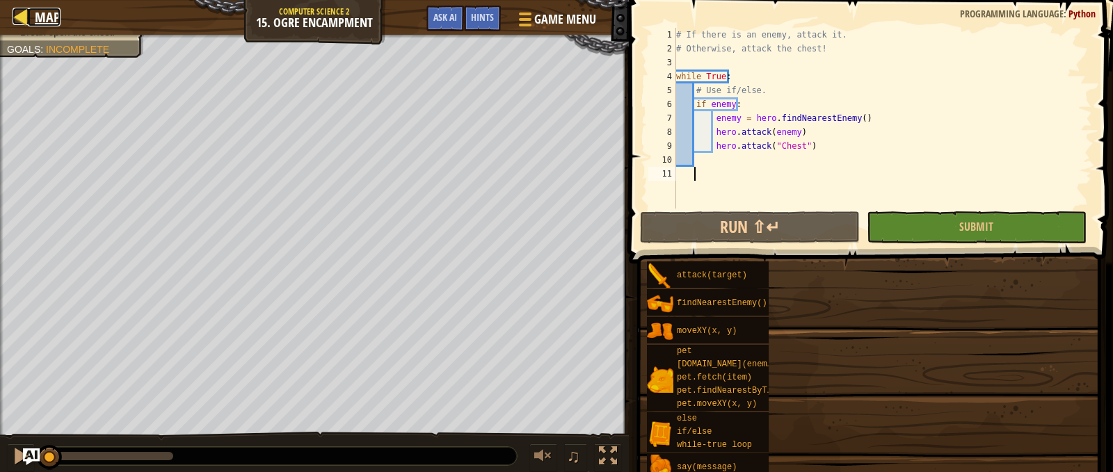
click at [16, 13] on div at bounding box center [21, 16] width 17 height 17
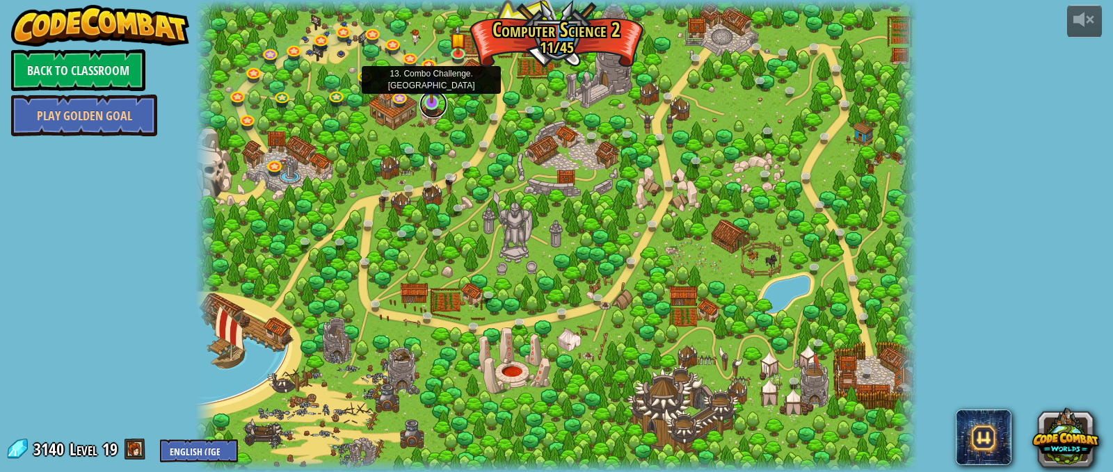
click at [426, 106] on link at bounding box center [433, 104] width 28 height 28
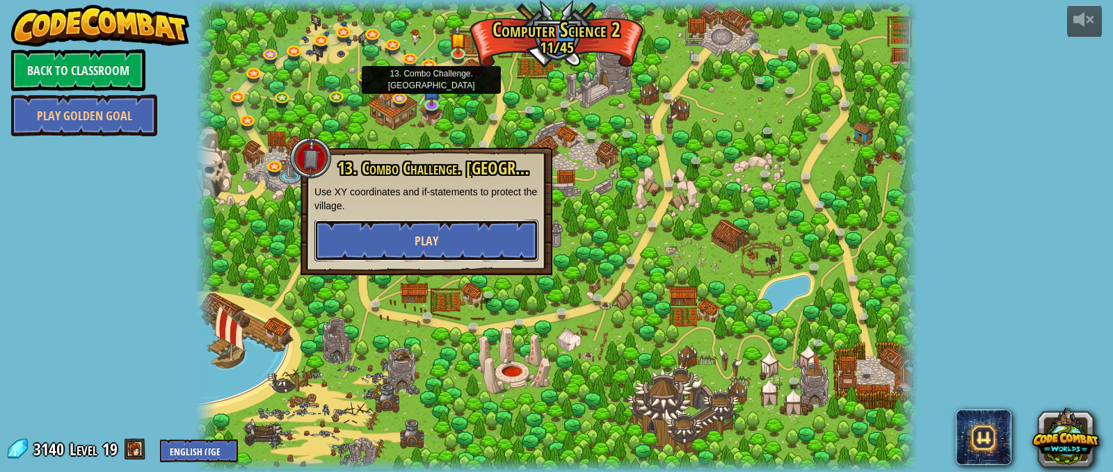
click at [472, 252] on button "Play" at bounding box center [426, 241] width 224 height 42
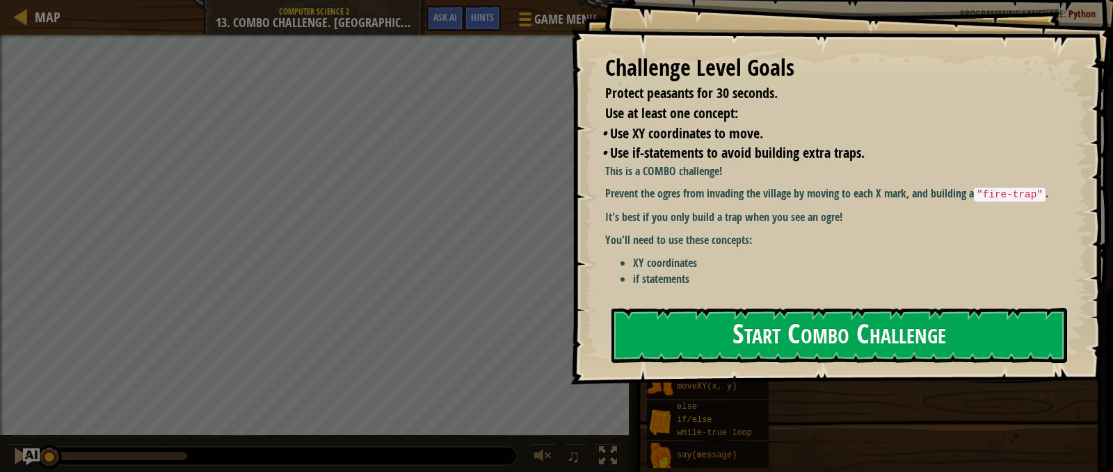
click at [732, 308] on button "Start Combo Challenge" at bounding box center [839, 335] width 456 height 55
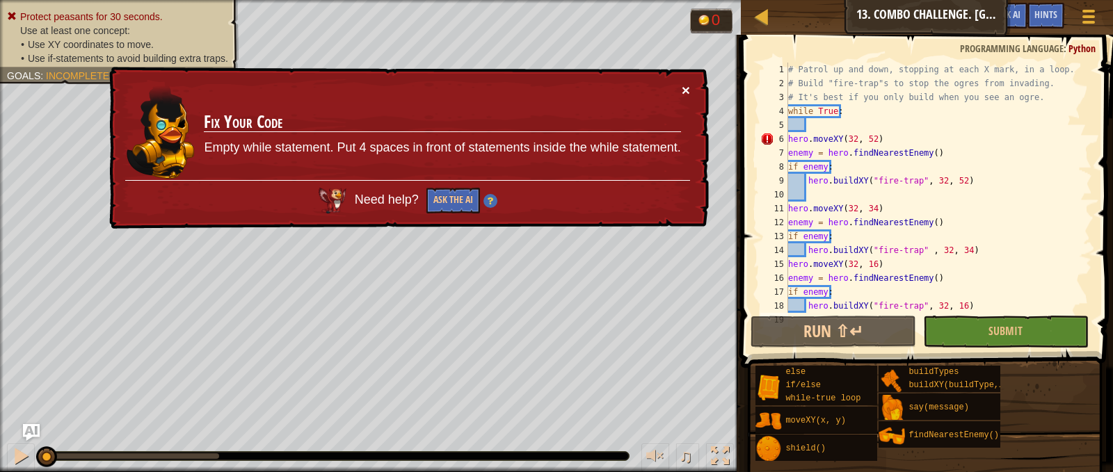
click at [686, 85] on button "×" at bounding box center [686, 90] width 8 height 15
click at [789, 140] on div "# Patrol up and down, stopping at each X mark, in a loop. # Build "fire-trap"s …" at bounding box center [933, 202] width 296 height 278
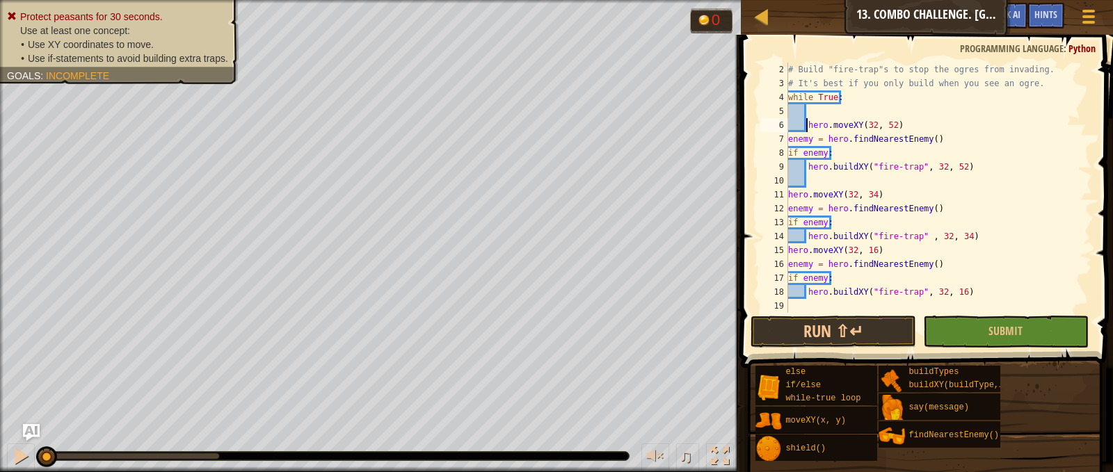
scroll to position [14, 0]
click at [979, 319] on button "Submit" at bounding box center [1006, 332] width 166 height 32
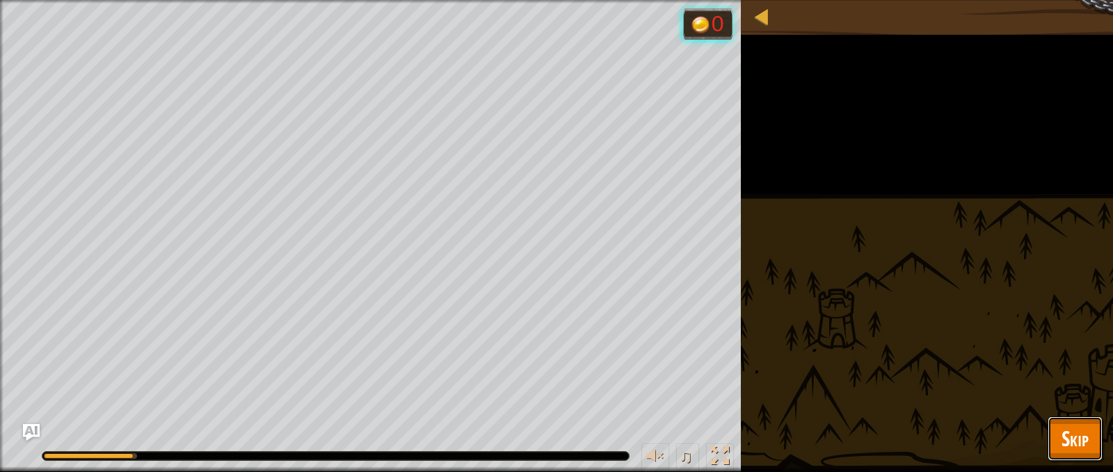
click at [1093, 428] on button "Skip" at bounding box center [1074, 439] width 55 height 45
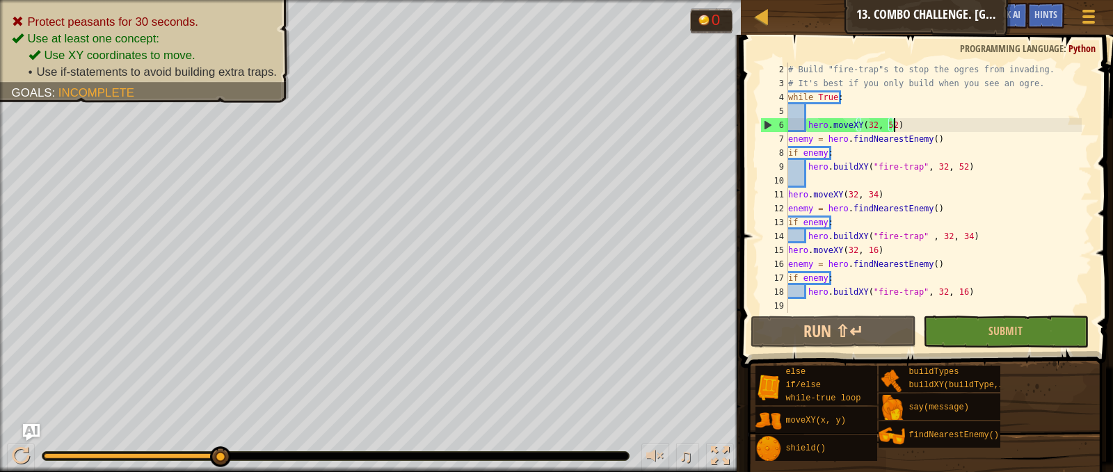
click at [914, 122] on div "# Build "fire-trap"s to stop the ogres from invading. # It's best if you only b…" at bounding box center [933, 202] width 296 height 278
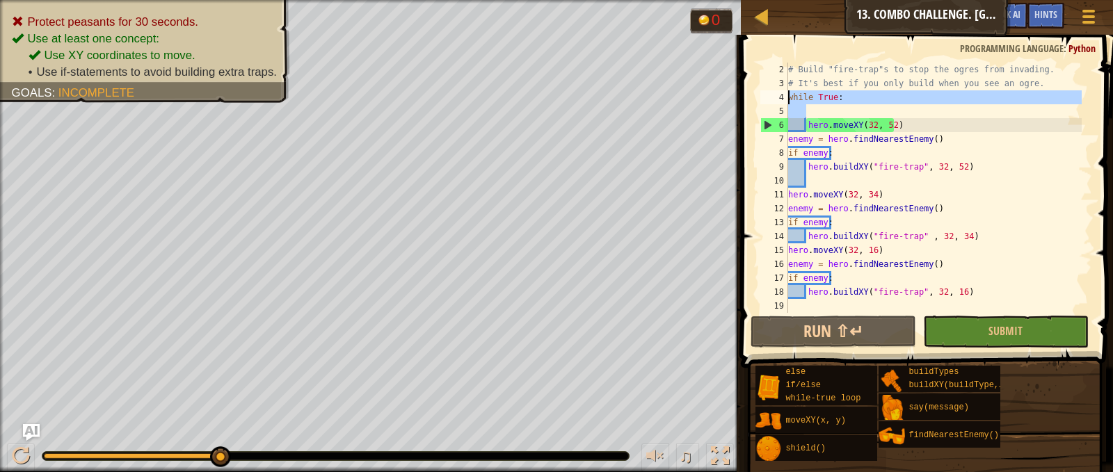
drag, startPoint x: 817, startPoint y: 111, endPoint x: 783, endPoint y: 98, distance: 36.6
click at [783, 98] on div "hero.moveXY(32, 52) 2 3 4 5 6 7 8 9 10 11 12 13 14 15 16 17 18 19 # Build "fire…" at bounding box center [924, 188] width 335 height 250
type textarea "while True:"
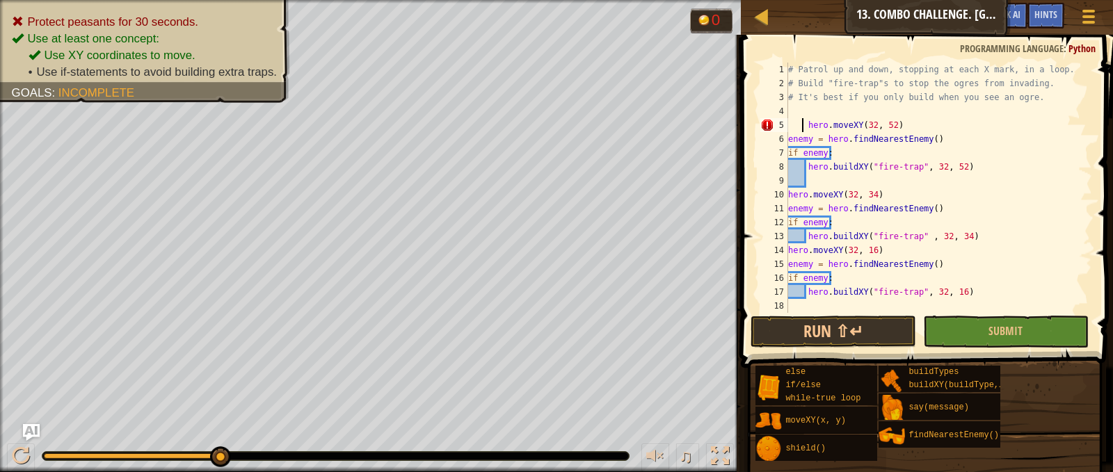
click at [804, 125] on div "# Patrol up and down, stopping at each X mark, in a loop. # Build "fire-trap"s …" at bounding box center [938, 202] width 307 height 278
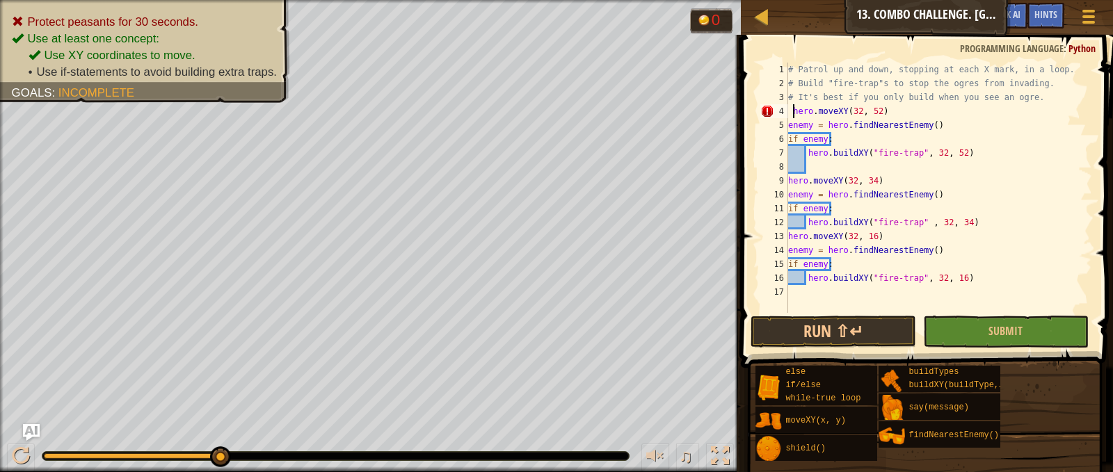
type textarea "hero.moveXY(32, 52)"
click at [948, 328] on button "Submit" at bounding box center [1006, 332] width 166 height 32
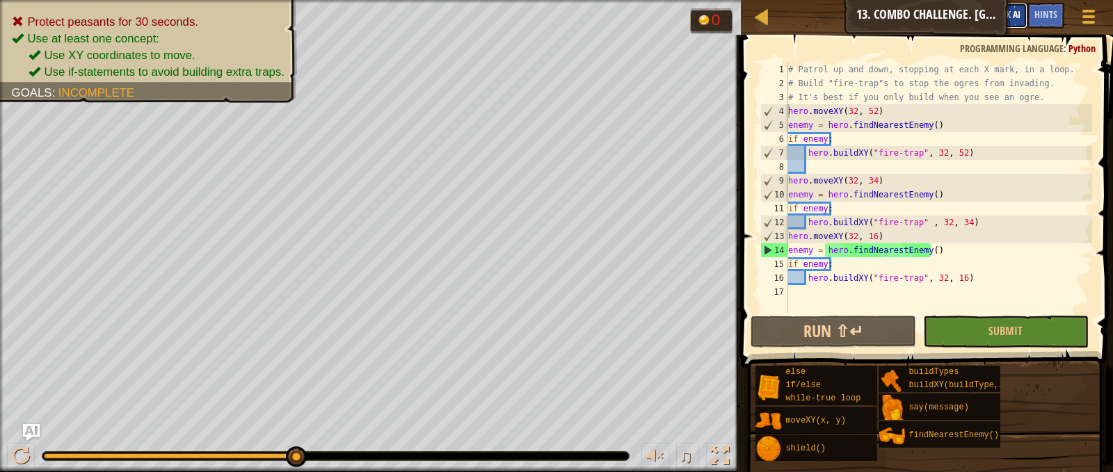
click at [1006, 20] on span "Ask AI" at bounding box center [1009, 14] width 24 height 13
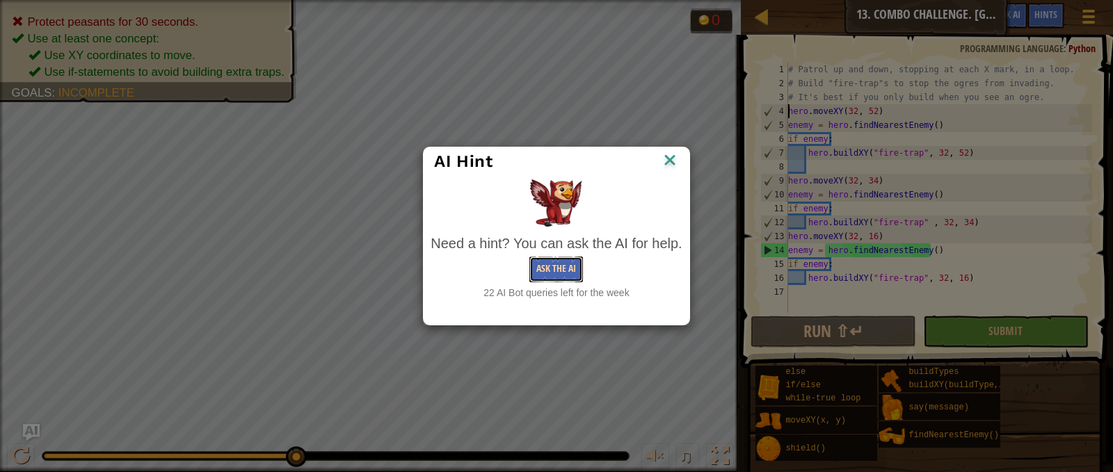
click at [538, 276] on button "Ask the AI" at bounding box center [556, 270] width 54 height 26
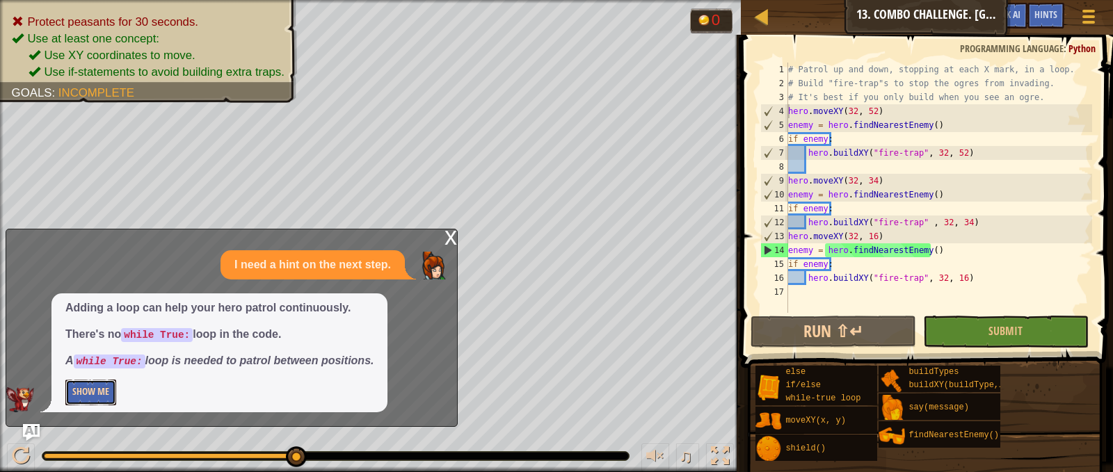
click at [95, 385] on button "Show Me" at bounding box center [90, 393] width 51 height 26
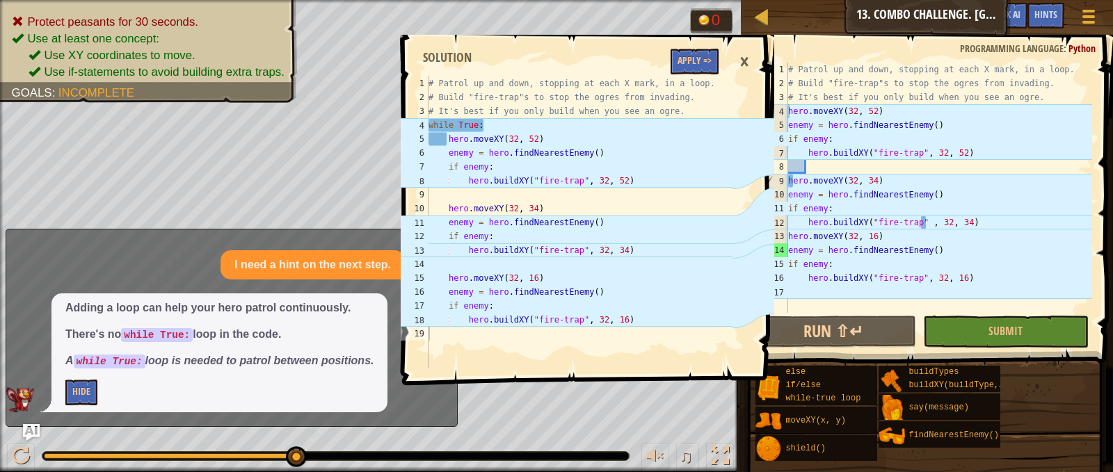
click at [787, 107] on div "4" at bounding box center [774, 111] width 27 height 14
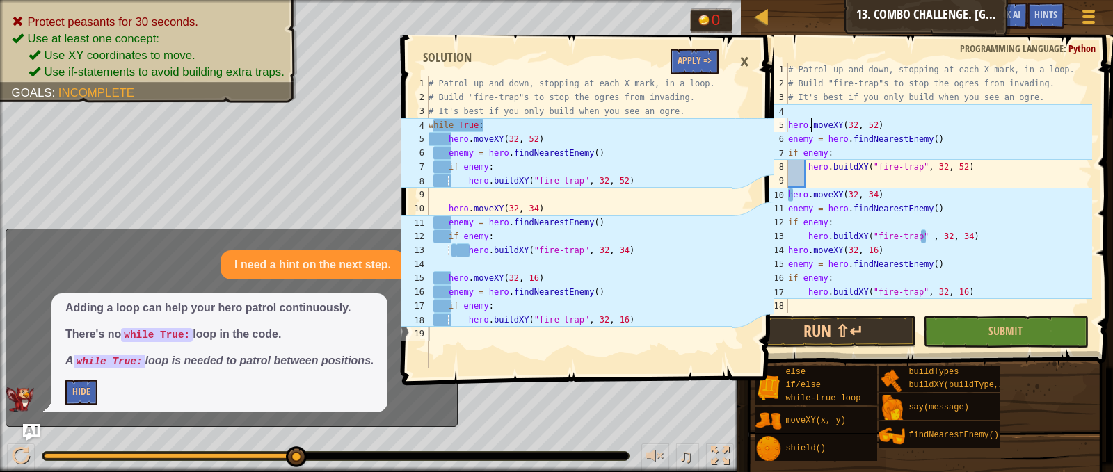
click at [812, 120] on div "# Patrol up and down, stopping at each X mark, in a loop. # Build "fire-trap"s …" at bounding box center [938, 202] width 307 height 278
click at [811, 111] on div "# Patrol up and down, stopping at each X mark, in a loop. # Build "fire-trap"s …" at bounding box center [938, 202] width 307 height 278
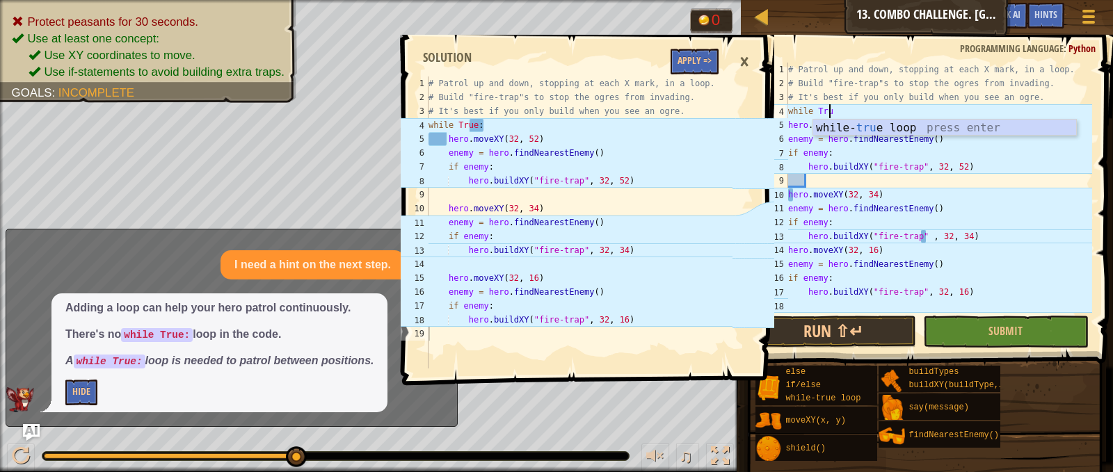
scroll to position [6, 3]
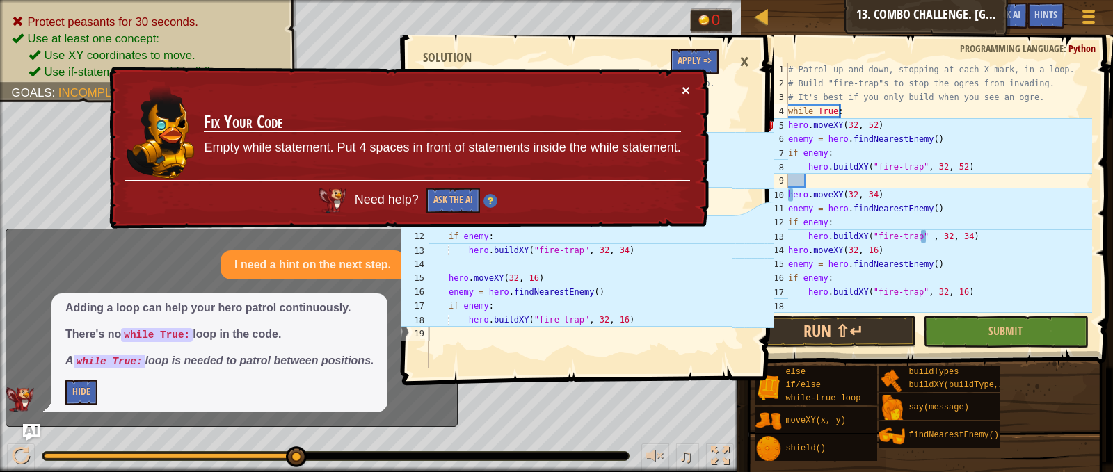
click at [686, 95] on button "×" at bounding box center [686, 95] width 9 height 15
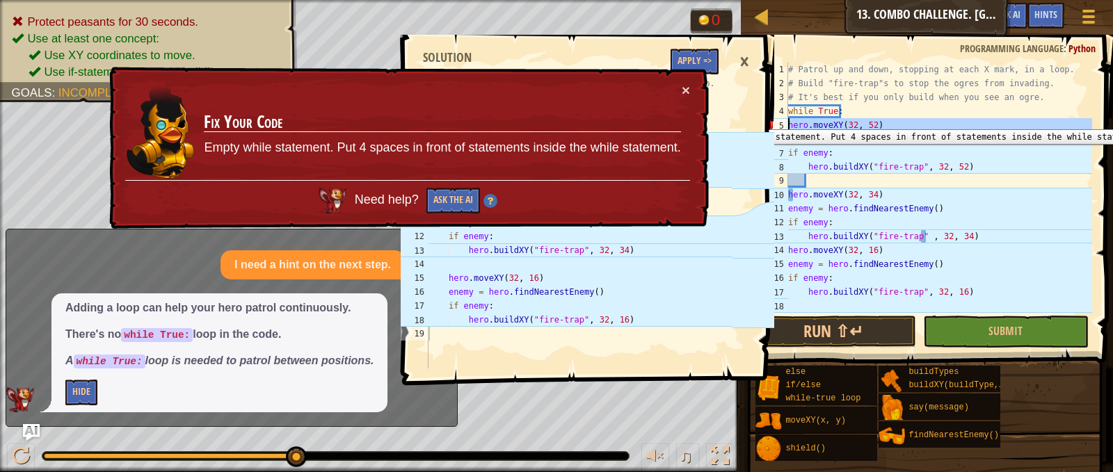
click at [785, 119] on div "5" at bounding box center [774, 125] width 28 height 14
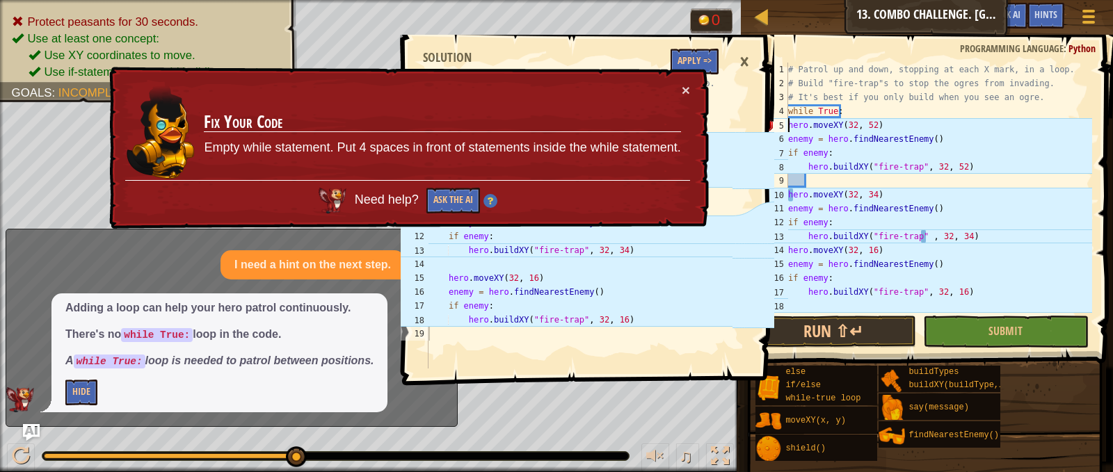
click at [677, 86] on td "Fix Your Code Empty while statement. Put 4 spaces in front of statements inside…" at bounding box center [442, 131] width 478 height 97
click at [687, 81] on div "× Fix Your Code Empty while statement. Put 4 spaces in front of statements insi…" at bounding box center [407, 148] width 602 height 163
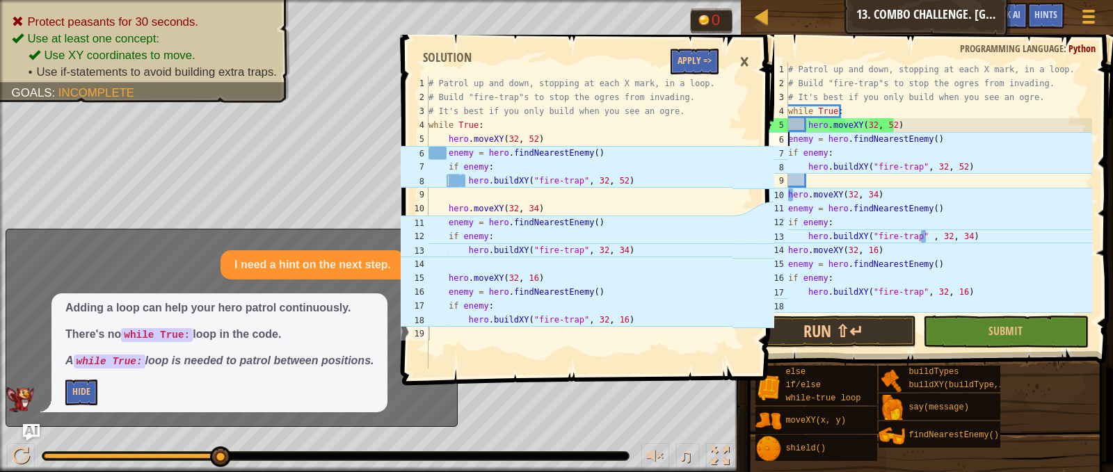
click at [790, 143] on div "# Patrol up and down, stopping at each X mark, in a loop. # Build "fire-trap"s …" at bounding box center [938, 202] width 307 height 278
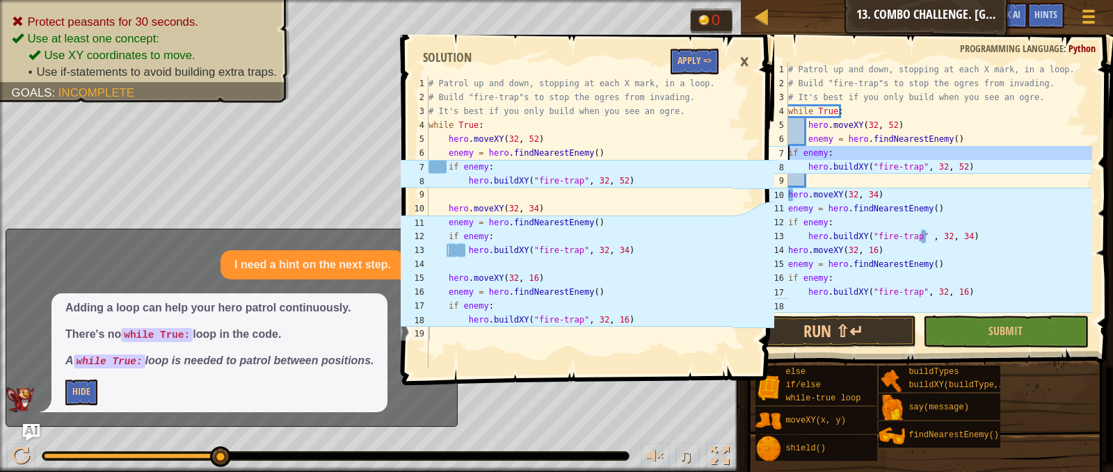
click at [787, 153] on div "7" at bounding box center [774, 153] width 28 height 14
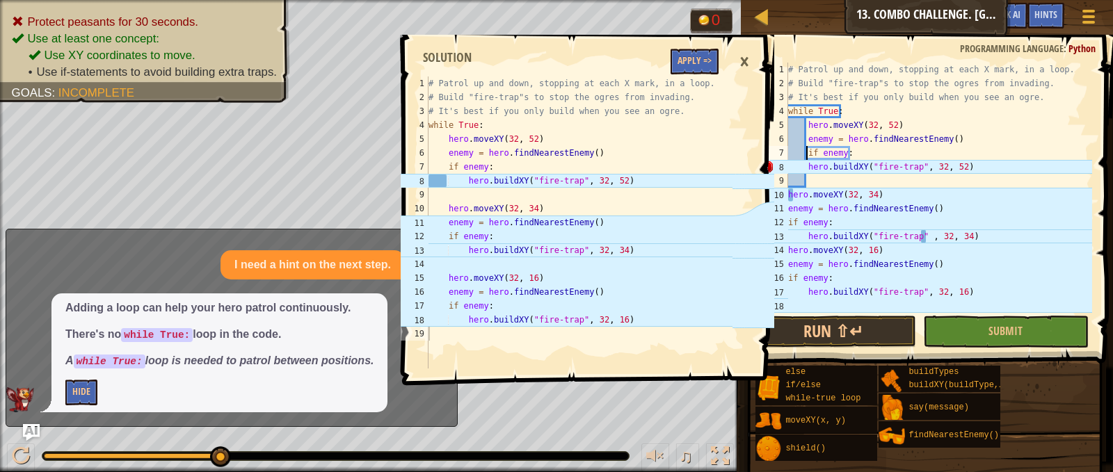
click at [807, 166] on div "# Patrol up and down, stopping at each X mark, in a loop. # Build "fire-trap"s …" at bounding box center [938, 202] width 307 height 278
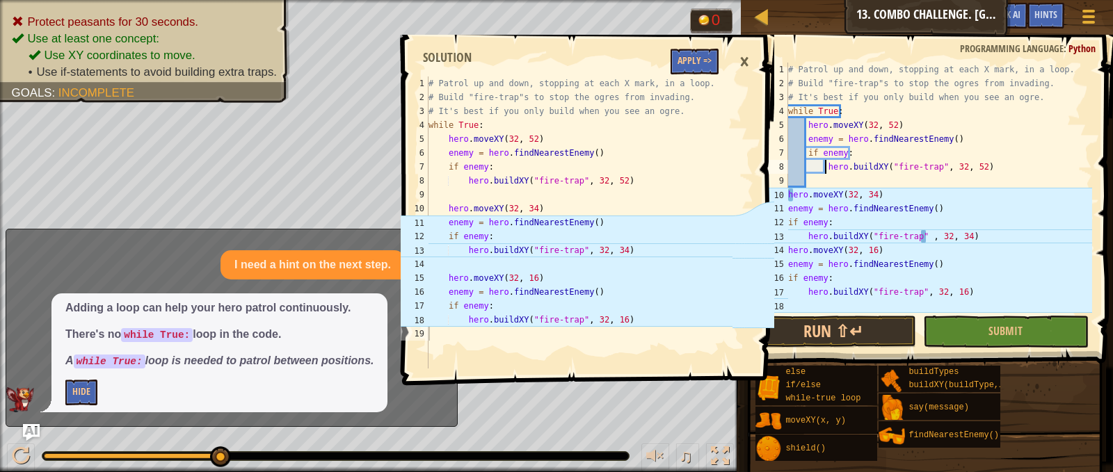
click at [787, 197] on div "10" at bounding box center [774, 195] width 28 height 14
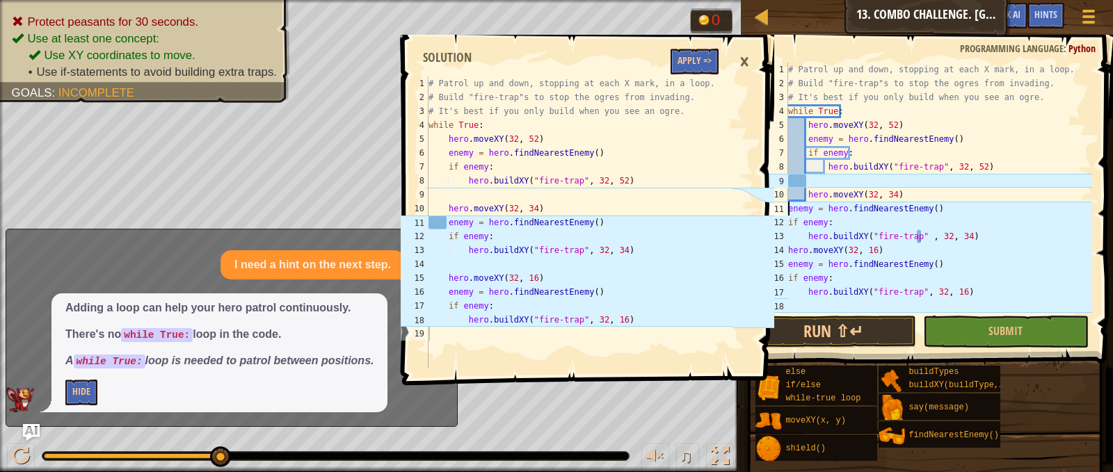
click at [788, 208] on div "# Patrol up and down, stopping at each X mark, in a loop. # Build "fire-trap"s …" at bounding box center [938, 202] width 307 height 278
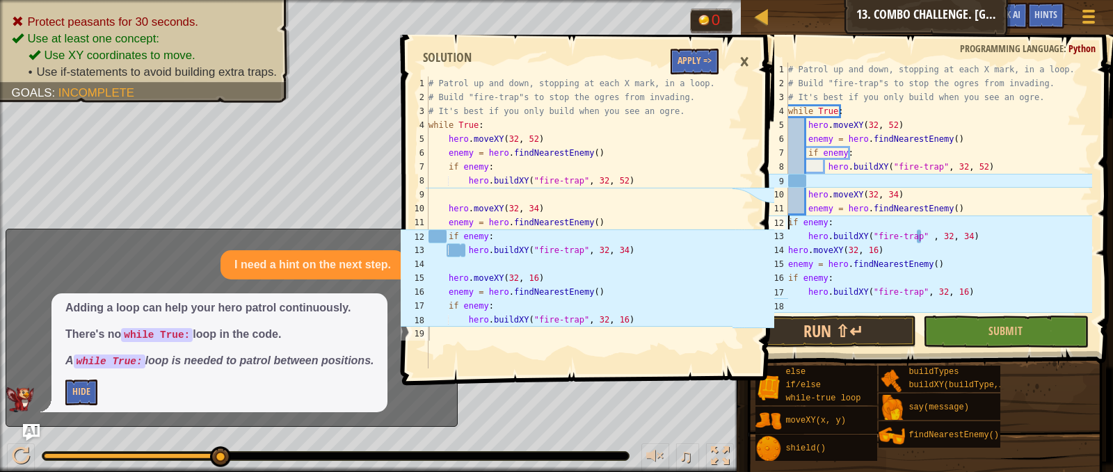
click at [789, 221] on div "# Patrol up and down, stopping at each X mark, in a loop. # Build "fire-trap"s …" at bounding box center [938, 202] width 307 height 278
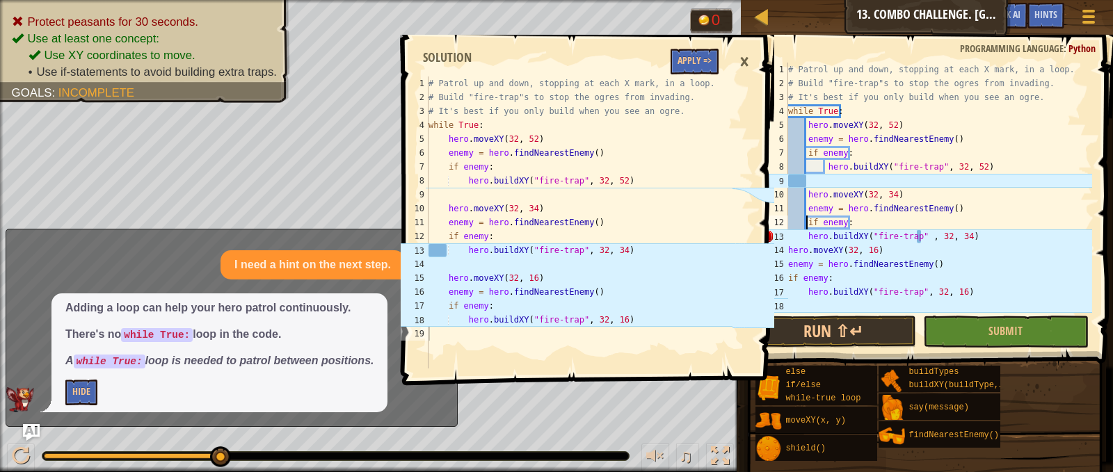
click at [807, 243] on div "# Patrol up and down, stopping at each X mark, in a loop. # Build "fire-trap"s …" at bounding box center [938, 202] width 307 height 278
click at [807, 235] on div "# Patrol up and down, stopping at each X mark, in a loop. # Build "fire-trap"s …" at bounding box center [938, 202] width 307 height 278
click at [811, 246] on div "# Patrol up and down, stopping at each X mark, in a loop. # Build "fire-trap"s …" at bounding box center [938, 202] width 307 height 278
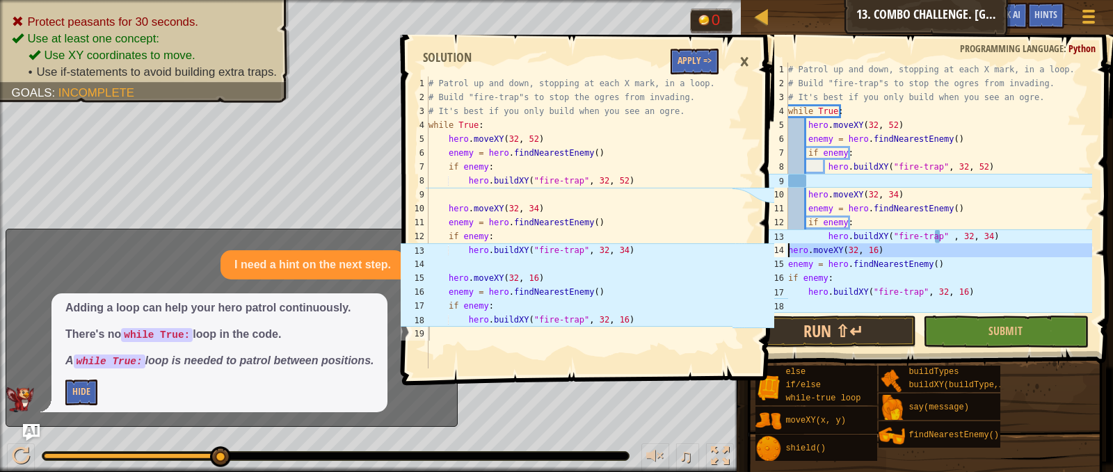
click at [787, 248] on div "14" at bounding box center [774, 250] width 28 height 14
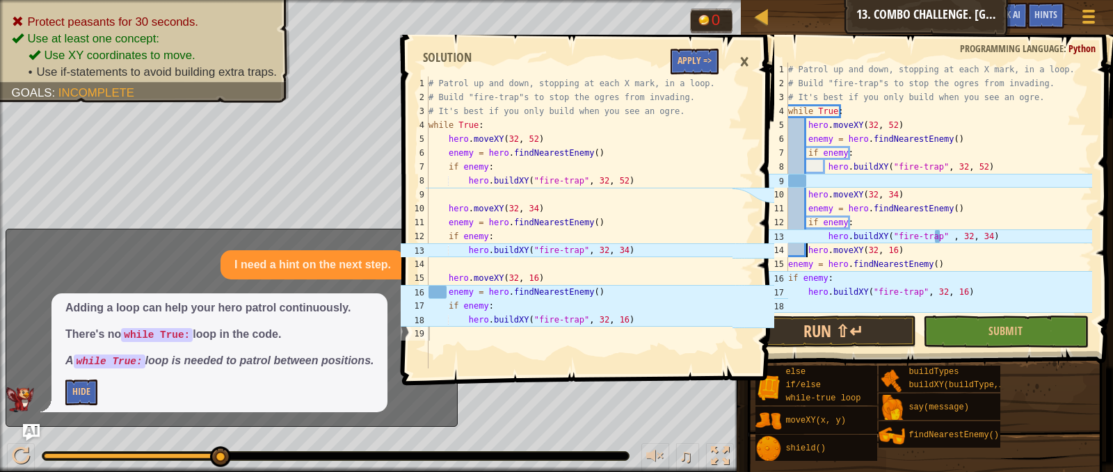
click at [936, 239] on div "# Patrol up and down, stopping at each X mark, in a loop. # Build "fire-trap"s …" at bounding box center [938, 202] width 307 height 278
click at [938, 239] on div "# Patrol up and down, stopping at each X mark, in a loop. # Build "fire-trap"s …" at bounding box center [938, 202] width 307 height 278
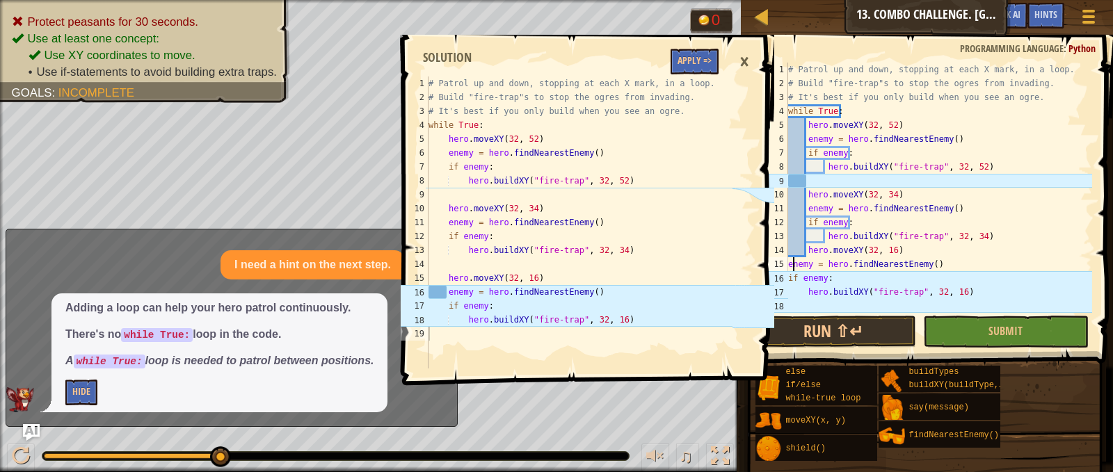
click at [791, 266] on div "# Patrol up and down, stopping at each X mark, in a loop. # Build "fire-trap"s …" at bounding box center [938, 202] width 307 height 278
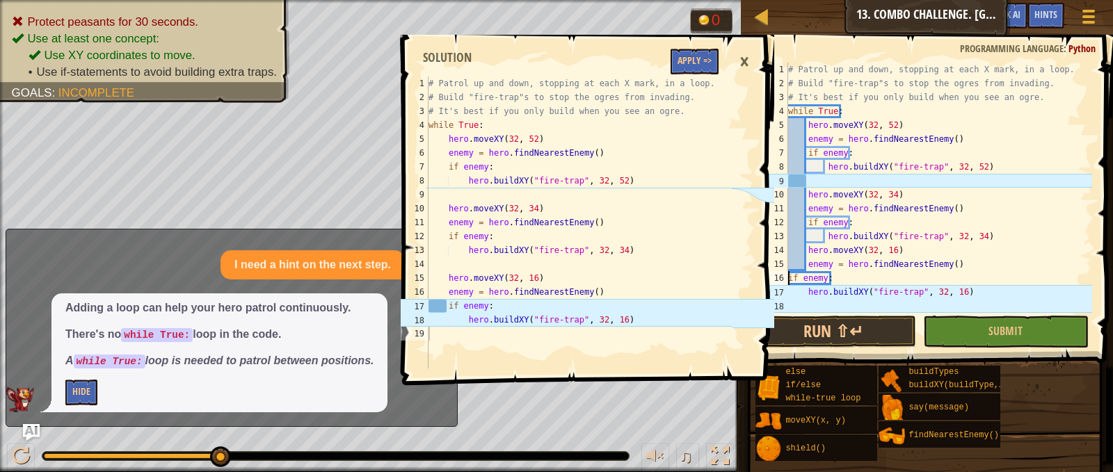
click at [788, 280] on div "# Patrol up and down, stopping at each X mark, in a loop. # Build "fire-trap"s …" at bounding box center [938, 202] width 307 height 278
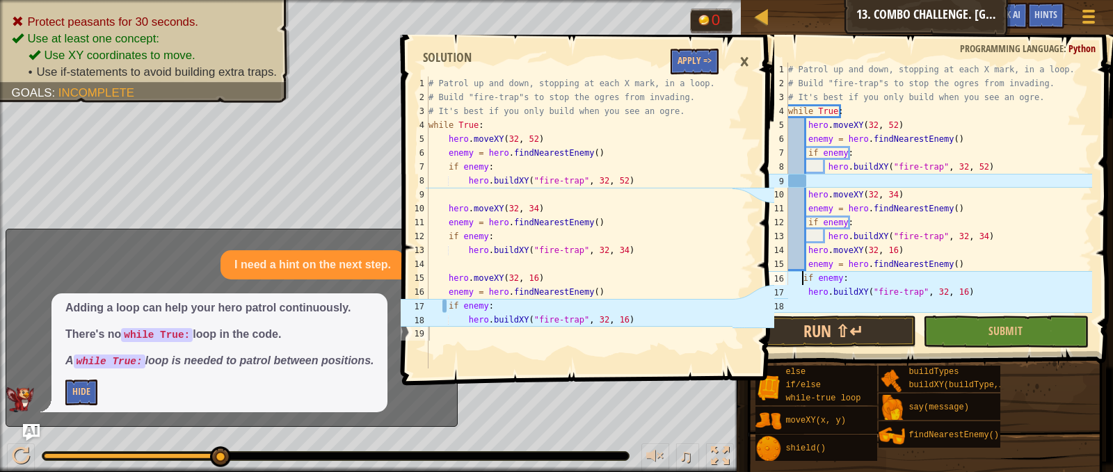
type textarea "if enemy:"
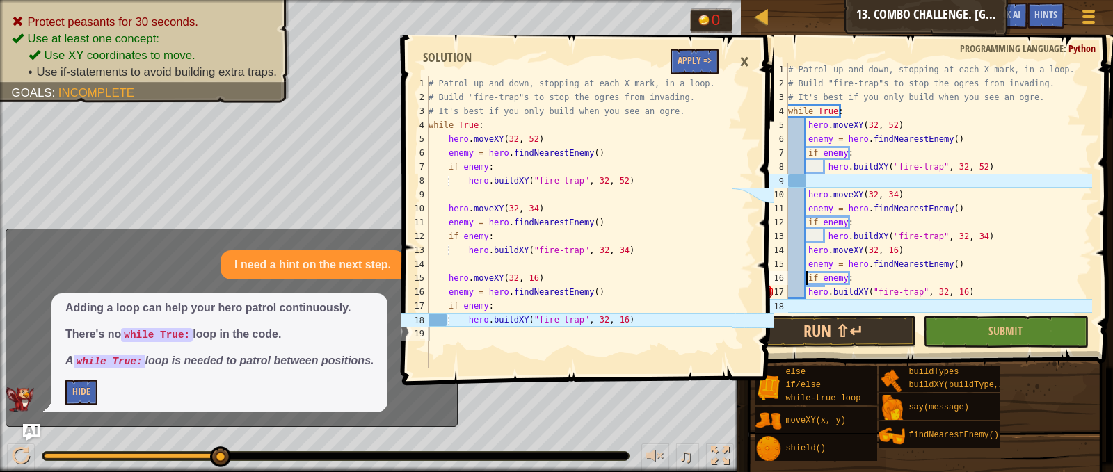
click at [805, 305] on div "# Patrol up and down, stopping at each X mark, in a loop. # Build "fire-trap"s …" at bounding box center [938, 202] width 307 height 278
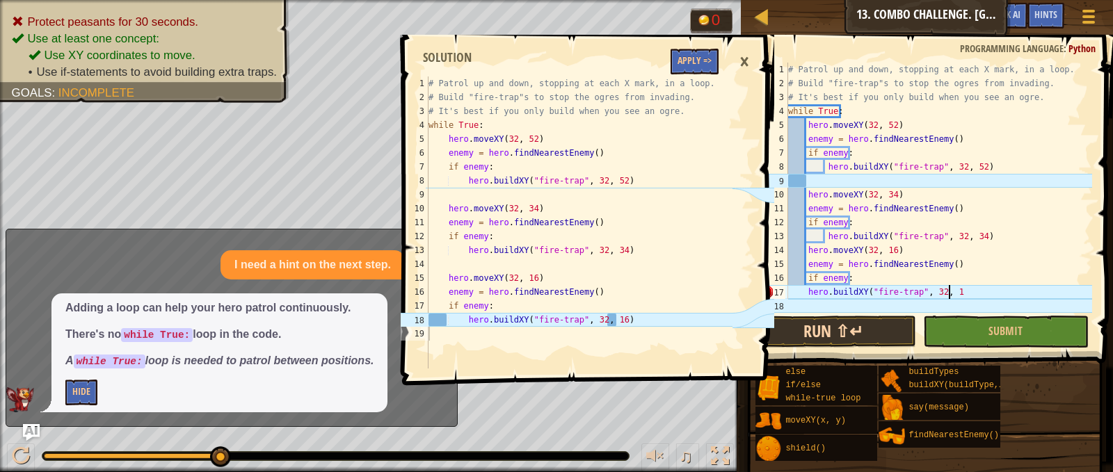
scroll to position [6, 13]
type textarea "hero.buildXY("fire-trap", 32, 16)"
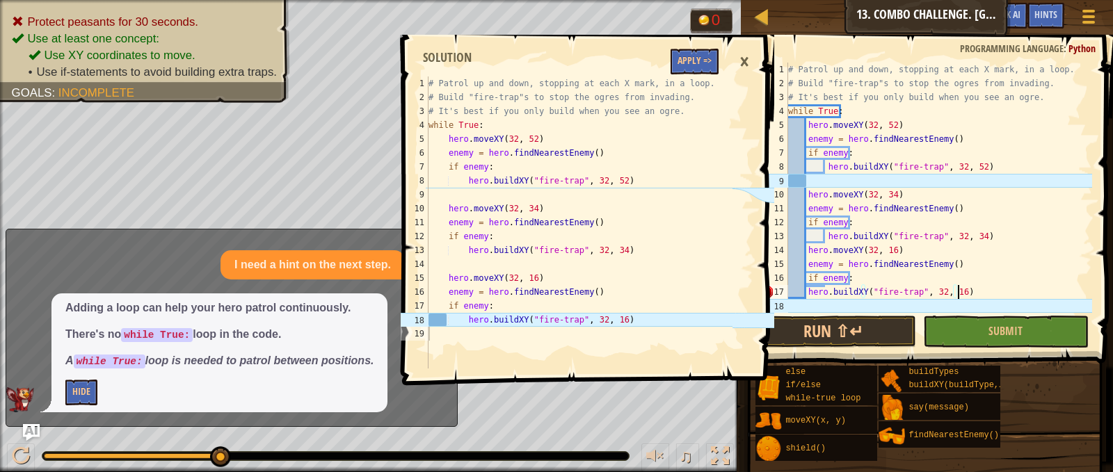
click at [823, 185] on div "# Patrol up and down, stopping at each X mark, in a loop. # Build "fire-trap"s …" at bounding box center [938, 202] width 307 height 278
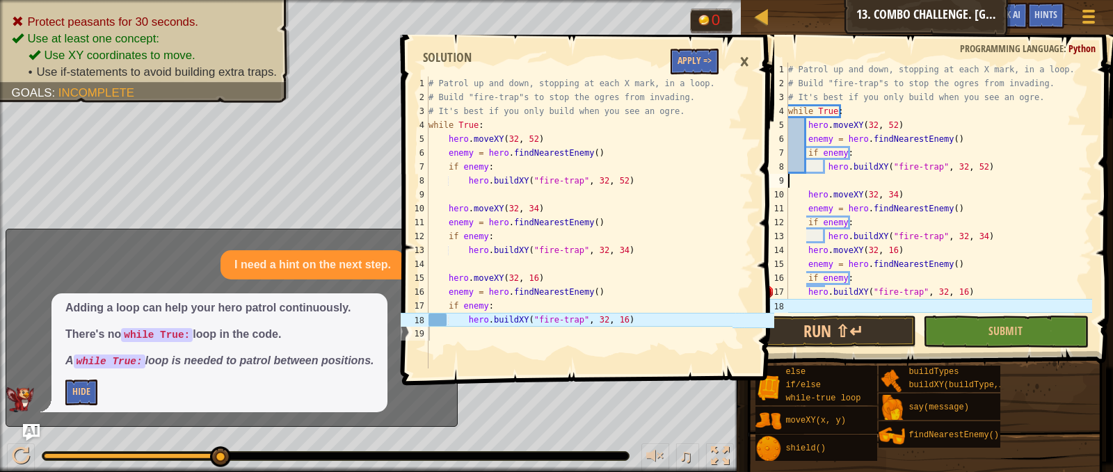
type textarea "hero.buildXY("fire-trap", 32, 52)"
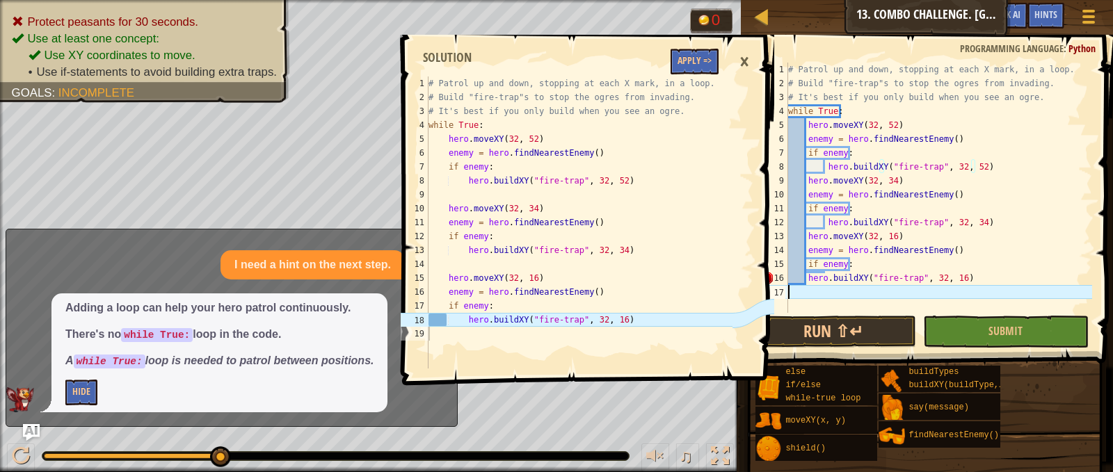
click at [807, 289] on div "# Patrol up and down, stopping at each X mark, in a loop. # Build "fire-trap"s …" at bounding box center [938, 202] width 307 height 278
type textarea "hero.buildXY("fire-trap", 32, 16)"
click at [887, 299] on div "# Patrol up and down, stopping at each X mark, in a loop. # Build "fire-trap"s …" at bounding box center [938, 202] width 307 height 278
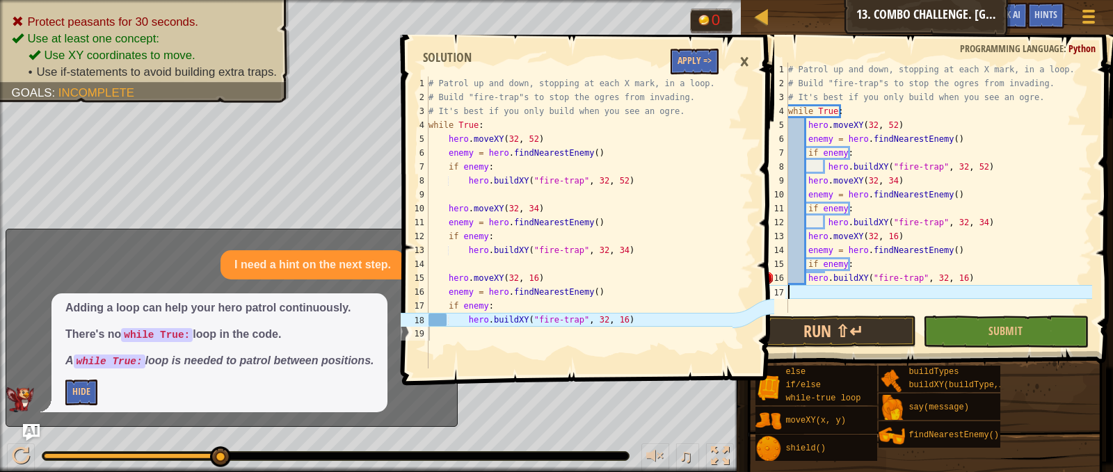
click at [1092, 292] on div "1 2 3 4 5 6 7 8 9 10 11 12 13 14 15 16 17 # Patrol up and down, stopping at eac…" at bounding box center [924, 229] width 376 height 374
click at [1092, 292] on span at bounding box center [927, 181] width 383 height 374
drag, startPoint x: 1092, startPoint y: 292, endPoint x: 1041, endPoint y: 296, distance: 50.9
click at [1041, 296] on div "1 2 3 4 5 6 7 8 9 10 11 12 13 14 15 16 17 # Patrol up and down, stopping at eac…" at bounding box center [924, 229] width 376 height 374
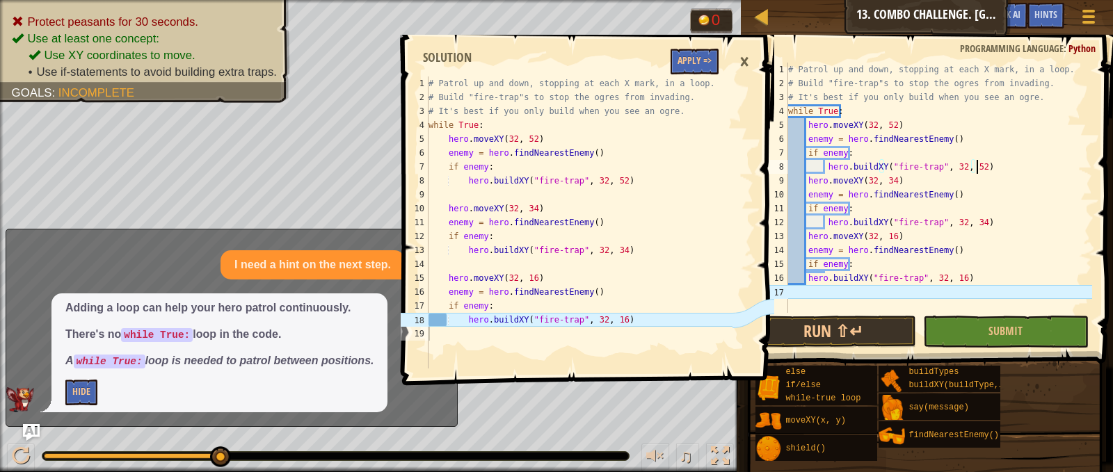
click at [975, 168] on div "# Patrol up and down, stopping at each X mark, in a loop. # Build "fire-trap"s …" at bounding box center [938, 202] width 307 height 278
type textarea "hero.buildXY("fire-trap", 32, 52)"
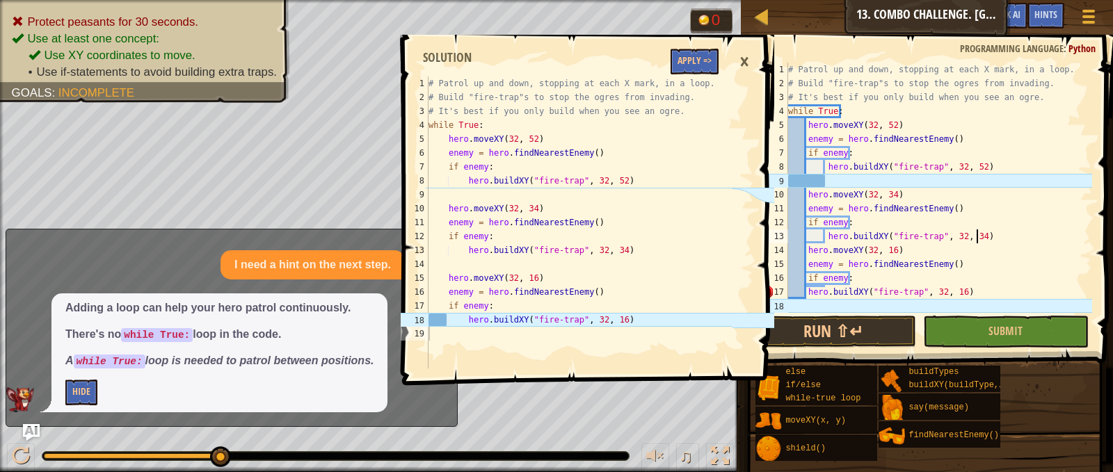
click at [997, 236] on div "# Patrol up and down, stopping at each X mark, in a loop. # Build "fire-trap"s …" at bounding box center [938, 202] width 307 height 278
type textarea "hero.buildXY("fire-trap", 32, 34)"
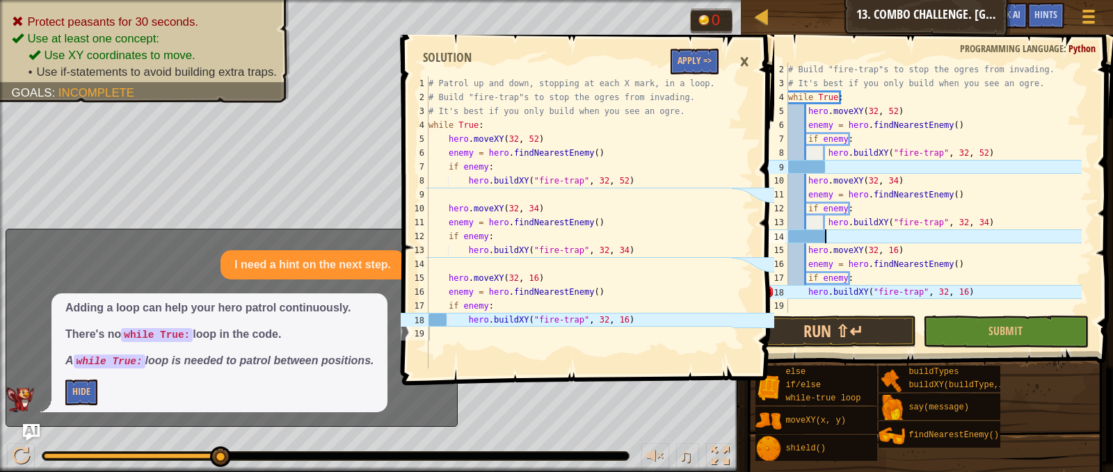
scroll to position [14, 0]
click at [974, 332] on button "Submit" at bounding box center [1006, 332] width 166 height 32
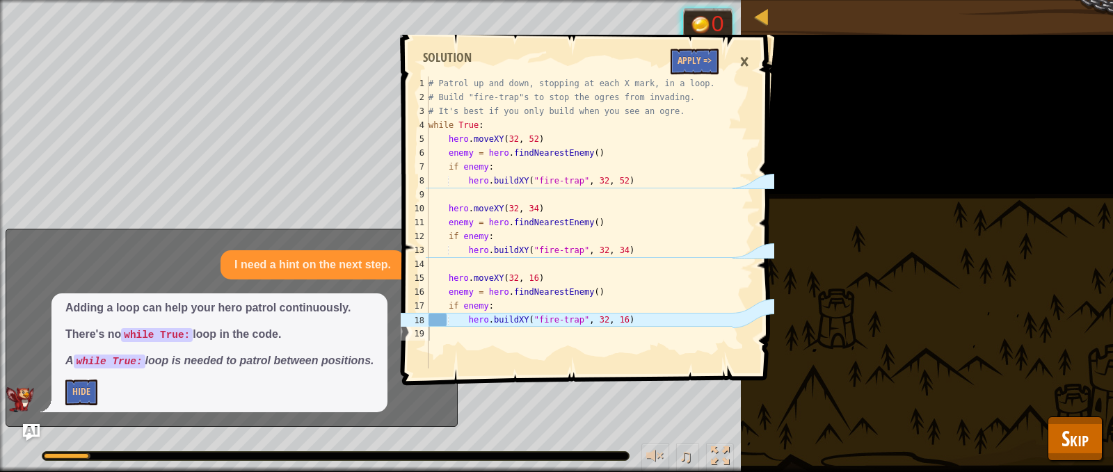
click at [739, 57] on div "×" at bounding box center [744, 62] width 24 height 32
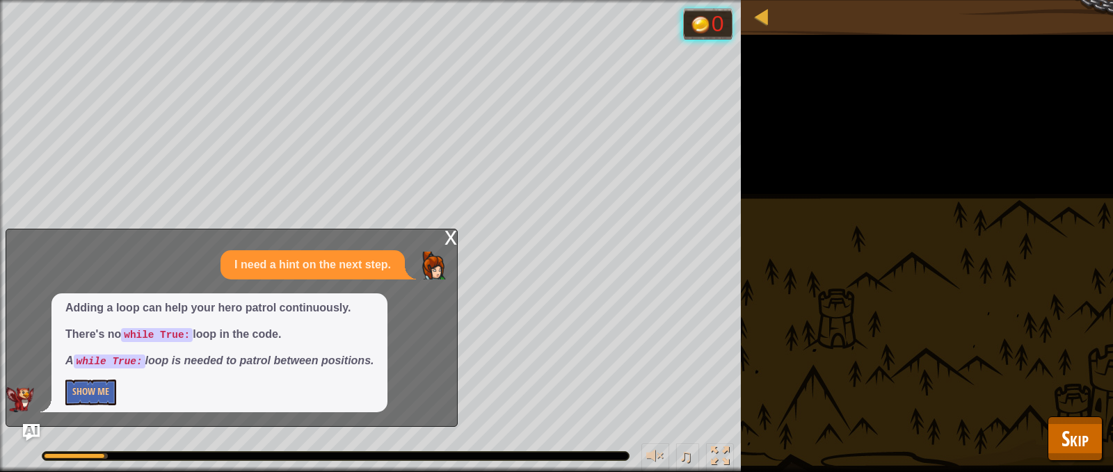
click at [447, 236] on div "x" at bounding box center [450, 237] width 13 height 14
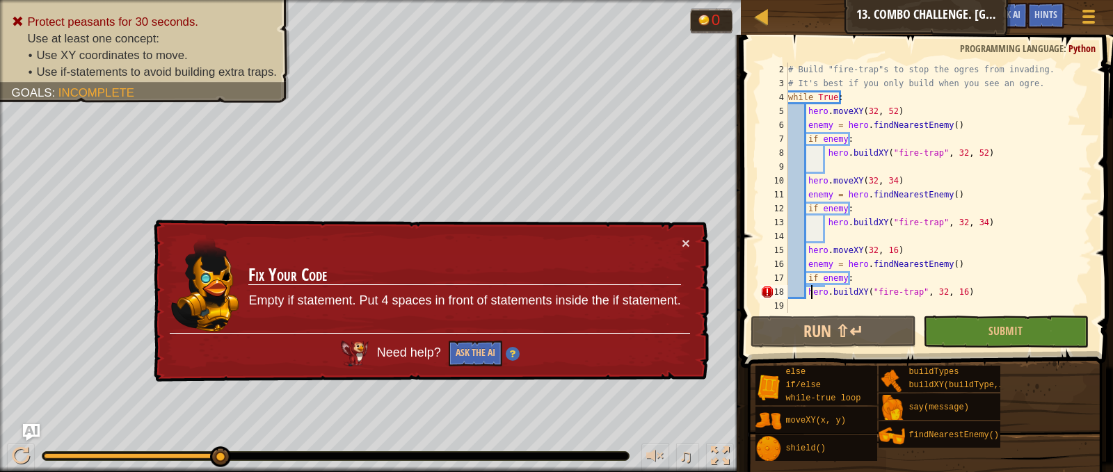
click at [810, 290] on div "# Build "fire-trap"s to stop the ogres from invading. # It's best if you only b…" at bounding box center [933, 202] width 296 height 278
click at [806, 291] on div "# Build "fire-trap"s to stop the ogres from invading. # It's best if you only b…" at bounding box center [933, 202] width 296 height 278
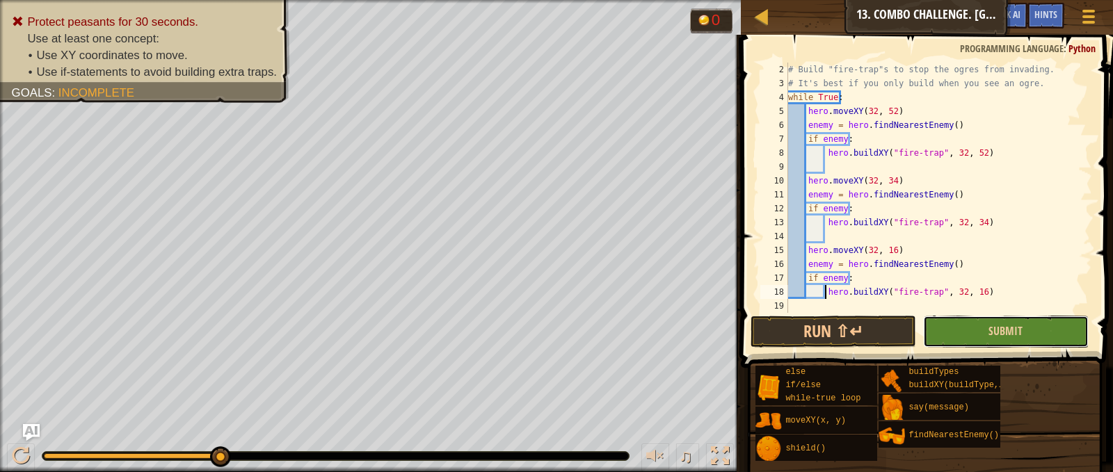
click at [976, 332] on button "Submit" at bounding box center [1006, 332] width 166 height 32
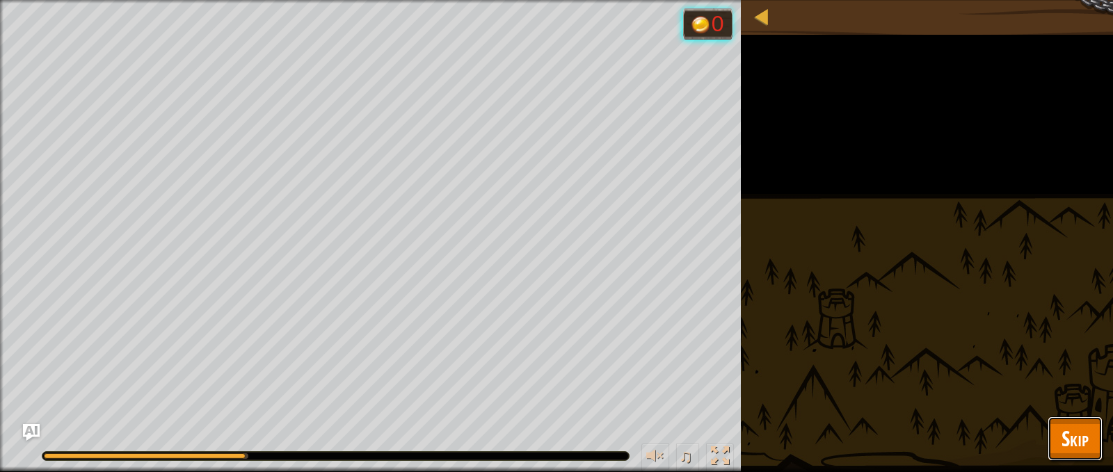
click at [1063, 435] on span "Skip" at bounding box center [1074, 438] width 27 height 29
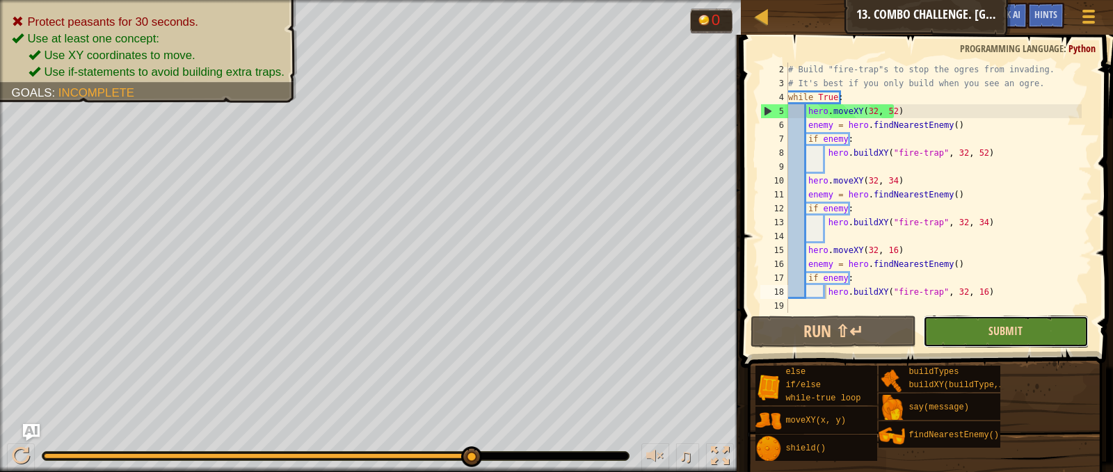
click at [995, 335] on span "Submit" at bounding box center [1005, 330] width 34 height 15
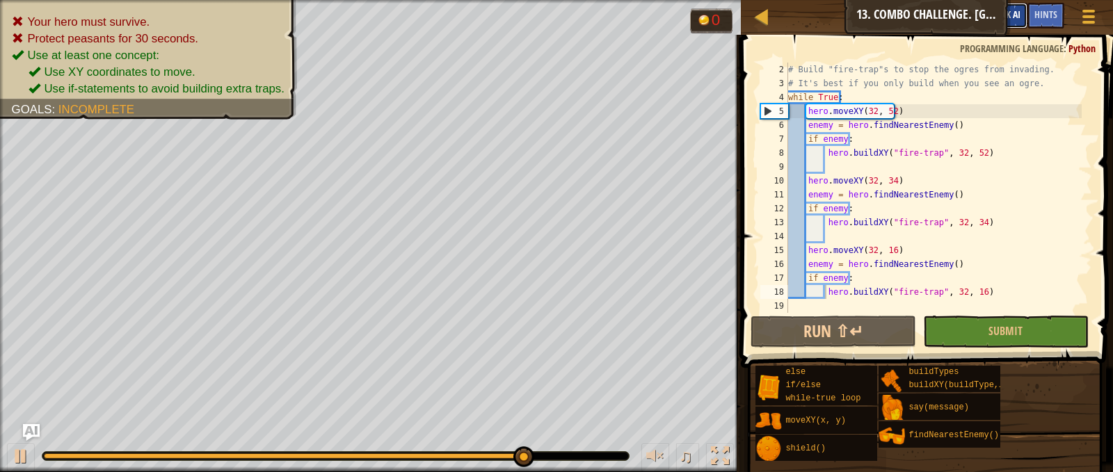
click at [1018, 10] on span "Ask AI" at bounding box center [1009, 14] width 24 height 13
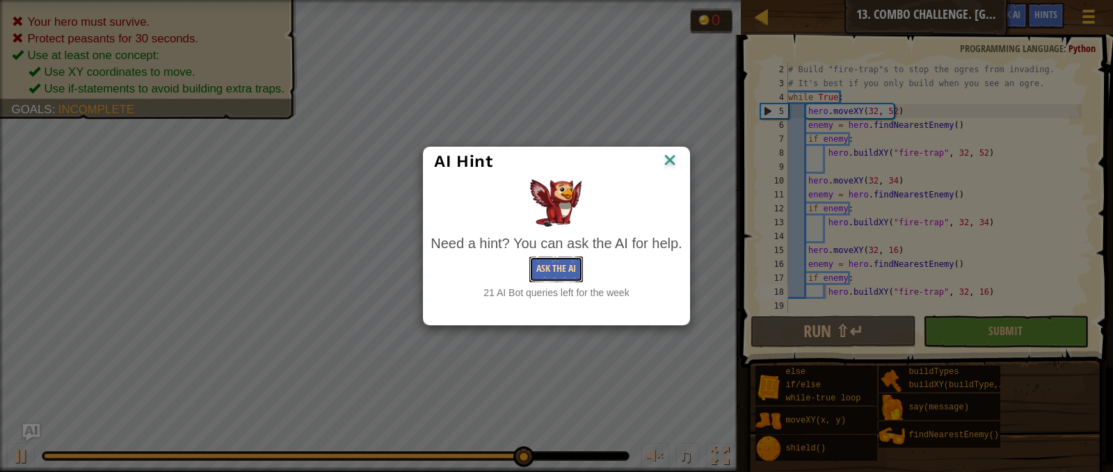
click at [562, 266] on button "Ask the AI" at bounding box center [556, 270] width 54 height 26
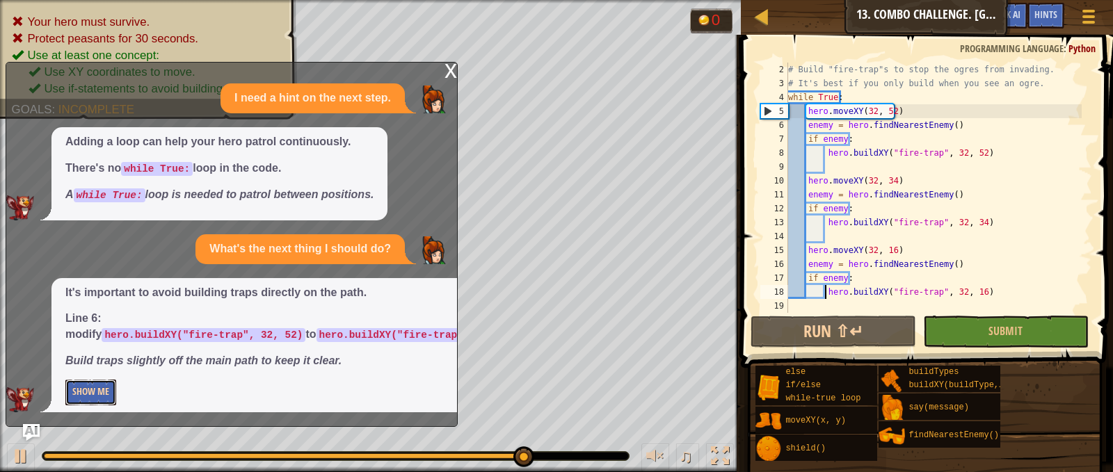
click at [96, 389] on button "Show Me" at bounding box center [90, 393] width 51 height 26
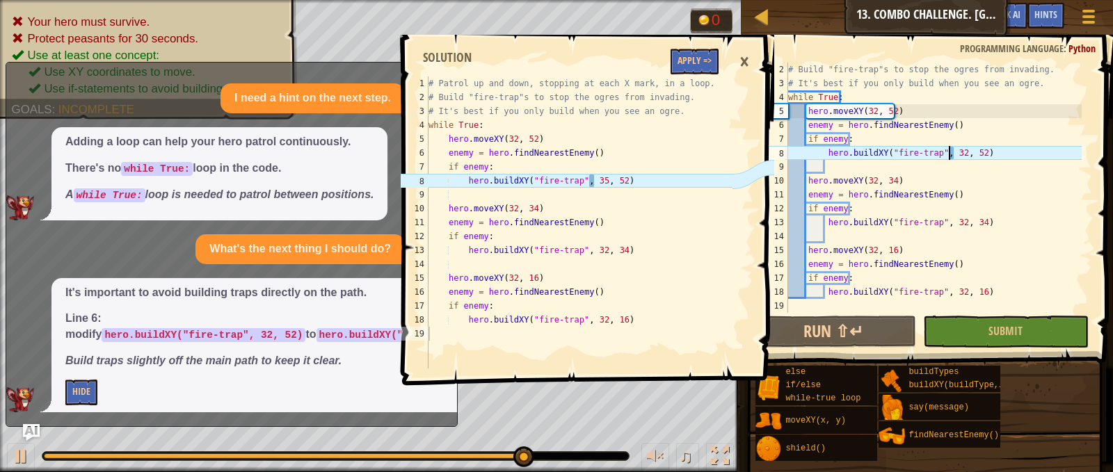
click at [949, 150] on div "# Build "fire-trap"s to stop the ogres from invading. # It's best if you only b…" at bounding box center [933, 202] width 296 height 278
click at [951, 150] on div "# Build "fire-trap"s to stop the ogres from invading. # It's best if you only b…" at bounding box center [933, 202] width 296 height 278
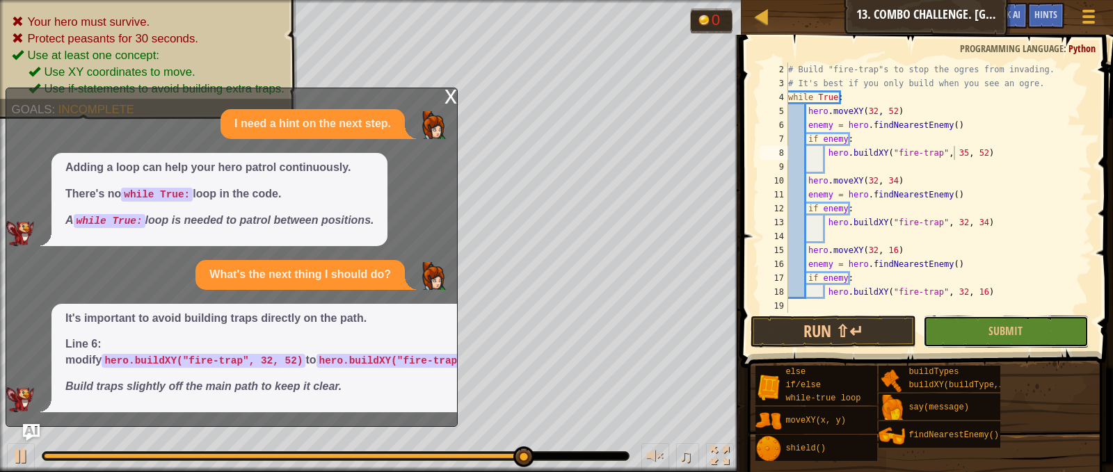
drag, startPoint x: 1035, startPoint y: 334, endPoint x: 1027, endPoint y: 334, distance: 7.7
click at [1032, 334] on button "Submit" at bounding box center [1006, 332] width 166 height 32
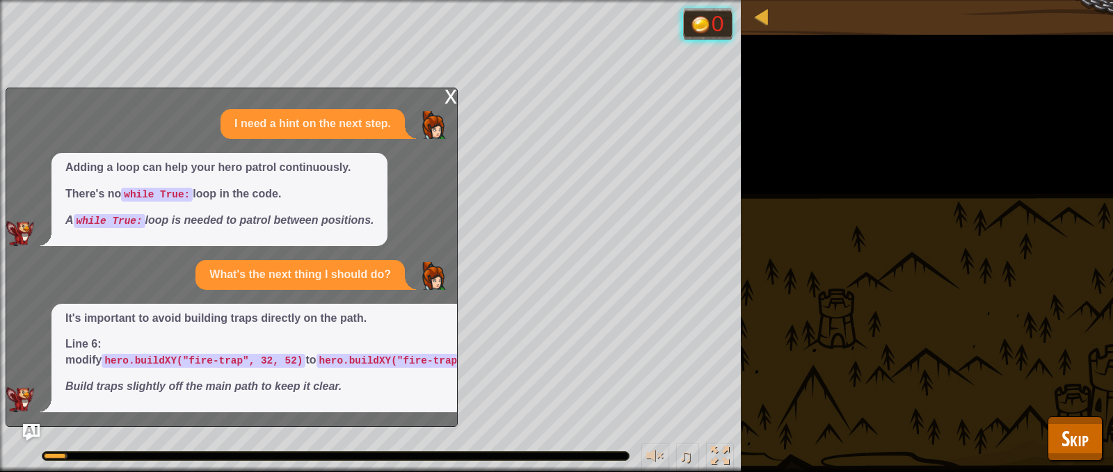
click at [448, 88] on div "x I need a hint on the next step. Adding a loop can help your hero patrol conti…" at bounding box center [232, 257] width 452 height 339
click at [449, 90] on div "x" at bounding box center [450, 95] width 13 height 14
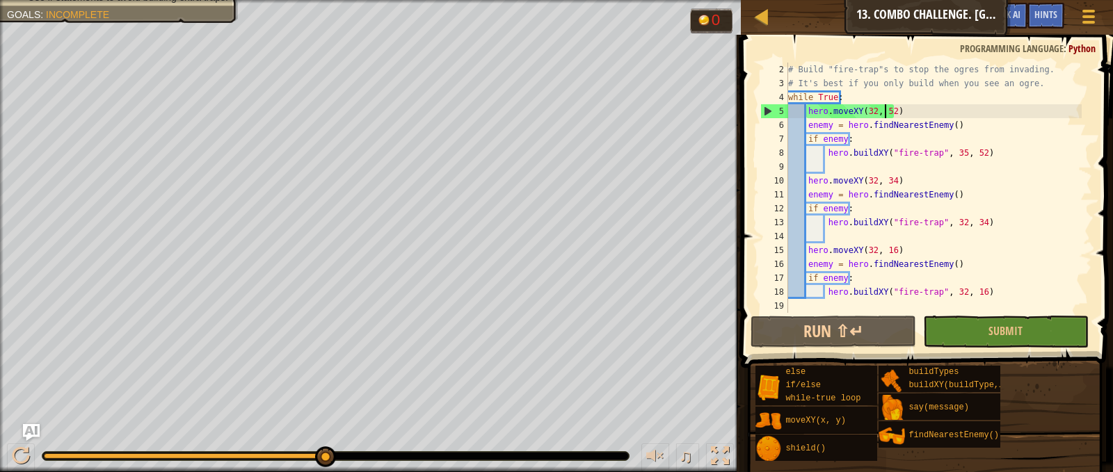
scroll to position [6, 8]
click at [883, 108] on div "# Build "fire-trap"s to stop the ogres from invading. # It's best if you only b…" at bounding box center [933, 202] width 296 height 278
click at [1049, 16] on span "Hints" at bounding box center [1045, 14] width 23 height 13
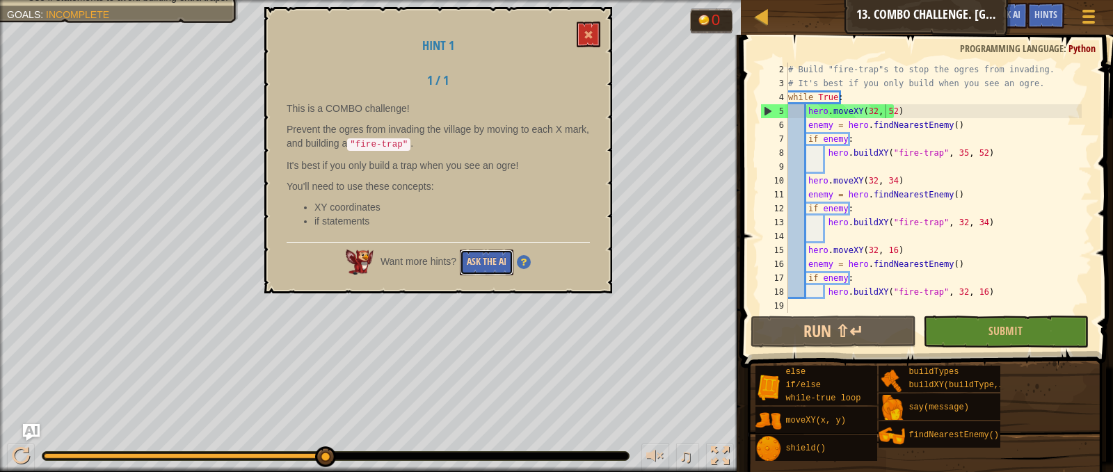
click at [480, 254] on button "Ask the AI" at bounding box center [487, 263] width 54 height 26
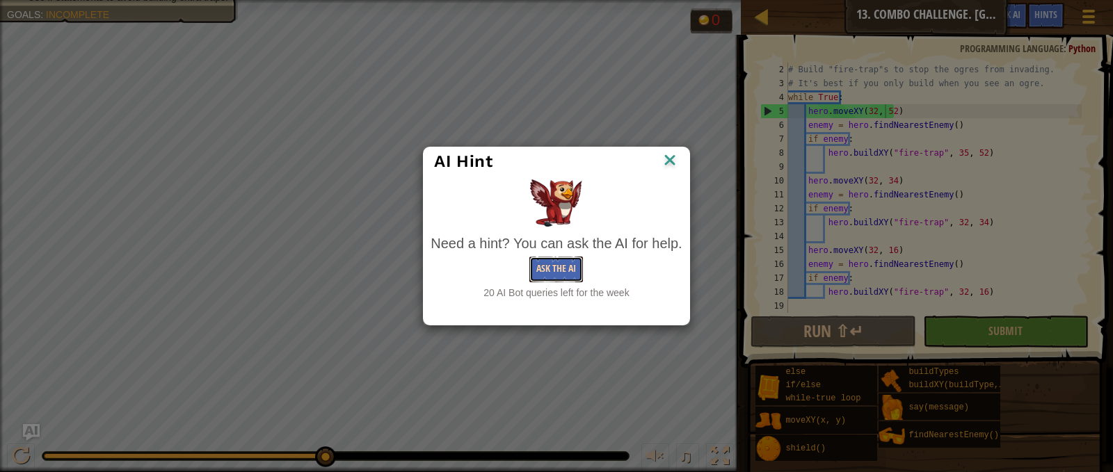
click at [554, 276] on button "Ask the AI" at bounding box center [556, 270] width 54 height 26
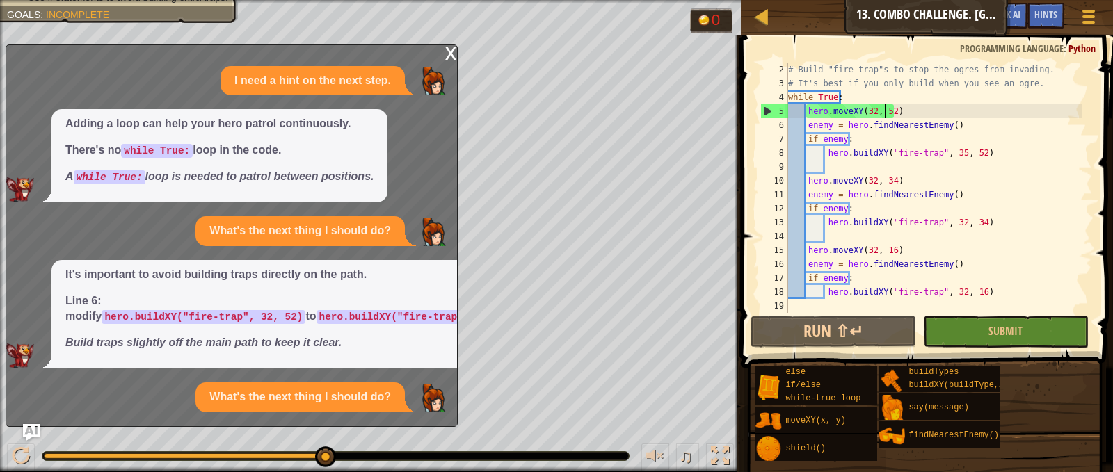
scroll to position [120, 0]
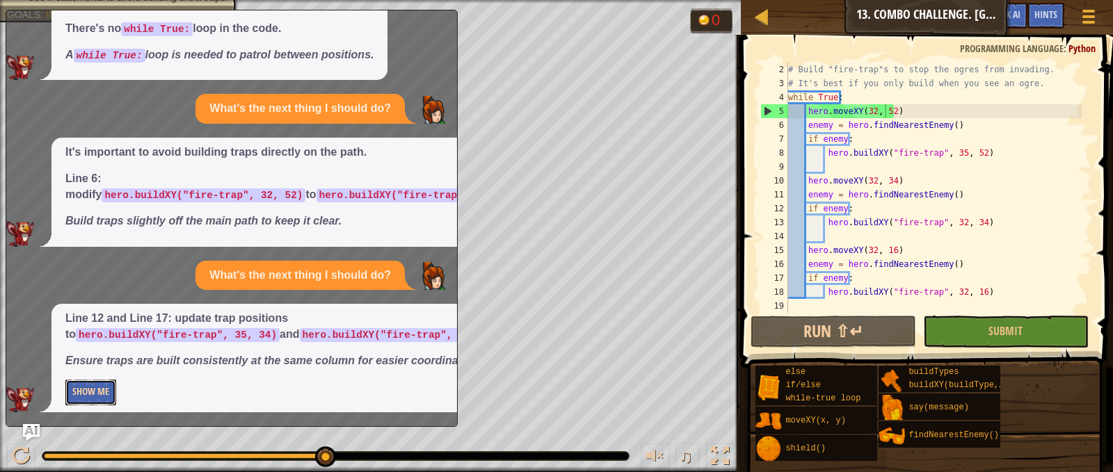
click at [97, 384] on button "Show Me" at bounding box center [90, 393] width 51 height 26
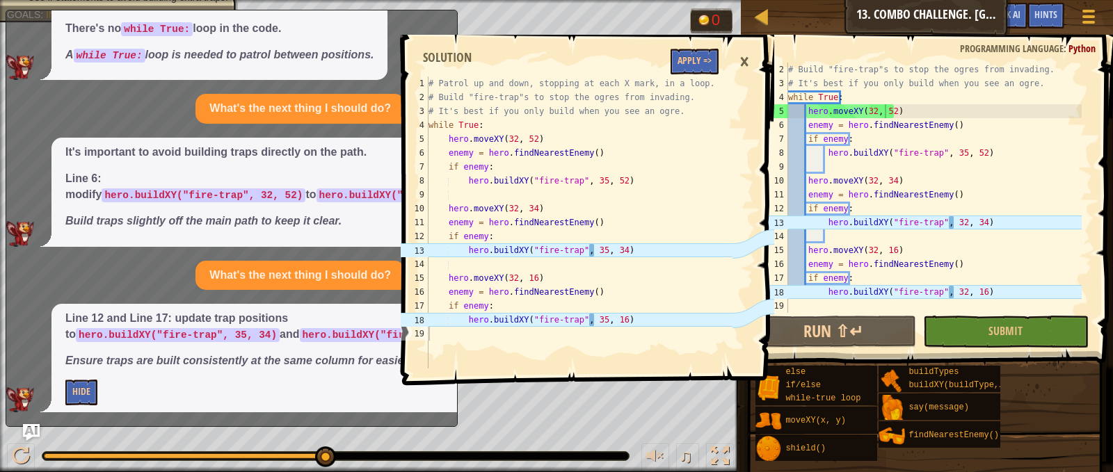
click at [951, 221] on div "# Build "fire-trap"s to stop the ogres from invading. # It's best if you only b…" at bounding box center [933, 202] width 296 height 278
click at [953, 220] on div "# Build "fire-trap"s to stop the ogres from invading. # It's best if you only b…" at bounding box center [933, 202] width 296 height 278
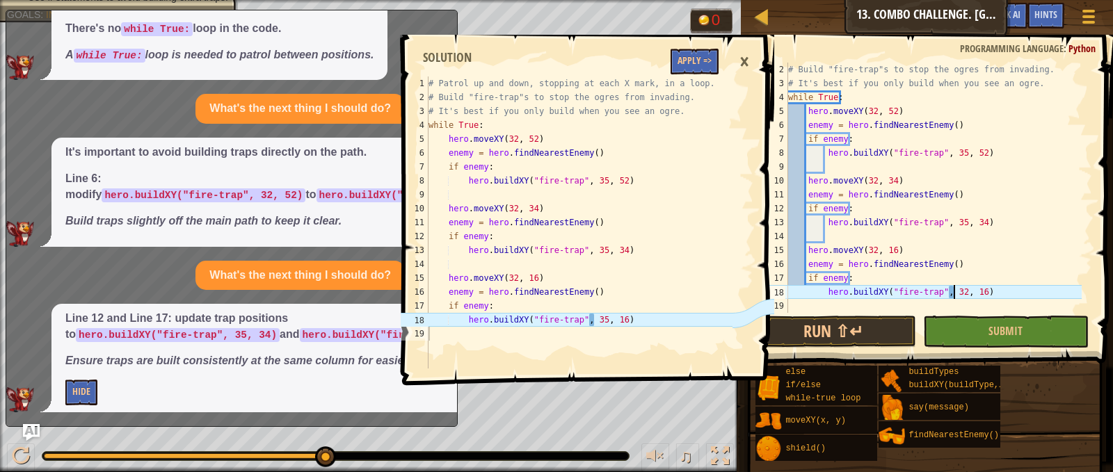
click at [951, 292] on div "# Build "fire-trap"s to stop the ogres from invading. # It's best if you only b…" at bounding box center [933, 202] width 296 height 278
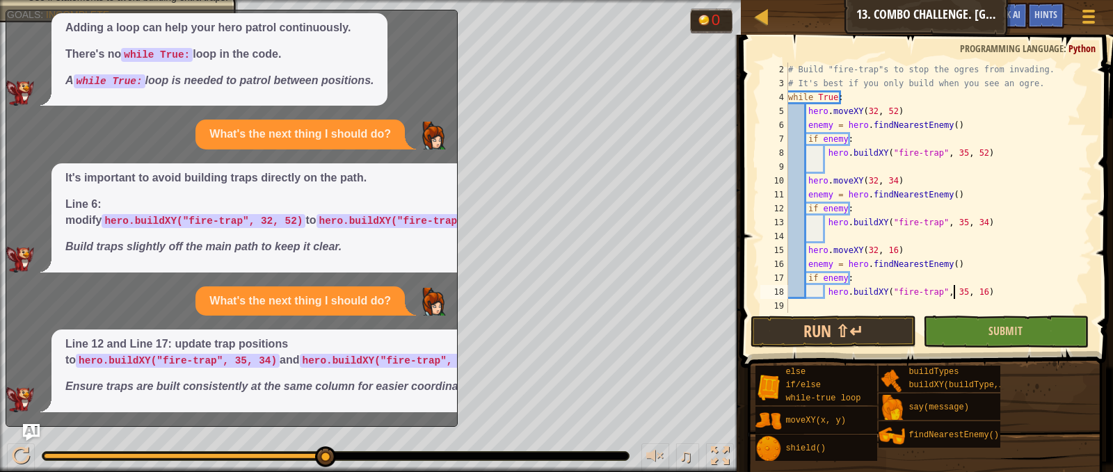
type textarea "hero.buildXY("fire-trap", 35, 16)"
click at [942, 319] on button "Submit" at bounding box center [1006, 332] width 166 height 32
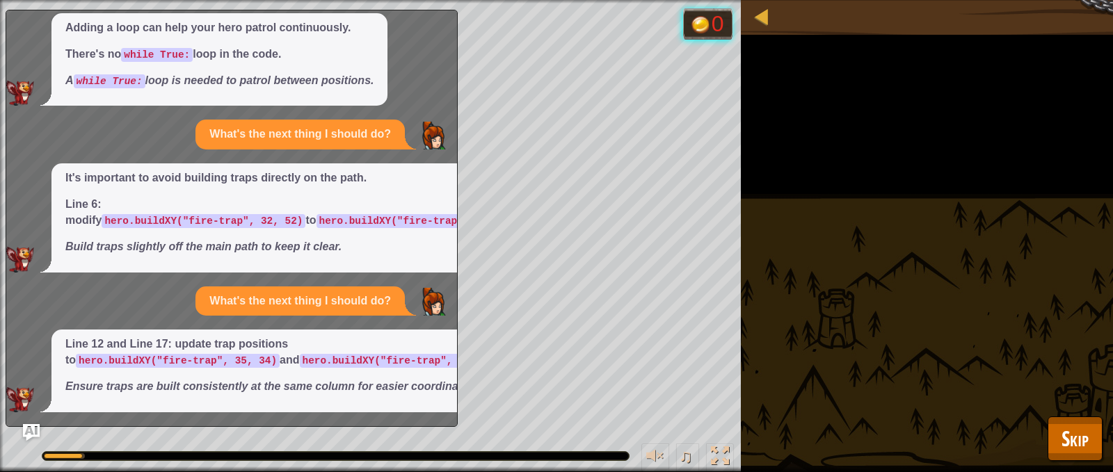
scroll to position [0, 0]
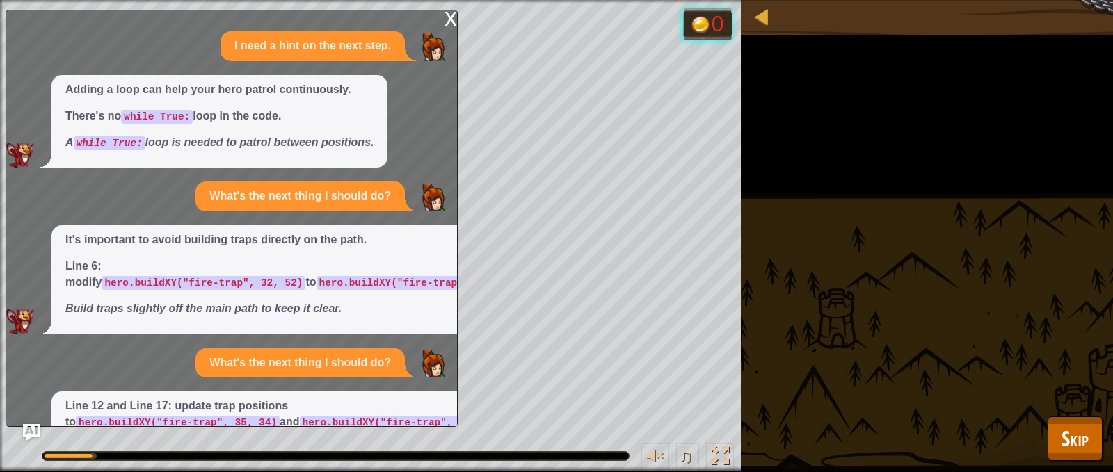
click at [444, 11] on div "x" at bounding box center [450, 17] width 13 height 14
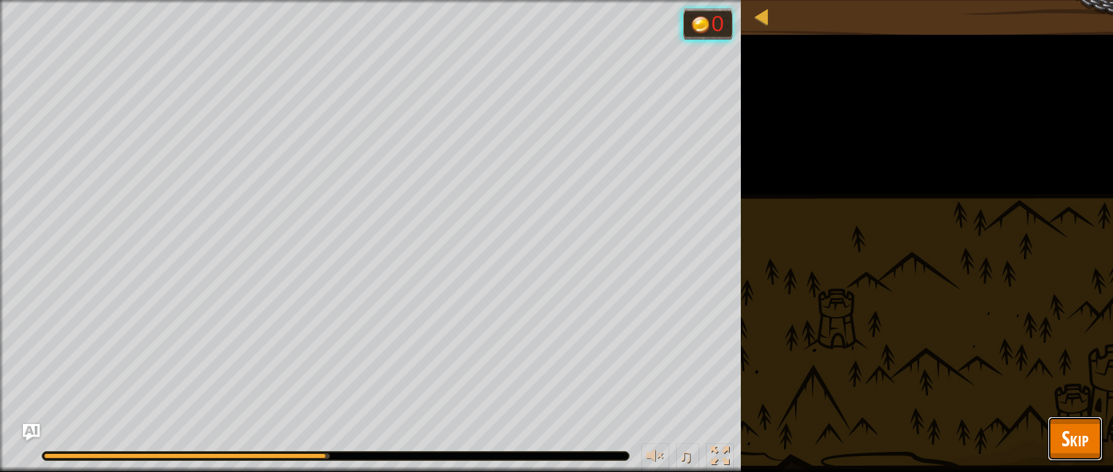
click at [1081, 452] on span "Skip" at bounding box center [1074, 438] width 27 height 29
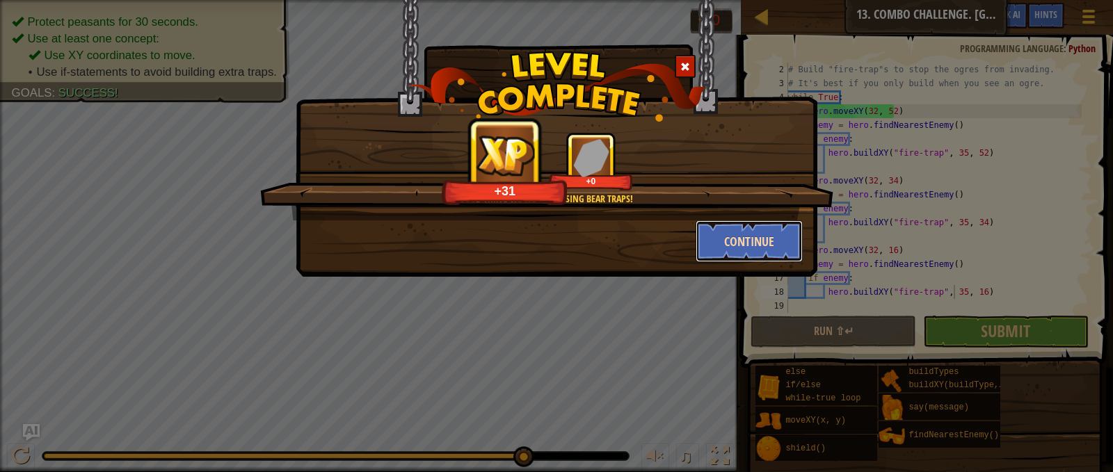
click at [755, 236] on button "Continue" at bounding box center [749, 241] width 108 height 42
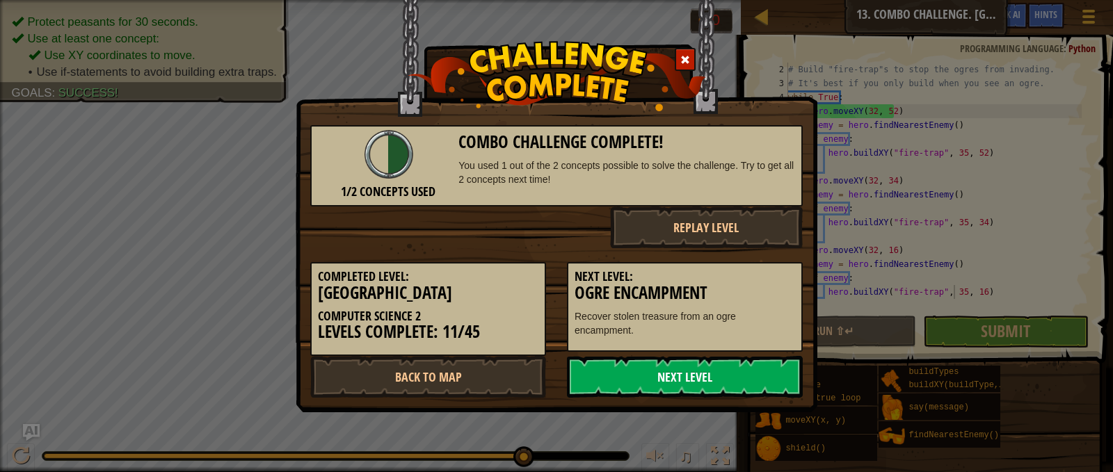
click at [709, 361] on link "Next Level" at bounding box center [685, 377] width 236 height 42
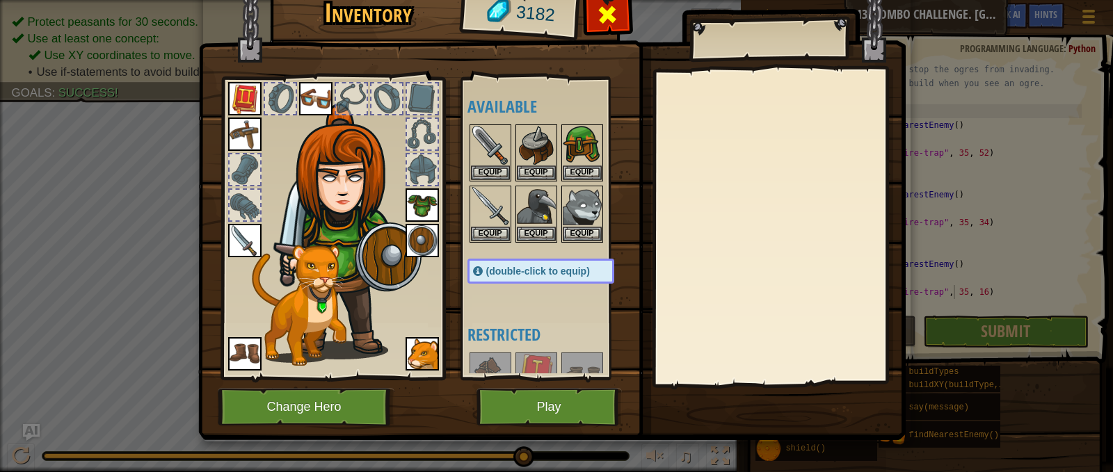
click at [615, 27] on div at bounding box center [608, 19] width 44 height 44
